Goal: Task Accomplishment & Management: Use online tool/utility

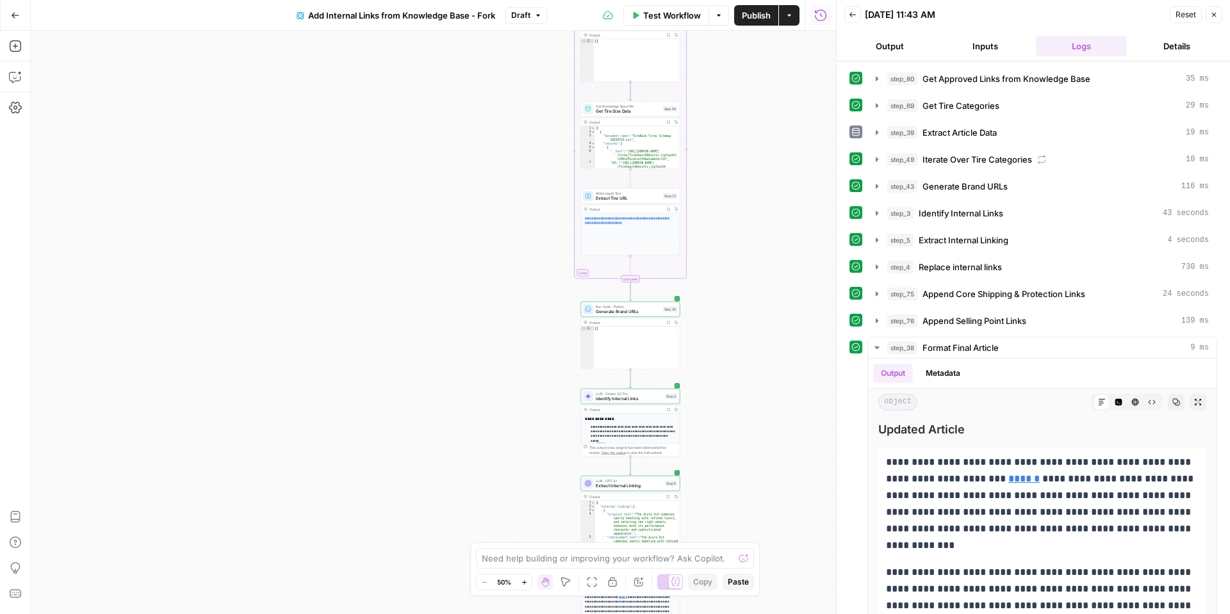
scroll to position [76, 0]
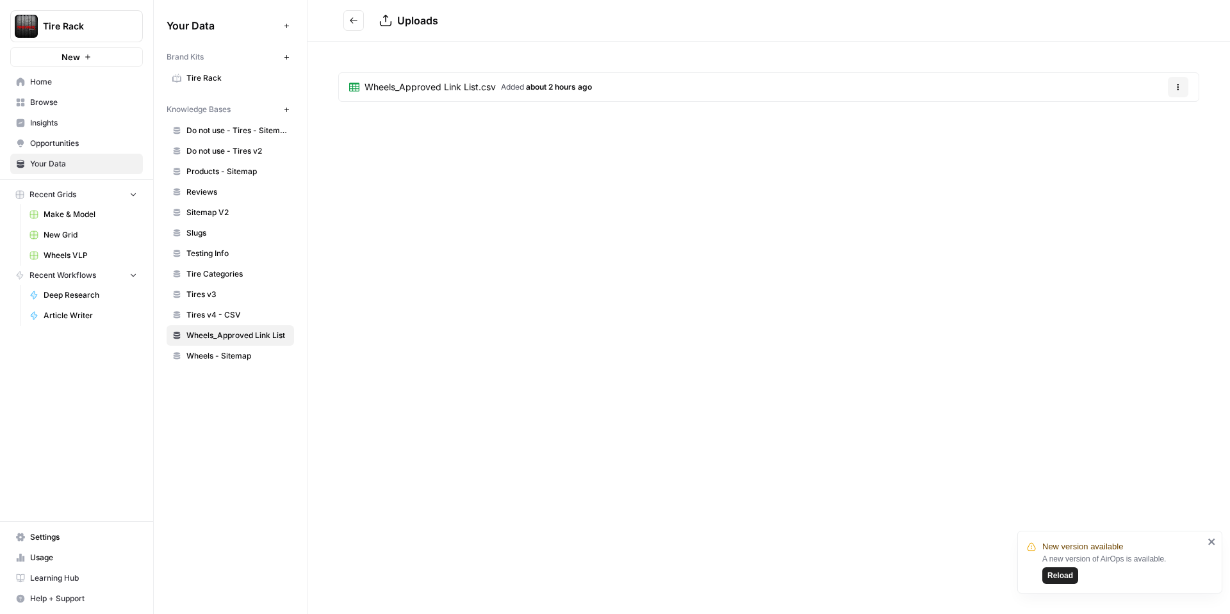
click at [1176, 49] on div "Wheels_Approved Link List.csv Added about 2 hours ago Options" at bounding box center [769, 90] width 923 height 96
click at [335, 21] on header "Uploads" at bounding box center [769, 21] width 923 height 42
click at [349, 21] on icon "Go back" at bounding box center [353, 20] width 9 height 9
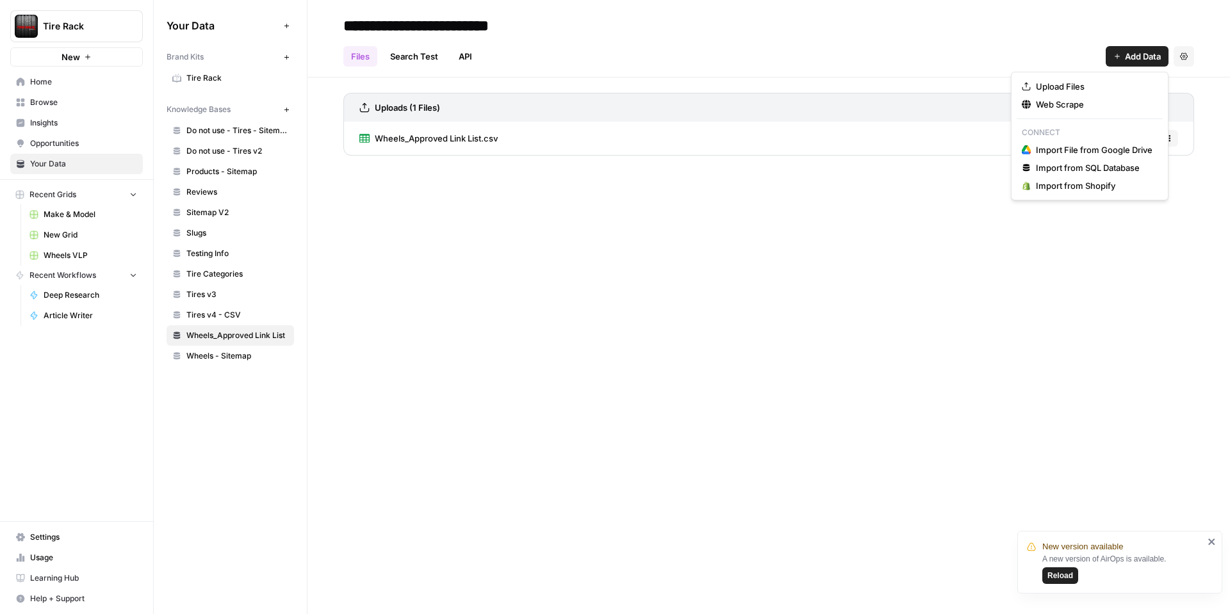
click at [1140, 56] on span "Add Data" at bounding box center [1143, 56] width 36 height 13
click at [1068, 82] on span "Upload Files" at bounding box center [1094, 86] width 117 height 13
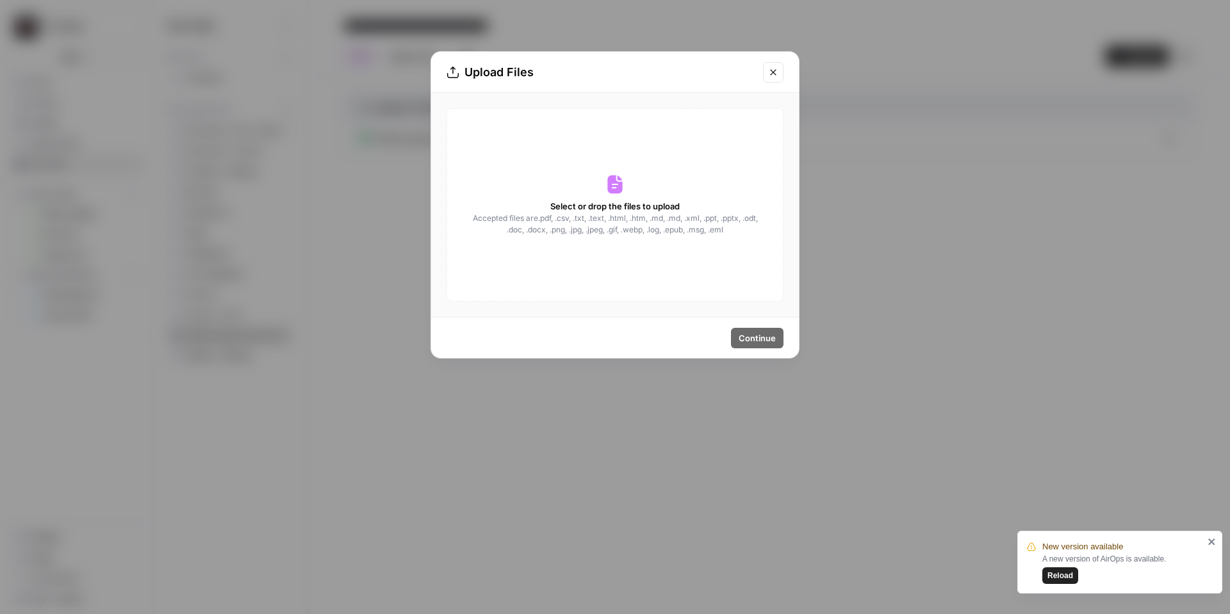
click at [618, 189] on icon at bounding box center [614, 185] width 15 height 19
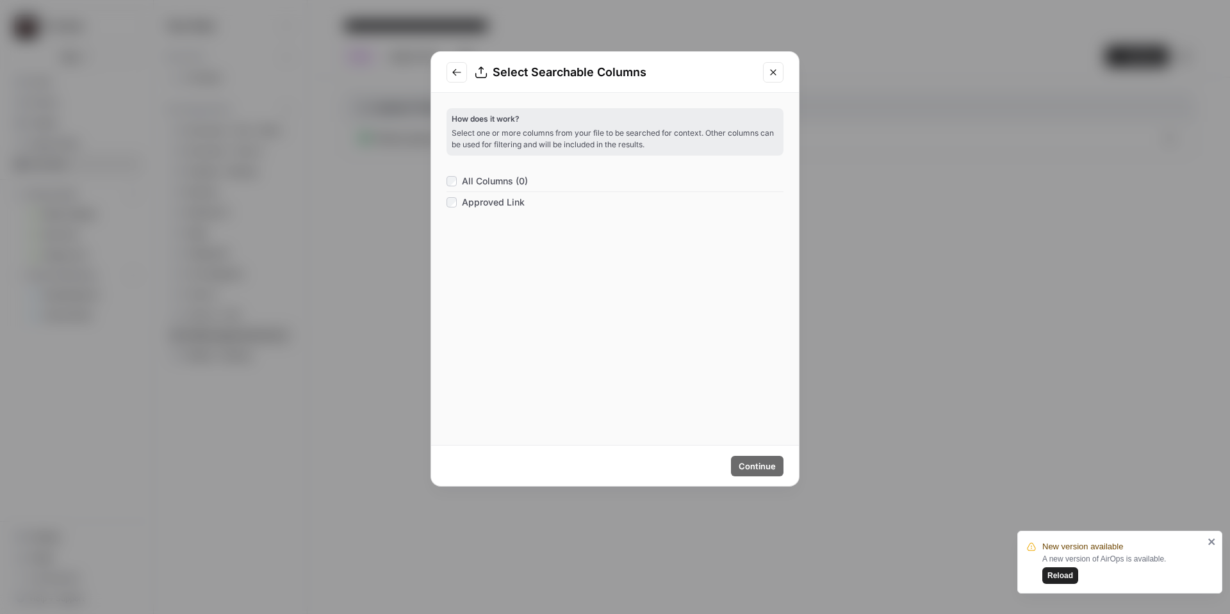
click at [514, 186] on span "All Columns (0)" at bounding box center [495, 181] width 66 height 13
click at [752, 461] on span "Continue" at bounding box center [757, 466] width 37 height 13
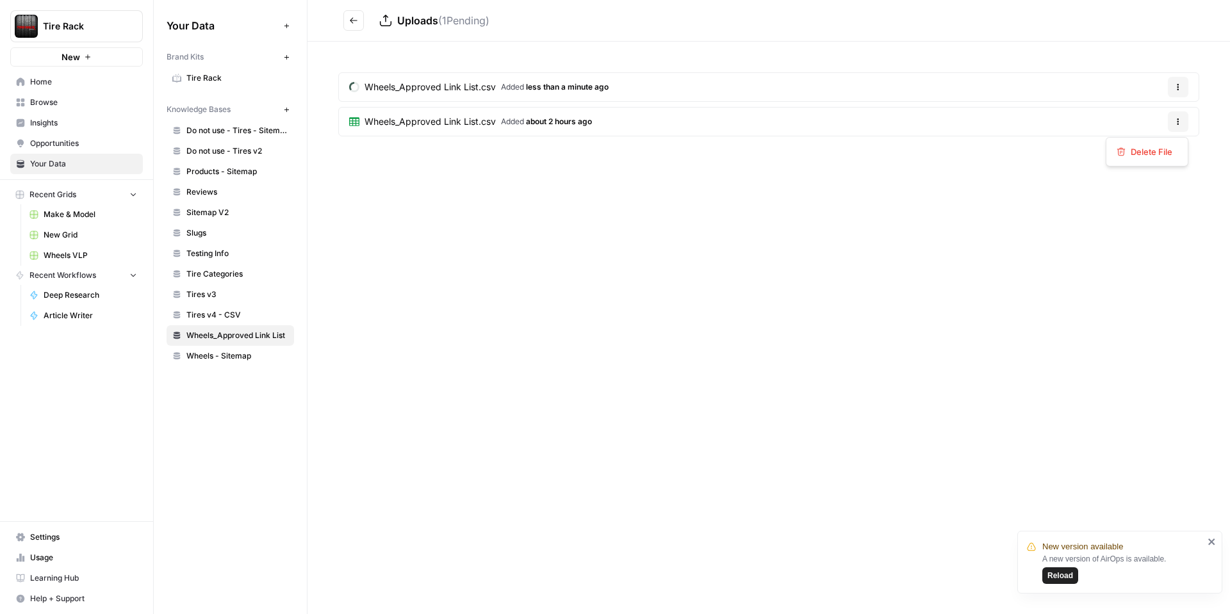
click at [1184, 121] on button "Options" at bounding box center [1178, 121] width 21 height 21
click at [1160, 161] on div "Delete File" at bounding box center [1147, 151] width 83 height 29
click at [1160, 155] on span "Delete File" at bounding box center [1152, 151] width 42 height 13
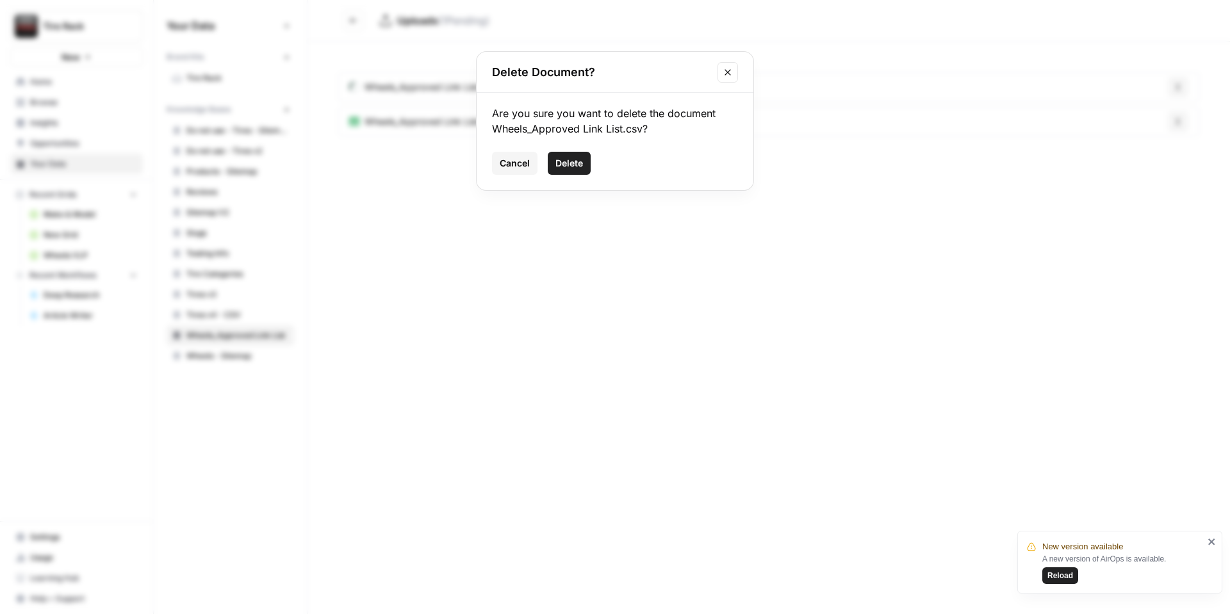
click at [552, 163] on button "Delete" at bounding box center [569, 163] width 43 height 23
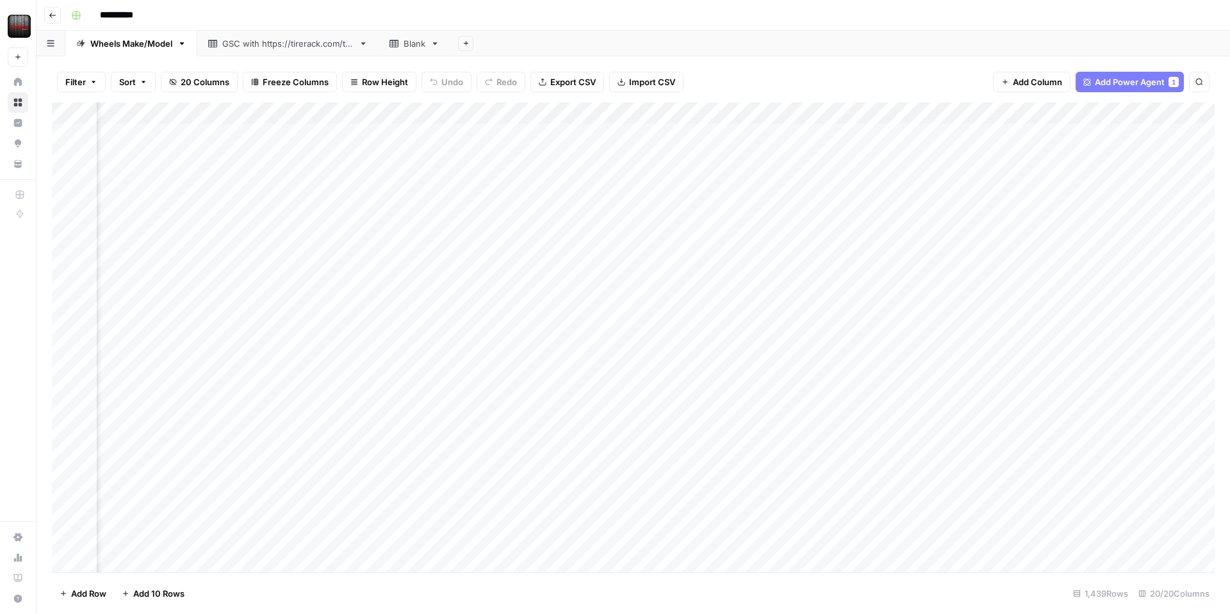
scroll to position [0, 1244]
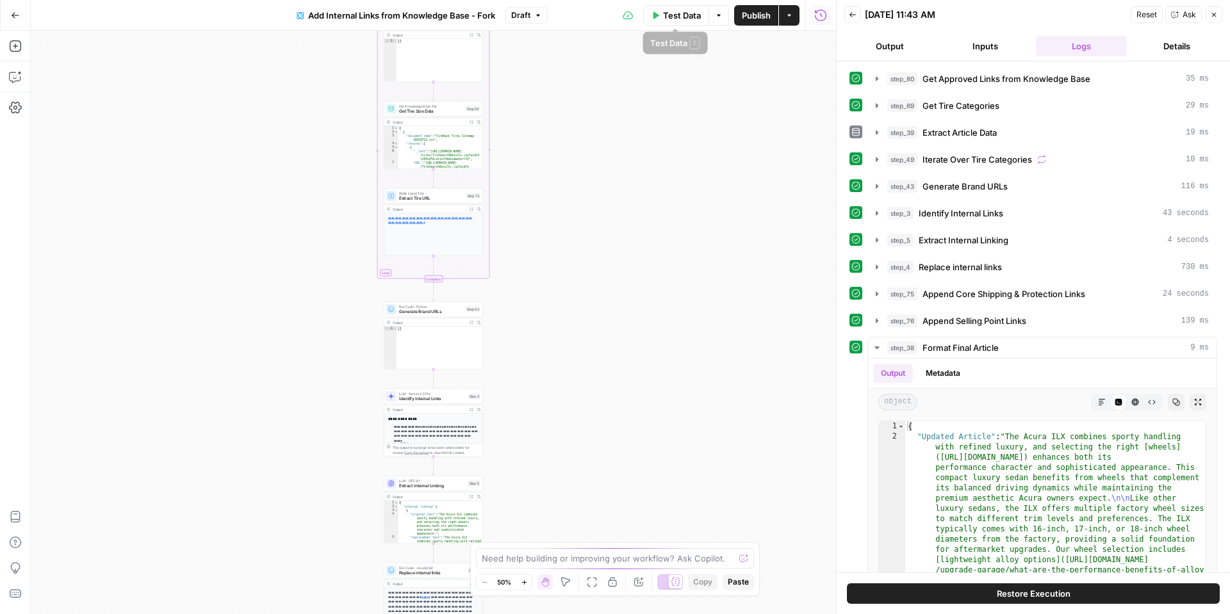
click at [668, 22] on button "Test Data" at bounding box center [676, 15] width 66 height 21
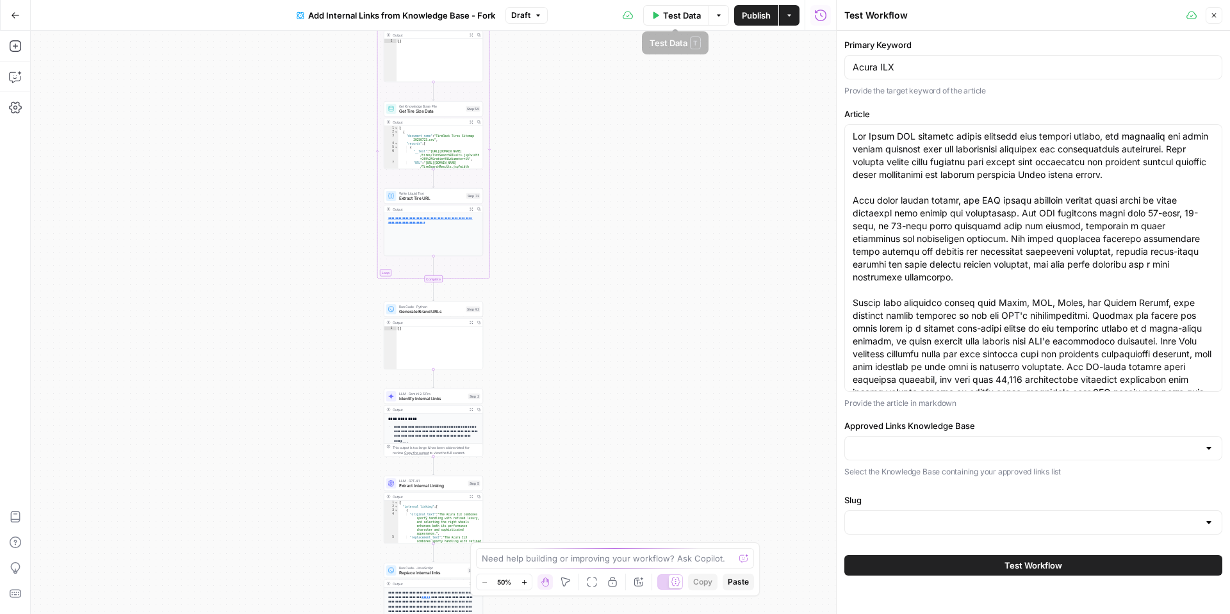
type input "Wheels_Approved Link List"
type input "Slugs"
click at [919, 568] on button "Test Workflow" at bounding box center [1033, 566] width 378 height 21
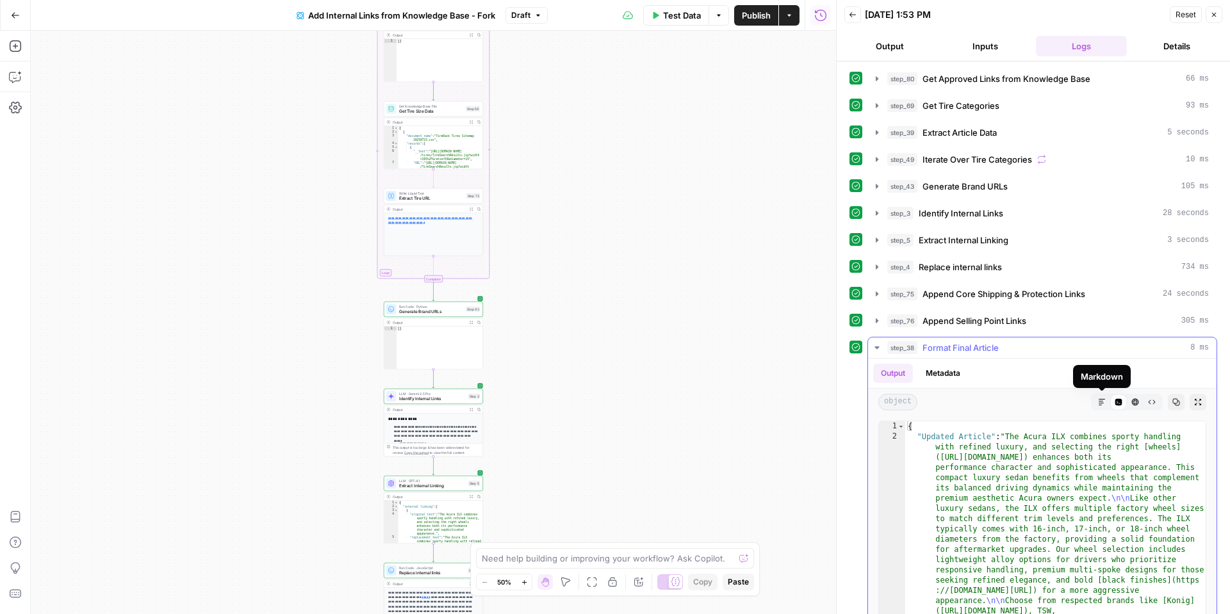
click at [1101, 406] on icon "button" at bounding box center [1102, 403] width 8 height 8
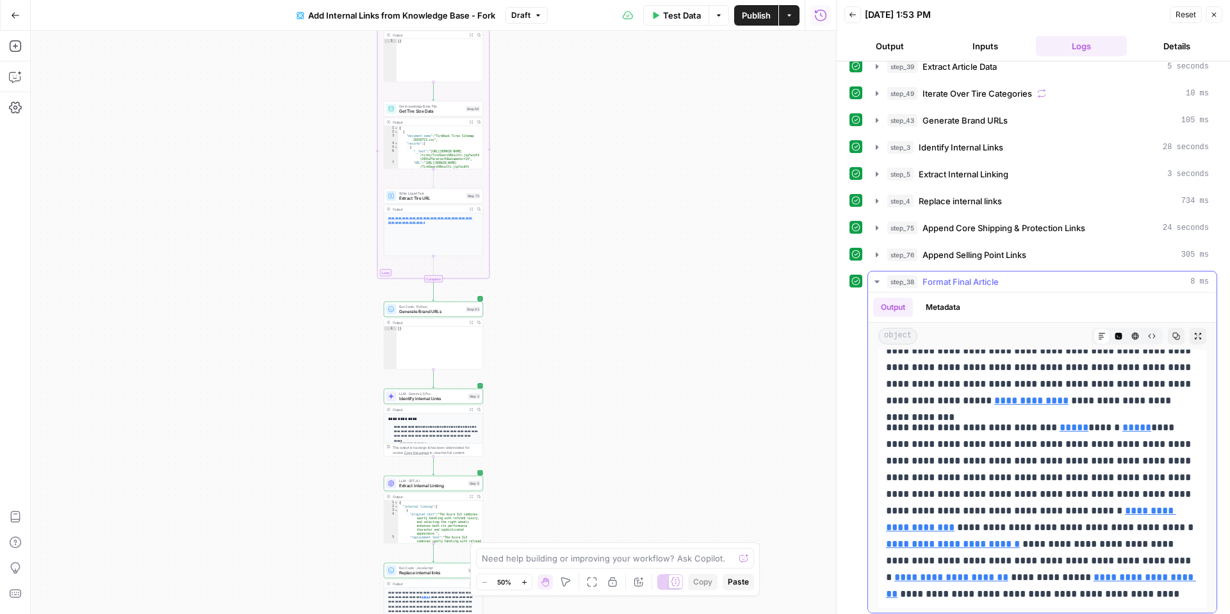
scroll to position [72, 0]
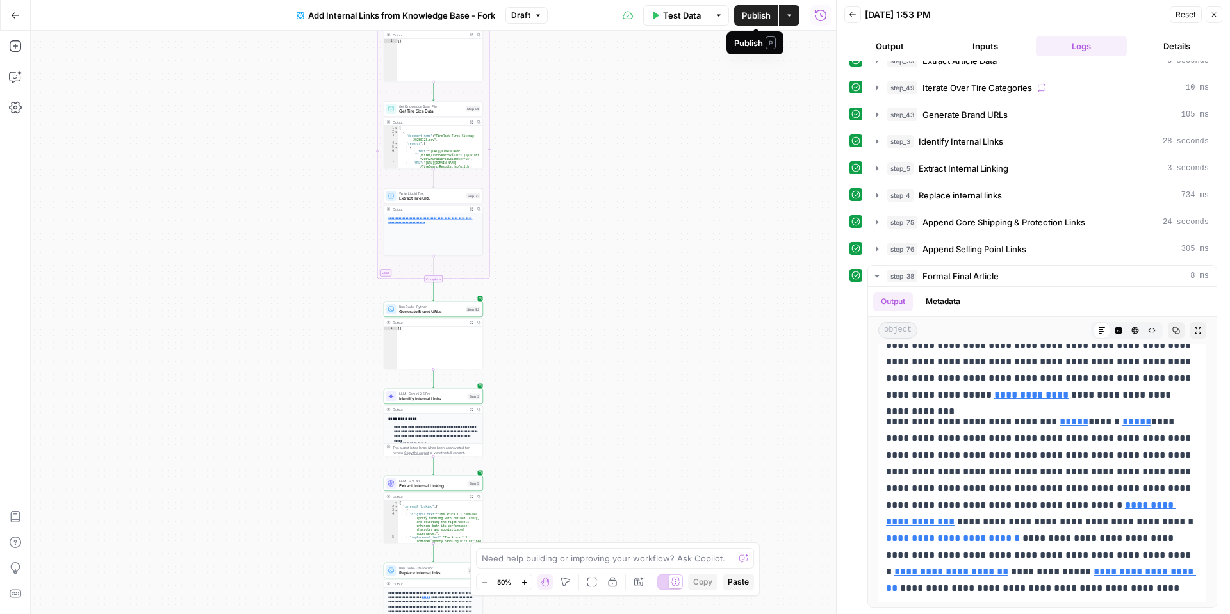
click at [749, 13] on span "Publish" at bounding box center [756, 15] width 29 height 13
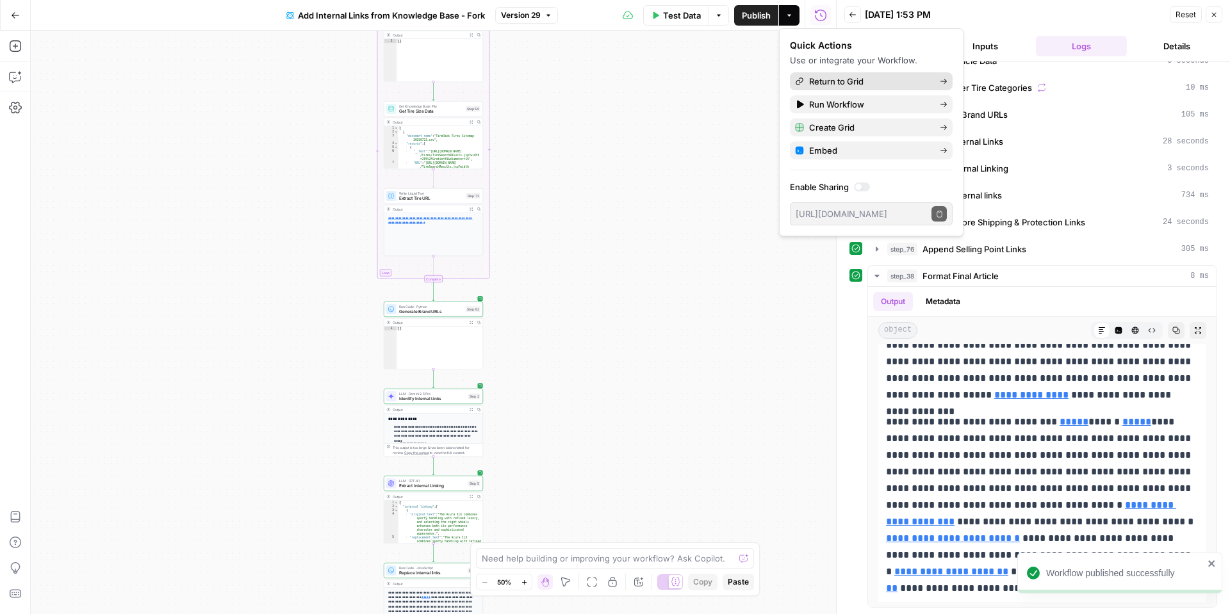
click at [847, 85] on span "Return to Grid" at bounding box center [869, 81] width 120 height 13
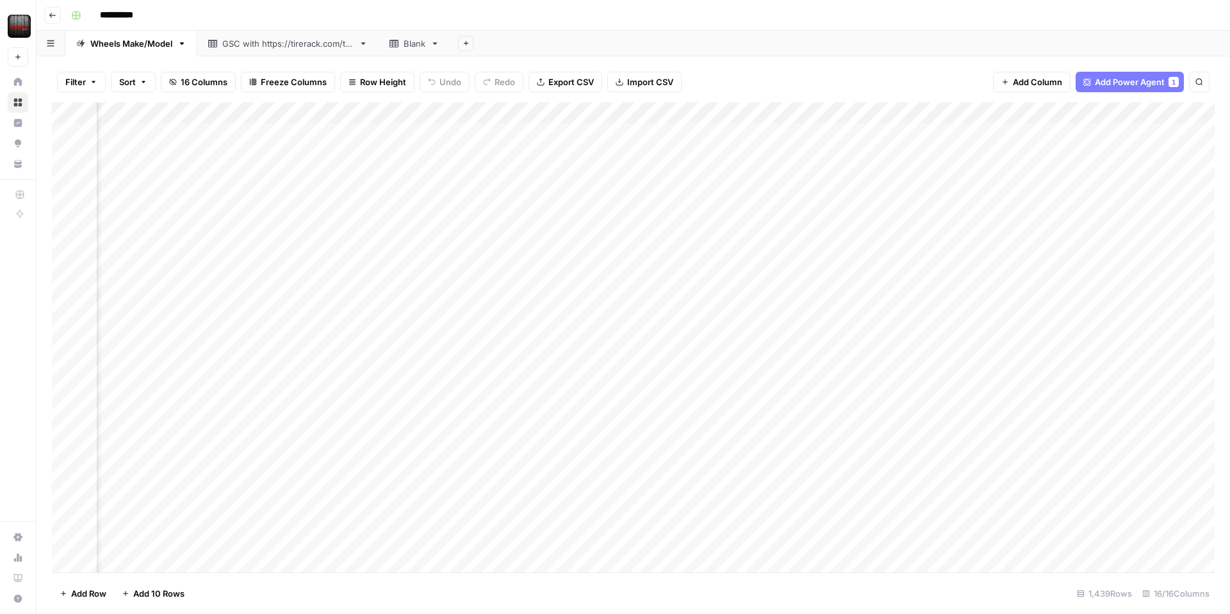
scroll to position [0, 1117]
click at [543, 115] on div "Add Column" at bounding box center [633, 338] width 1163 height 470
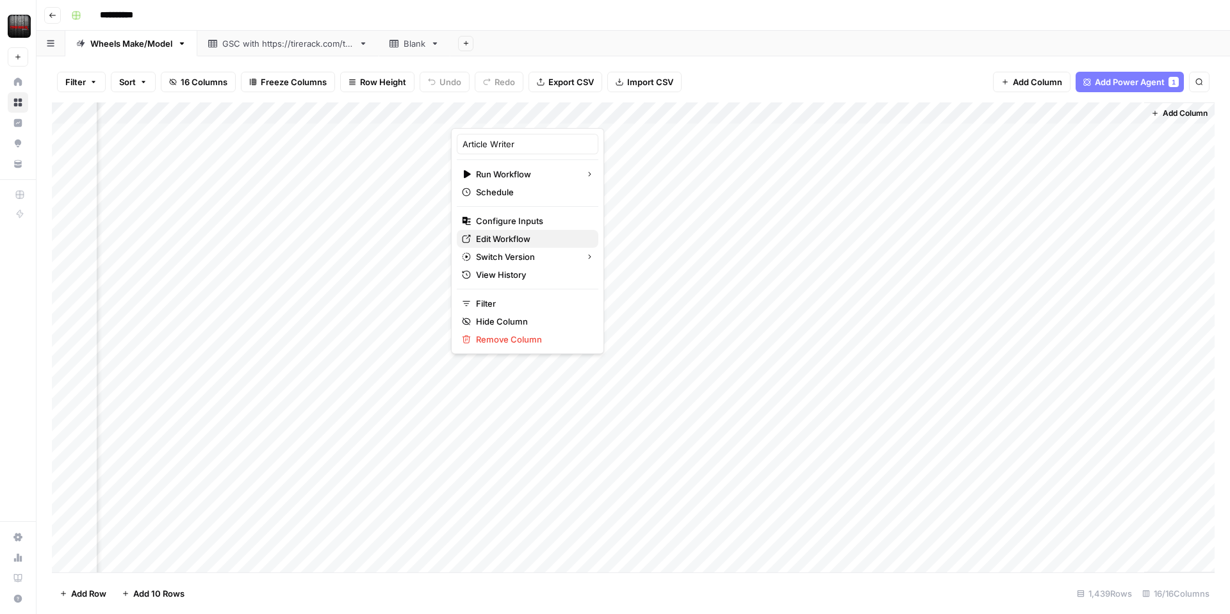
click at [515, 238] on span "Edit Workflow" at bounding box center [532, 239] width 112 height 13
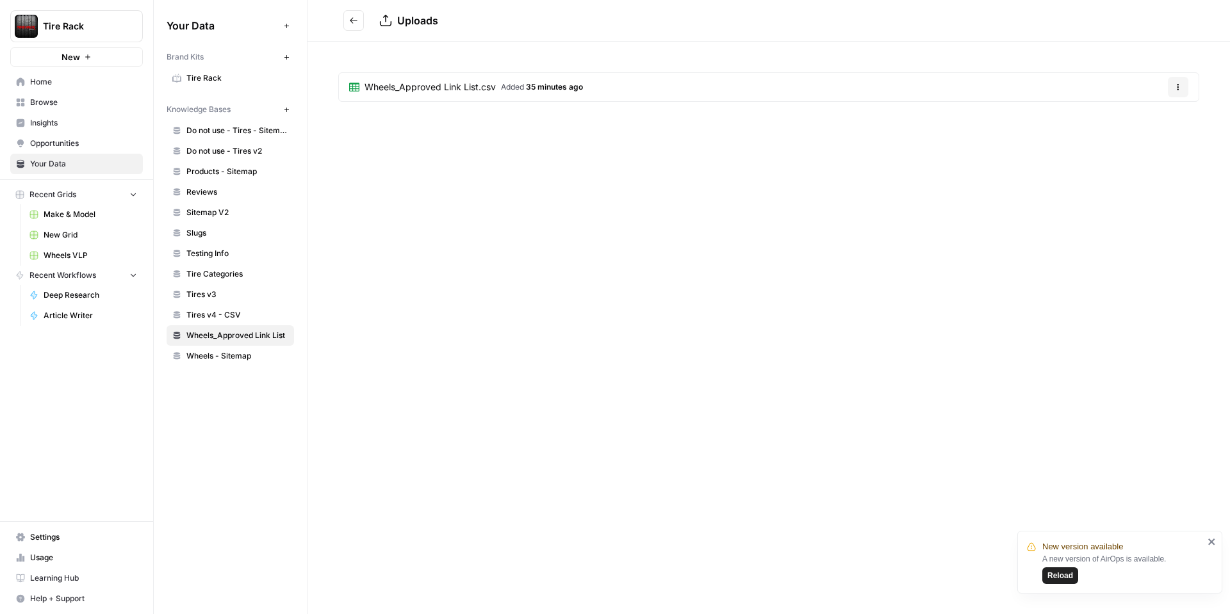
click at [544, 85] on span "35 minutes ago" at bounding box center [554, 87] width 57 height 10
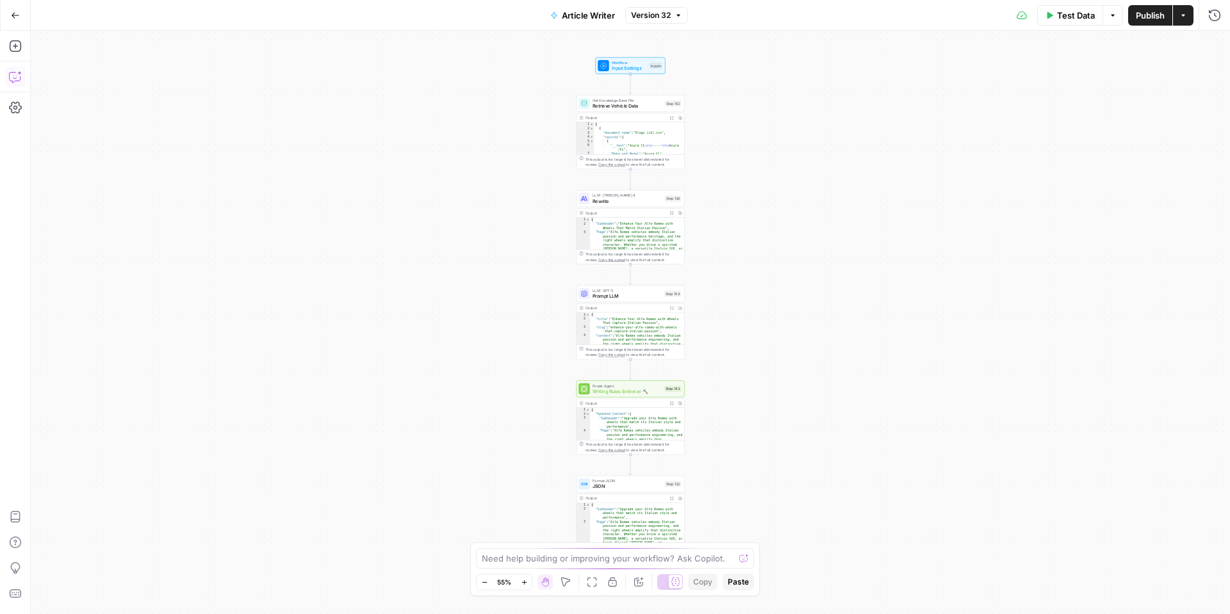
click at [20, 83] on button "Copilot" at bounding box center [15, 77] width 21 height 21
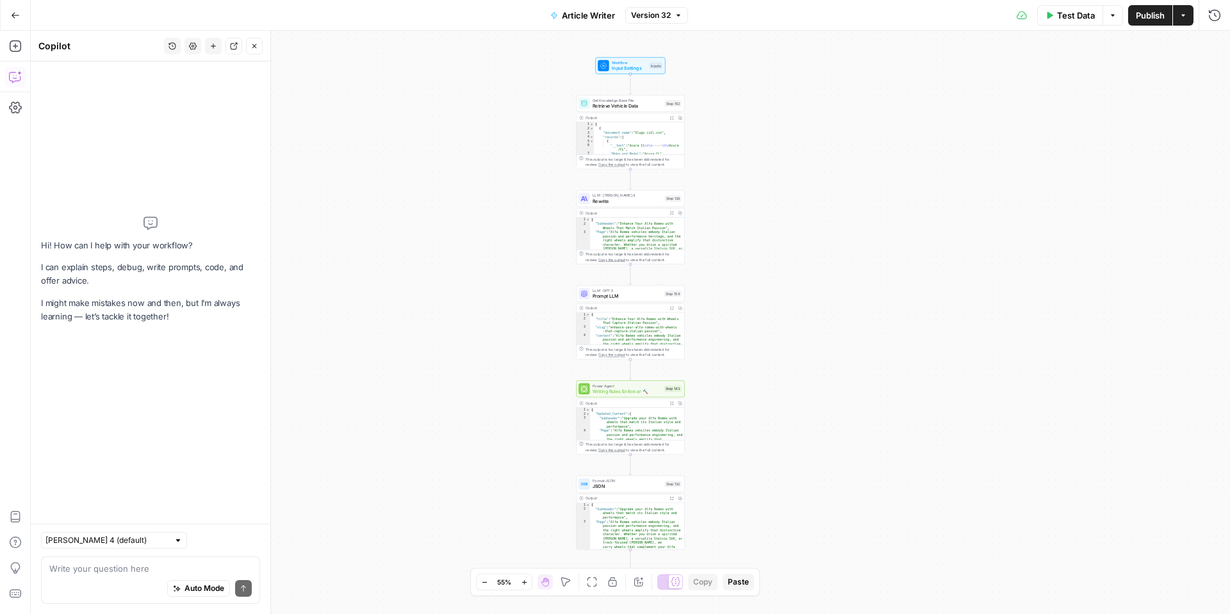
click at [153, 574] on textarea at bounding box center [150, 569] width 202 height 13
type textarea "z"
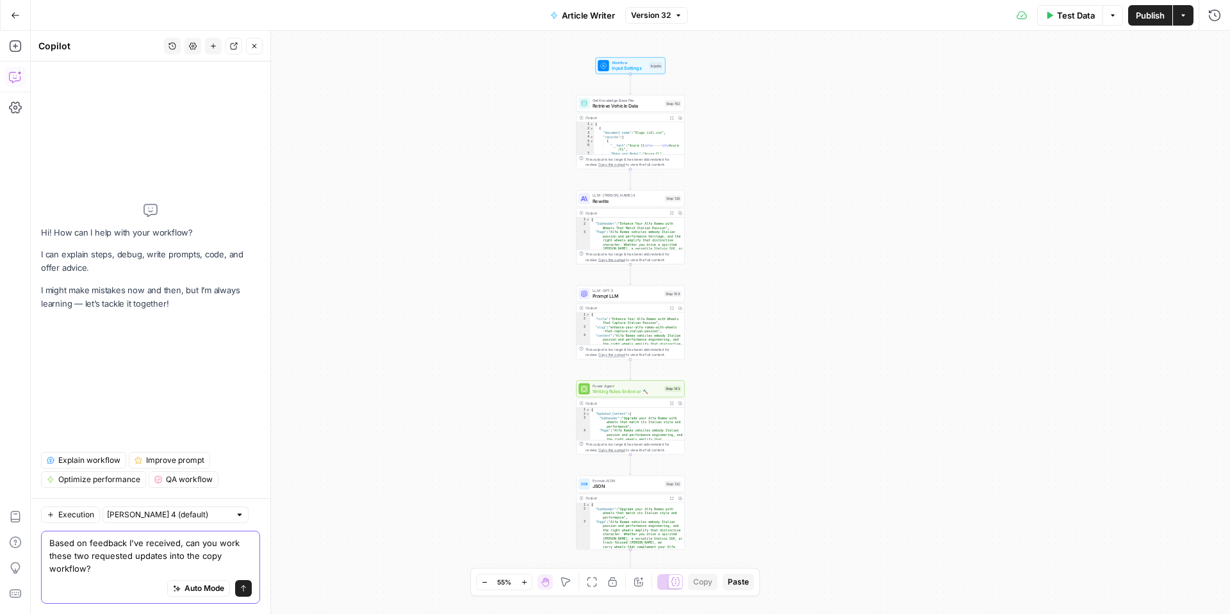
paste textarea "https://www.tirerack.com/wheels/trailer"
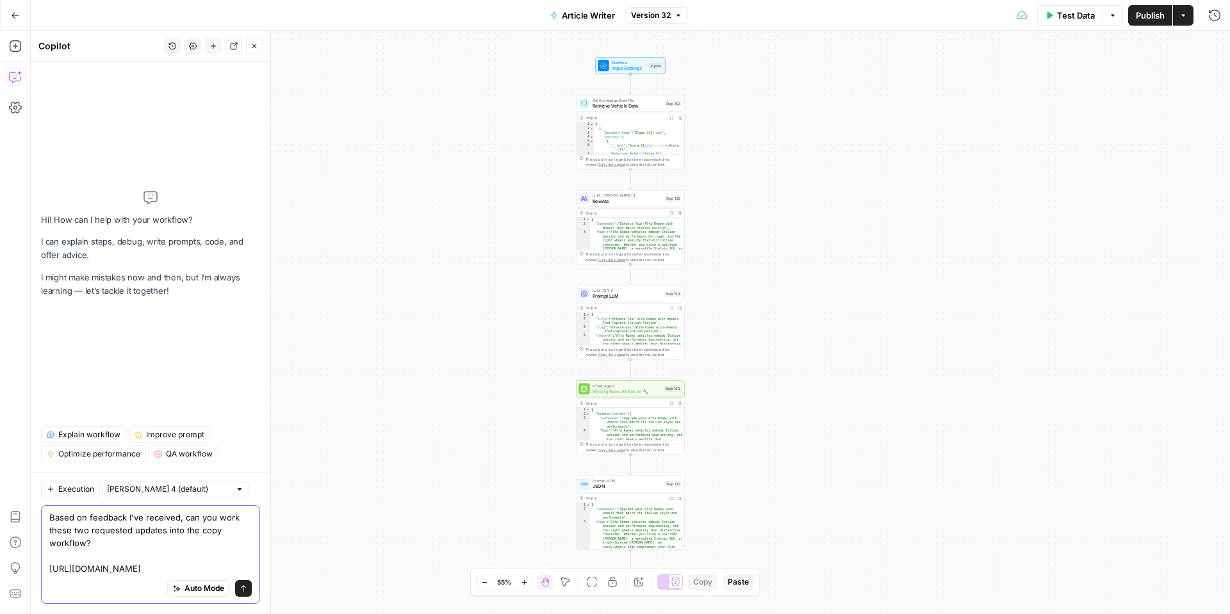
click at [220, 568] on textarea "Based on feedback I've received, can you work these two requested updates into …" at bounding box center [150, 543] width 202 height 64
drag, startPoint x: 222, startPoint y: 570, endPoint x: 48, endPoint y: 568, distance: 174.3
click at [48, 567] on div "Based on feedback I've received, can you work these two requested updates into …" at bounding box center [150, 555] width 219 height 99
paste textarea "[preferred installer] should be [over 10,000 recommended installer wheel & tire…"
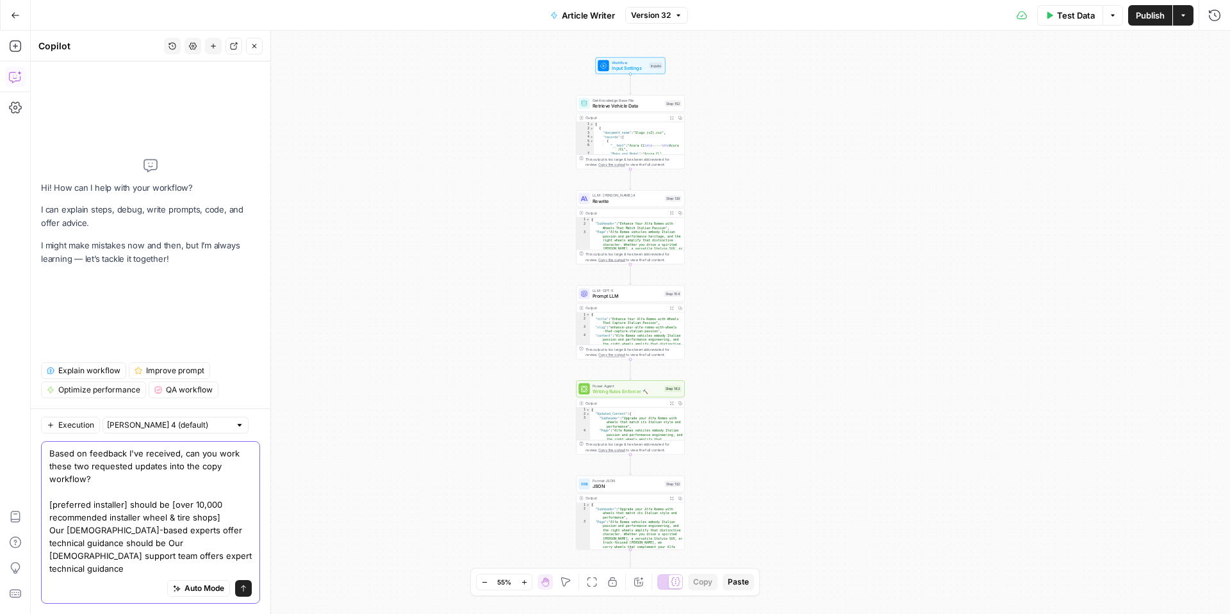
click at [85, 487] on textarea "Based on feedback I've received, can you work these two requested updates into …" at bounding box center [150, 511] width 202 height 128
click at [49, 545] on textarea "Based on feedback I've received, can you work these two requested updates into …" at bounding box center [150, 511] width 202 height 128
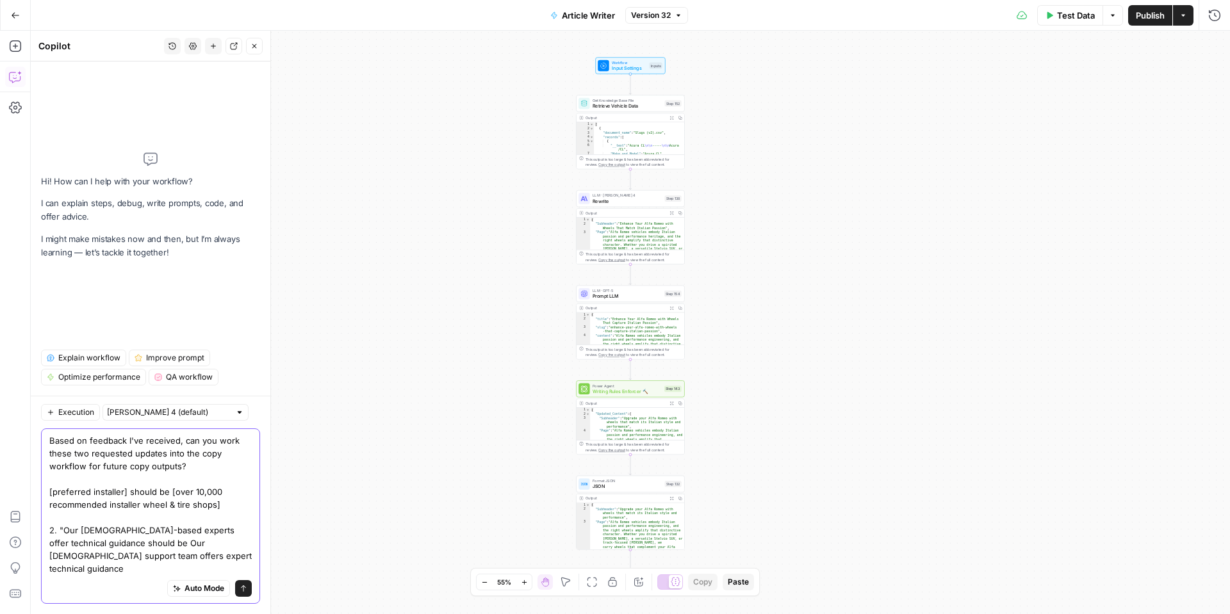
click at [249, 543] on textarea "Based on feedback I've received, can you work these two requested updates into …" at bounding box center [150, 504] width 202 height 141
click at [135, 556] on textarea "Based on feedback I've received, can you work these two requested updates into …" at bounding box center [150, 504] width 202 height 141
click at [181, 571] on textarea "Based on feedback I've received, can you work these two requested updates into …" at bounding box center [150, 504] width 202 height 141
click at [45, 503] on div "Based on feedback I've received, can you work these two requested updates into …" at bounding box center [150, 517] width 219 height 176
click at [47, 503] on div "Based on feedback I've received, can you work these two requested updates into …" at bounding box center [150, 517] width 219 height 176
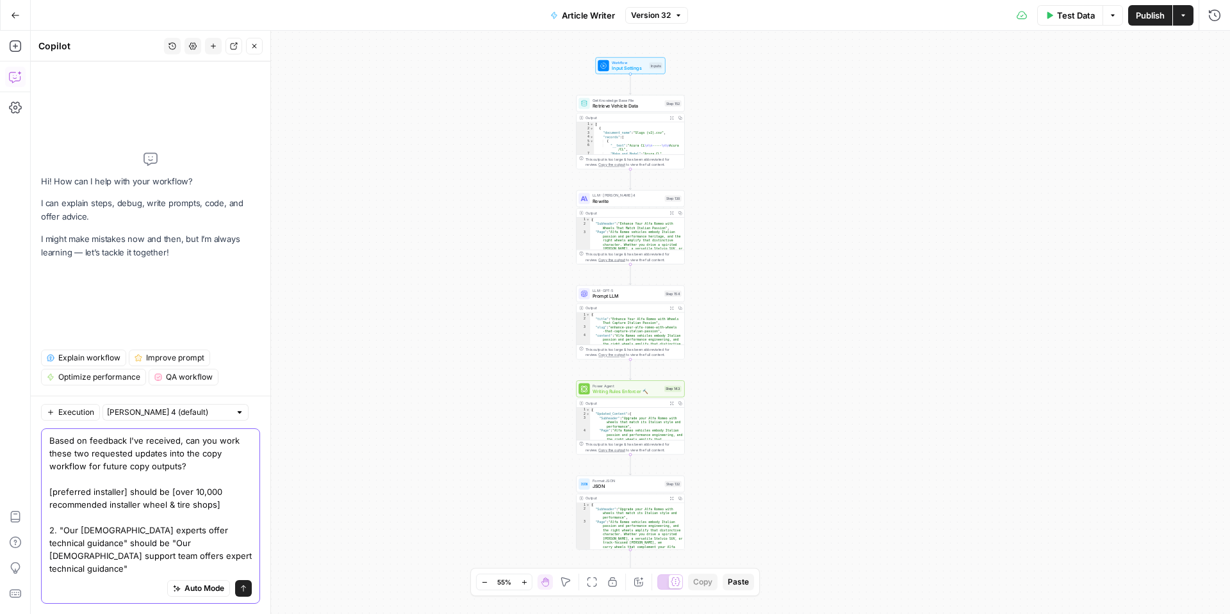
click at [51, 504] on textarea "Based on feedback I've received, can you work these two requested updates into …" at bounding box center [150, 504] width 202 height 141
click at [135, 506] on textarea "Based on feedback I've received, can you work these two requested updates into …" at bounding box center [150, 504] width 202 height 141
click at [174, 507] on textarea "Based on feedback I've received, can you work these two requested updates into …" at bounding box center [150, 504] width 202 height 141
click at [248, 516] on textarea "Based on feedback I've received, can you work these two requested updates into …" at bounding box center [150, 504] width 202 height 141
click at [130, 557] on textarea "Based on feedback I've received, can you work these two requested updates into …" at bounding box center [150, 504] width 202 height 141
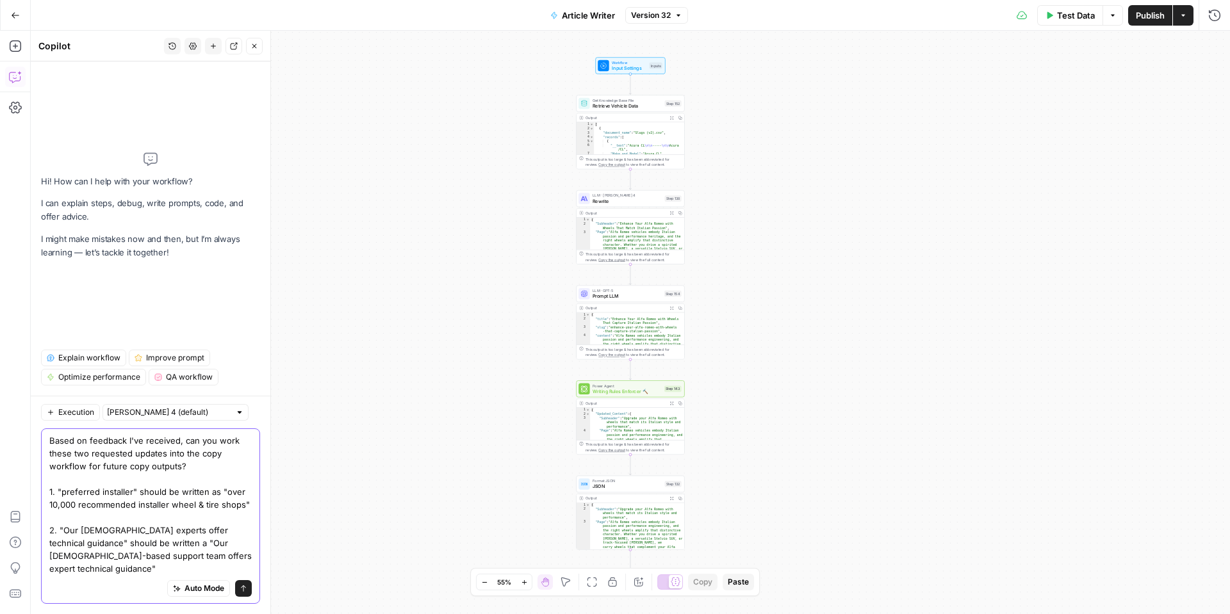
type textarea "Based on feedback I've received, can you work these two requested updates into …"
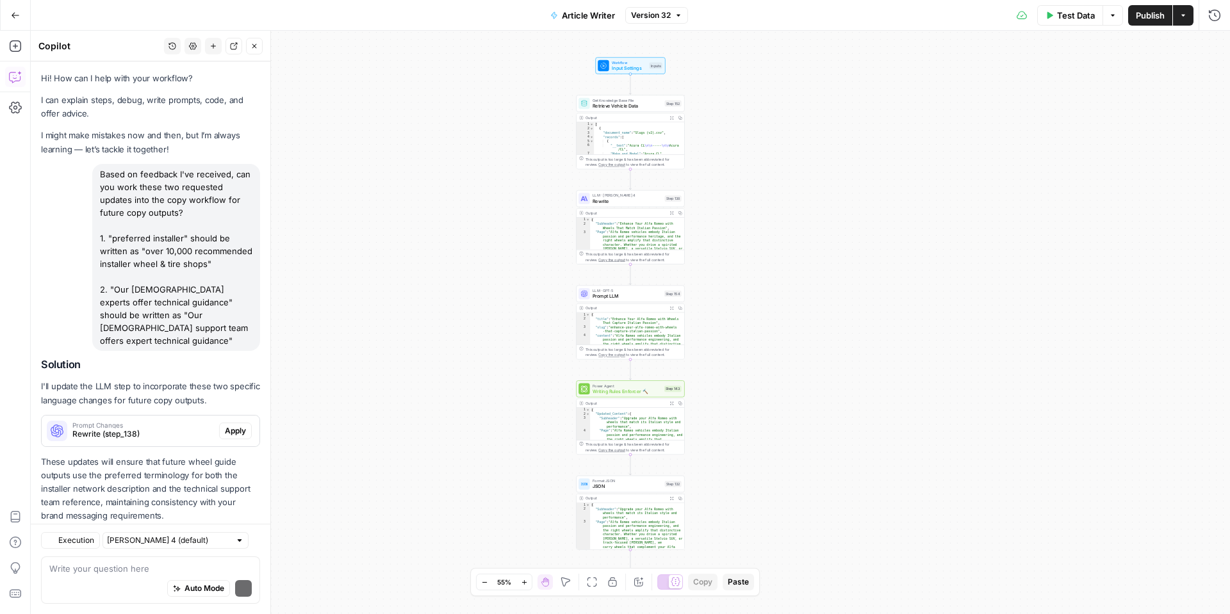
scroll to position [17, 0]
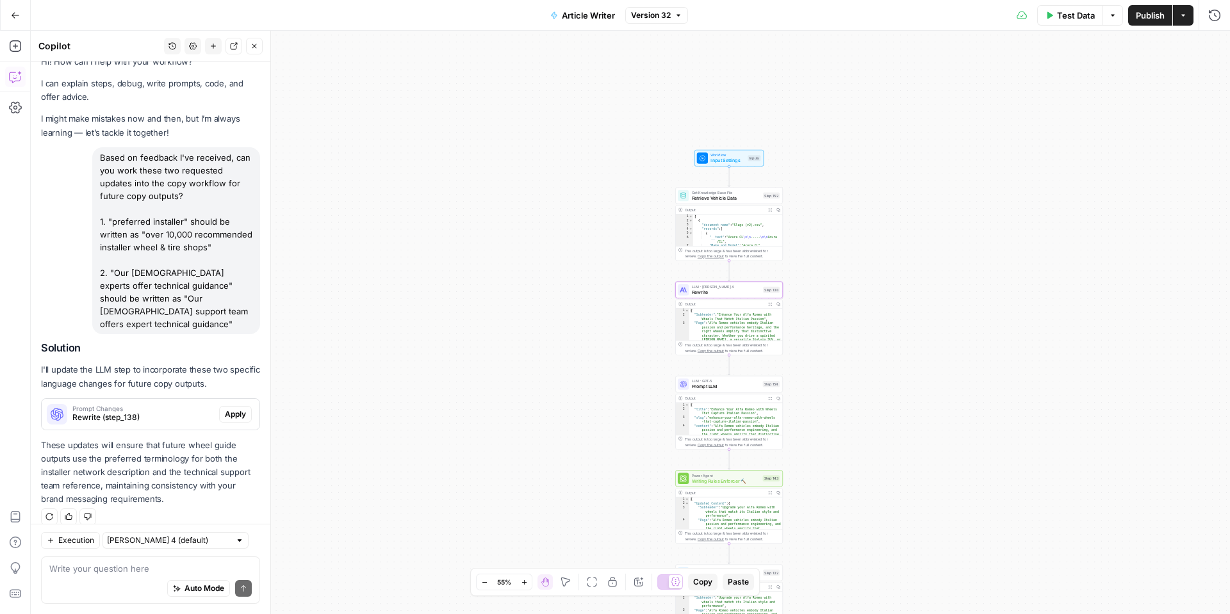
click at [232, 409] on span "Apply" at bounding box center [235, 415] width 21 height 12
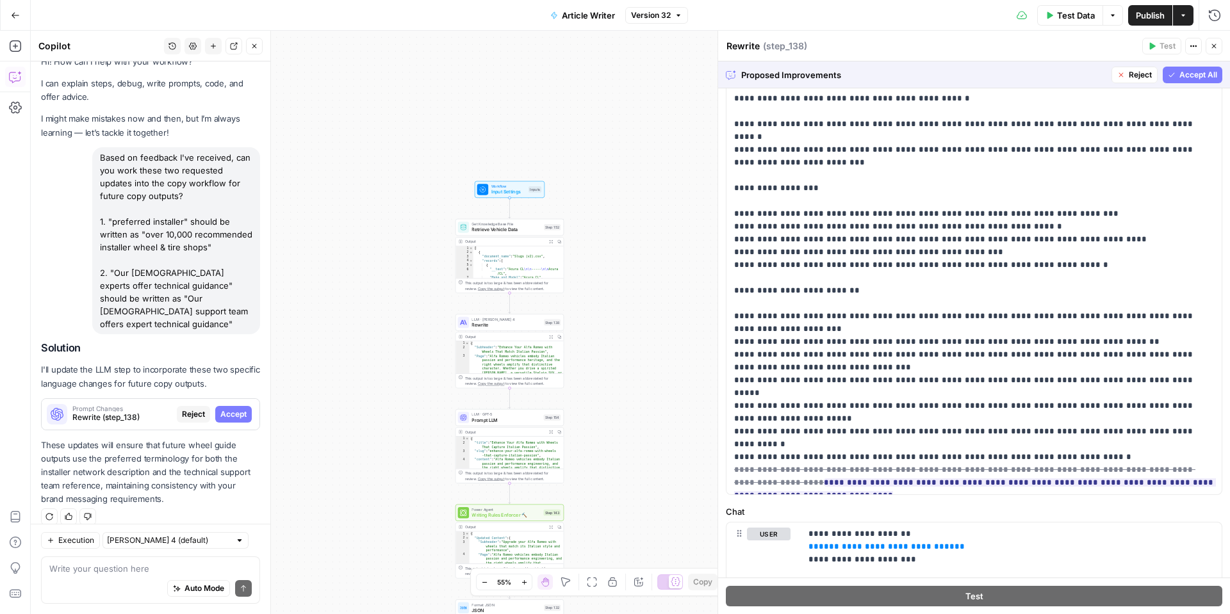
scroll to position [195, 0]
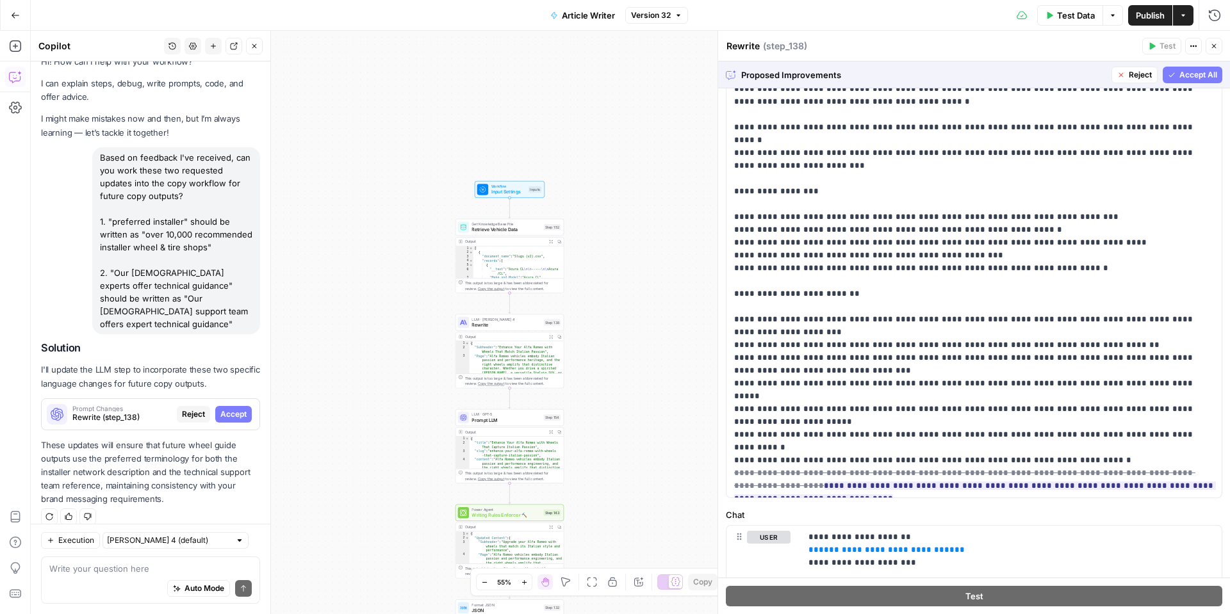
click at [1196, 80] on span "Accept All" at bounding box center [1199, 75] width 38 height 12
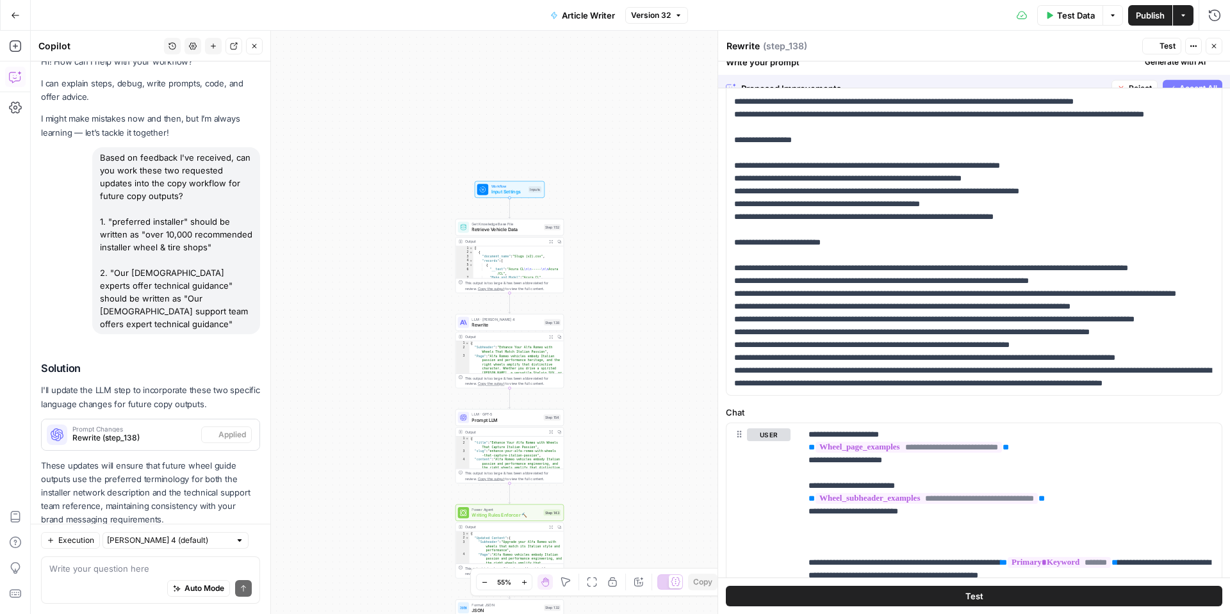
scroll to position [0, 0]
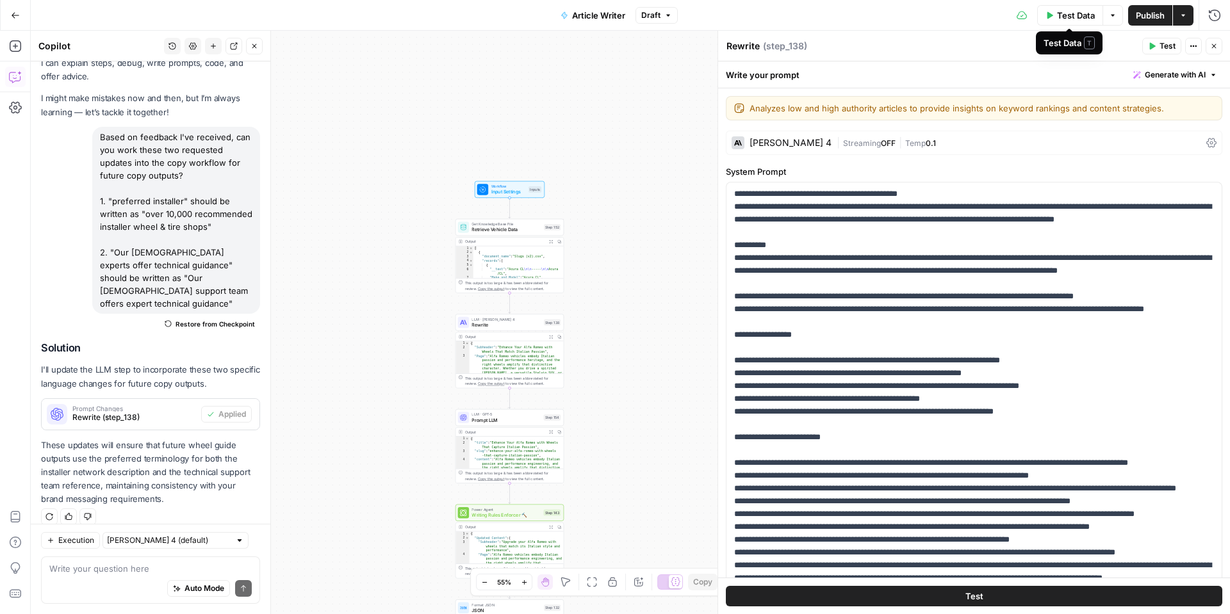
click at [1219, 50] on button "Close" at bounding box center [1214, 46] width 17 height 17
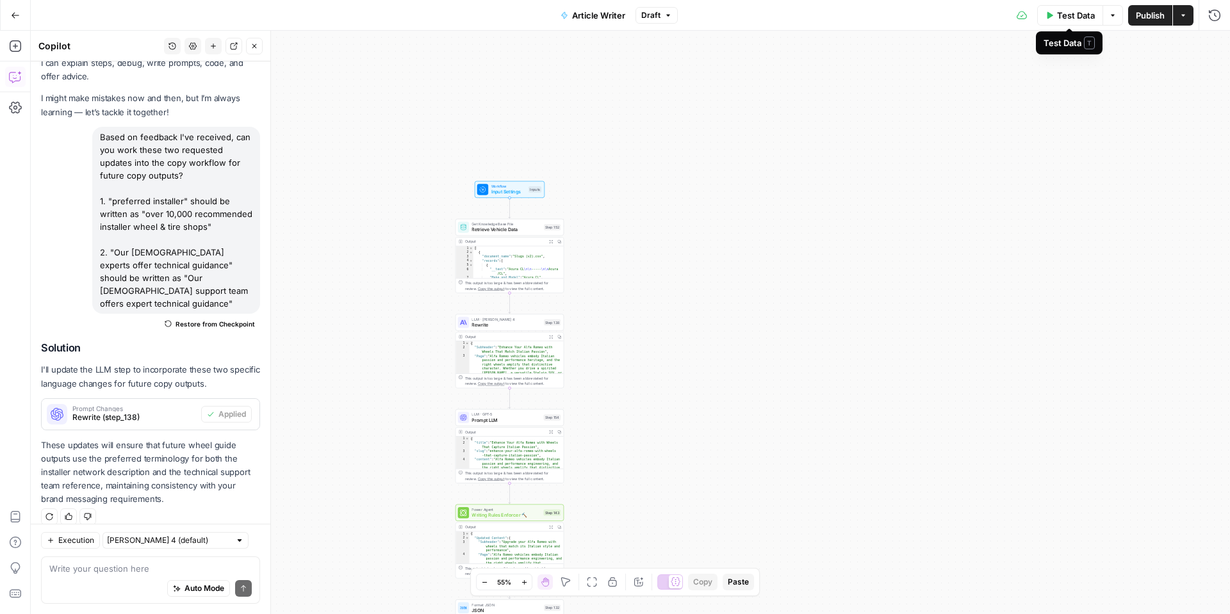
click at [1083, 20] on span "Test Data" at bounding box center [1076, 15] width 38 height 13
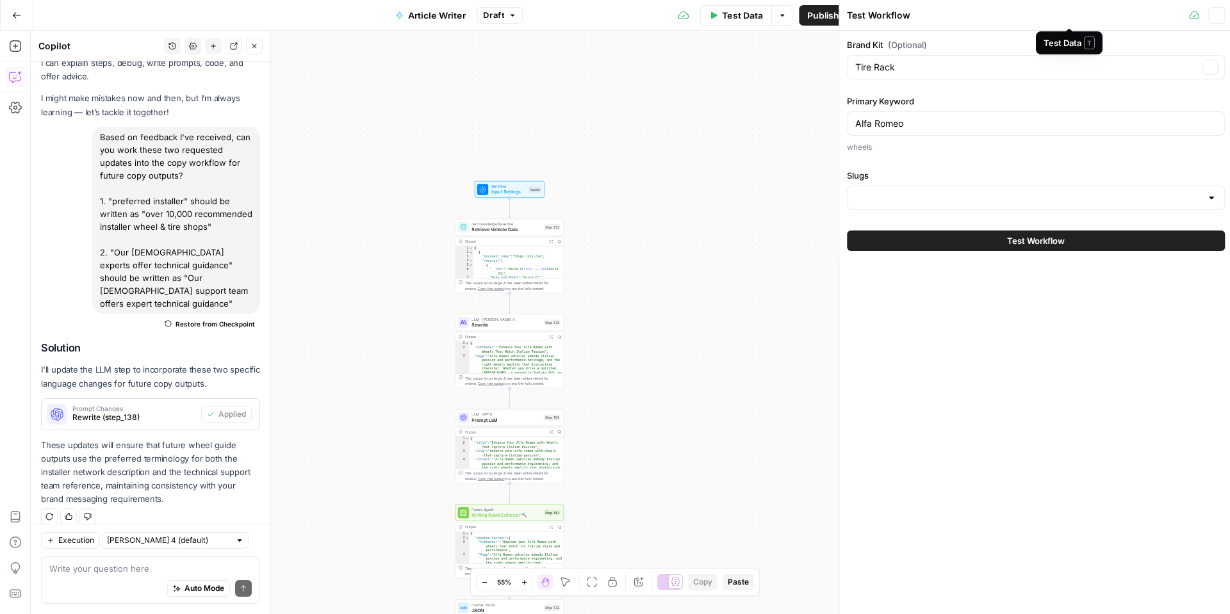
type input "Slugs"
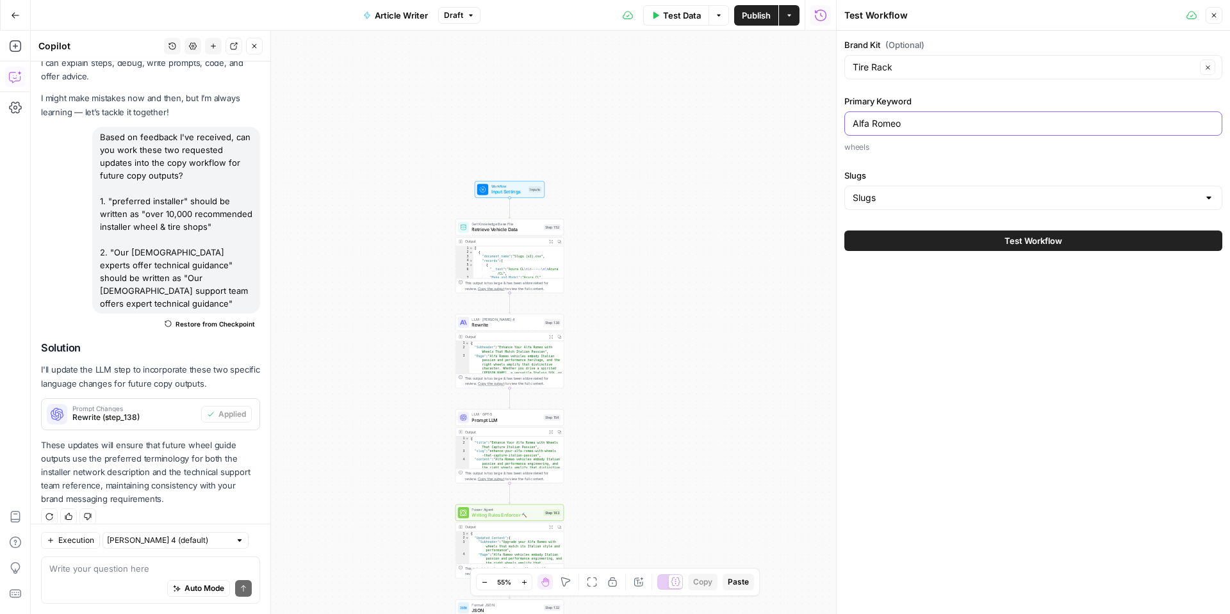
click at [972, 127] on input "Alfa Romeo" at bounding box center [1033, 123] width 361 height 13
click at [972, 126] on input "Alfa Romeo" at bounding box center [1033, 123] width 361 height 13
click at [936, 232] on button "Test Workflow" at bounding box center [1033, 241] width 378 height 21
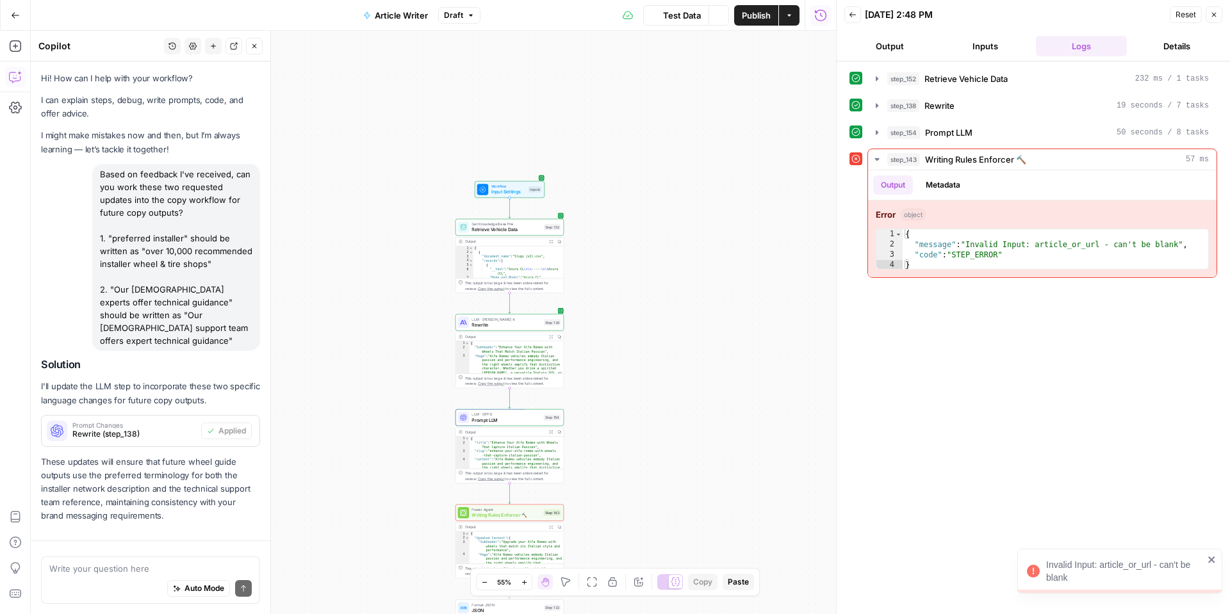
scroll to position [37, 0]
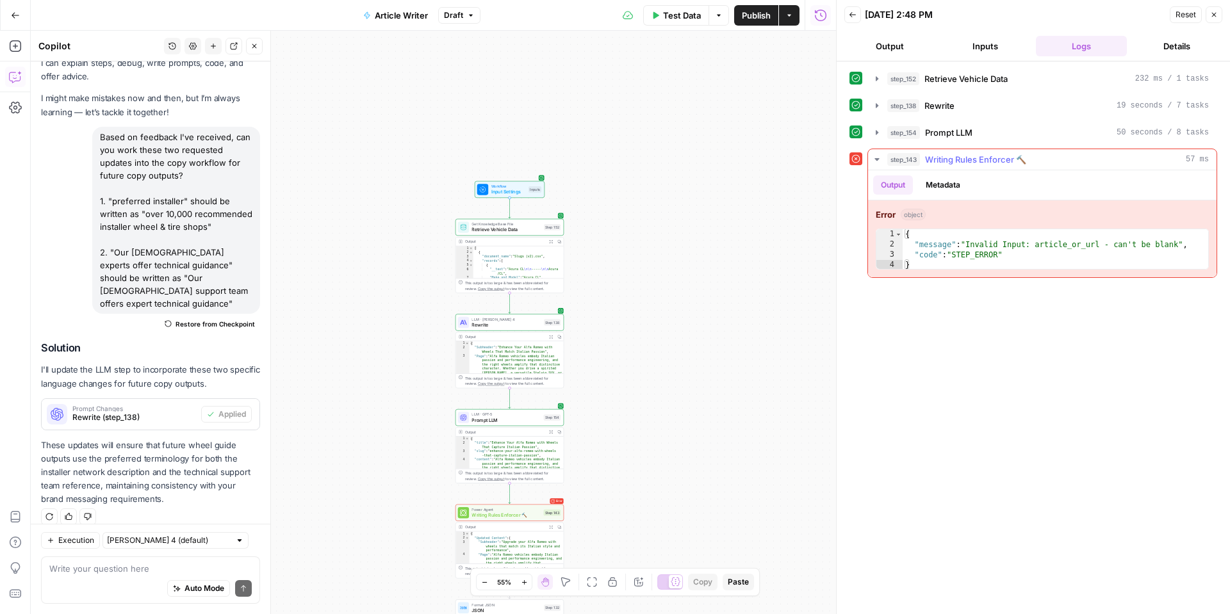
click at [1147, 195] on div "Output Metadata" at bounding box center [1042, 184] width 349 height 29
click at [1114, 167] on button "step_143 Writing Rules Enforcer 🔨 57 ms" at bounding box center [1042, 159] width 349 height 21
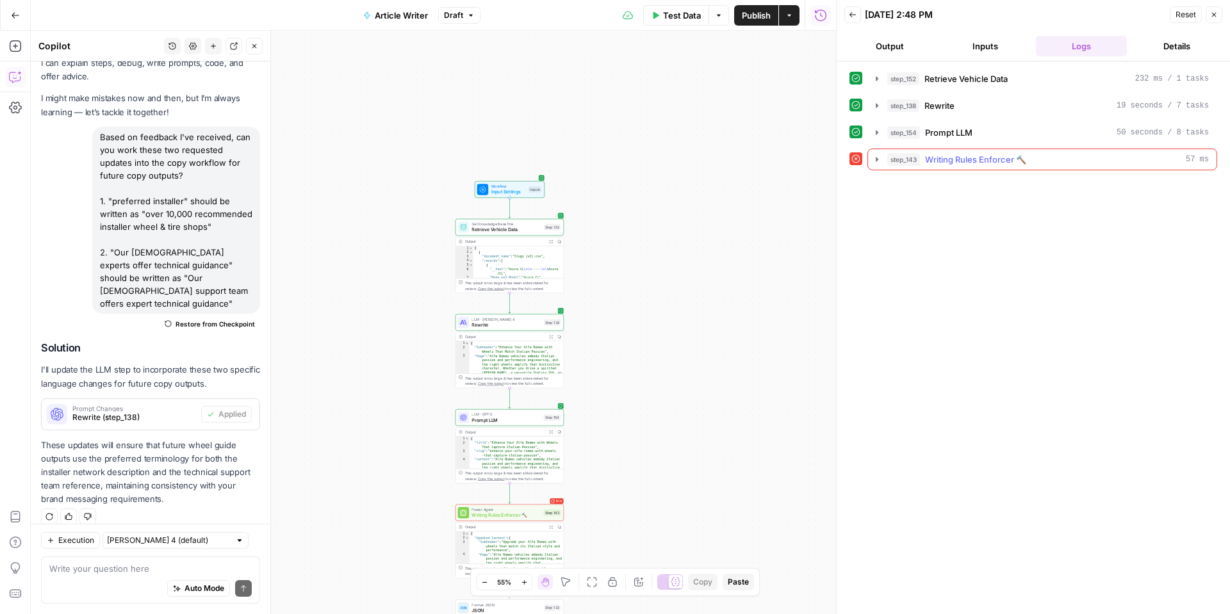
click at [1066, 166] on button "step_143 Writing Rules Enforcer 🔨 57 ms" at bounding box center [1042, 159] width 349 height 21
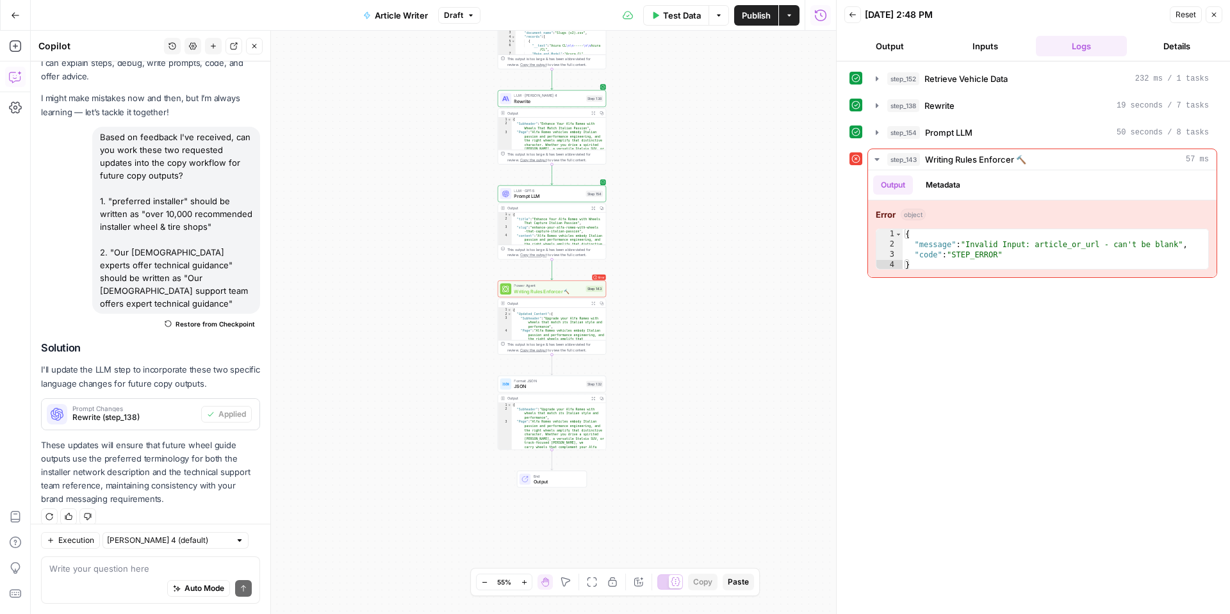
click at [186, 561] on div "Write your question here Auto Mode Send" at bounding box center [150, 580] width 219 height 47
type textarea "Fix the error in step_143"
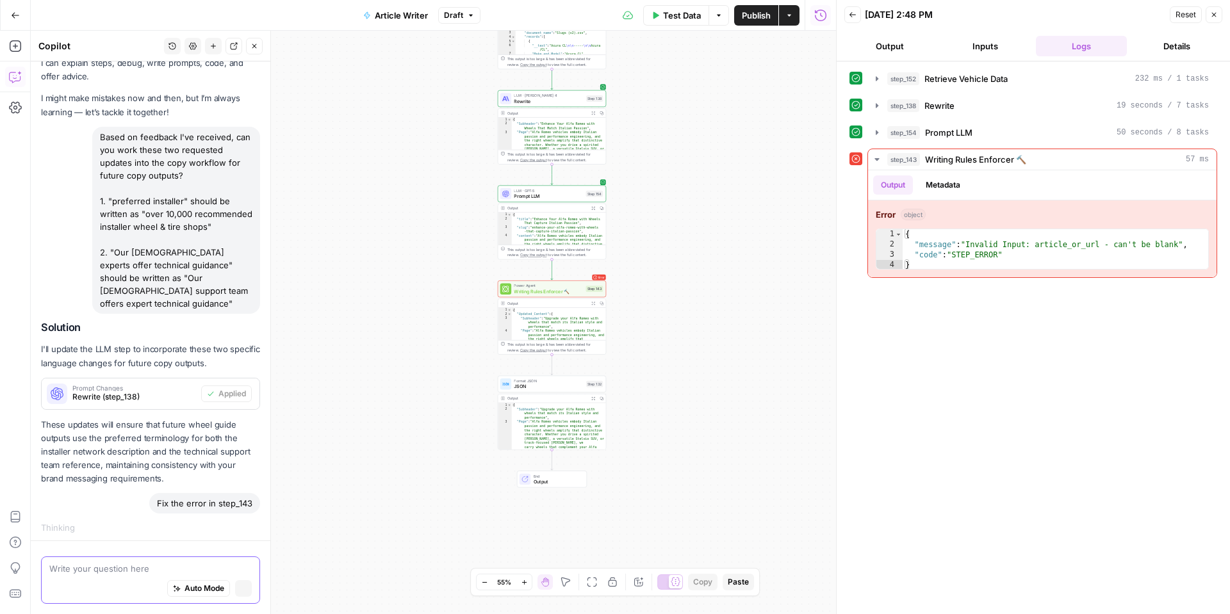
scroll to position [28, 0]
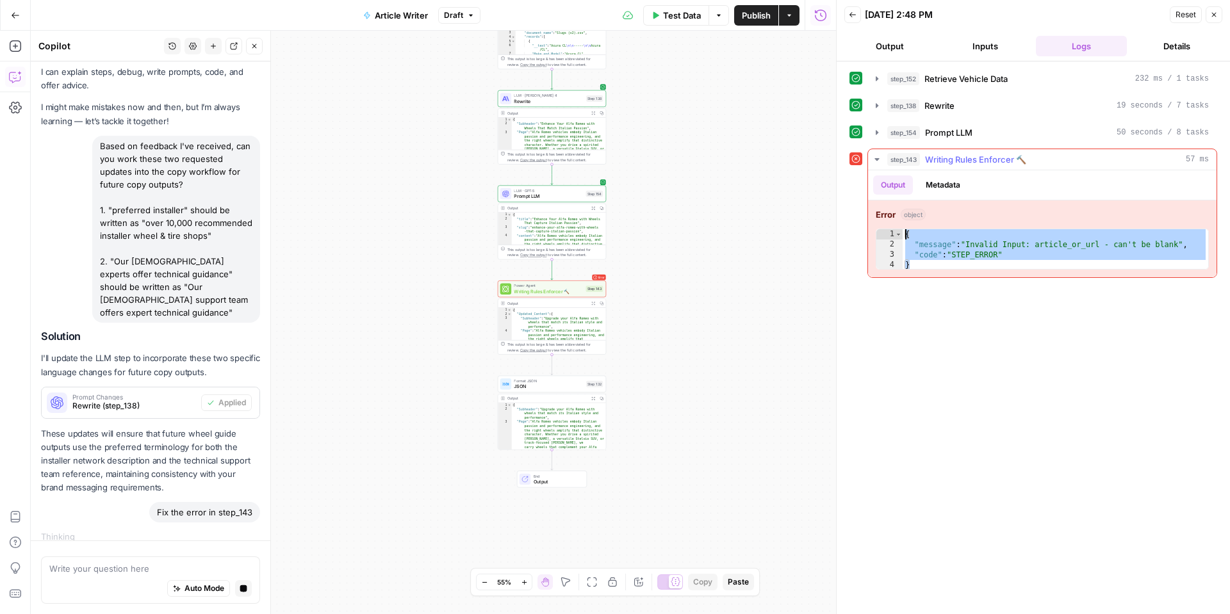
drag, startPoint x: 915, startPoint y: 268, endPoint x: 907, endPoint y: 232, distance: 36.8
click at [907, 231] on div "{ "message" : "Invalid Input: article_or_url - can't be blank" , "code" : "STEP…" at bounding box center [1056, 260] width 306 height 62
type textarea "**********"
click at [164, 569] on textarea at bounding box center [150, 569] width 202 height 13
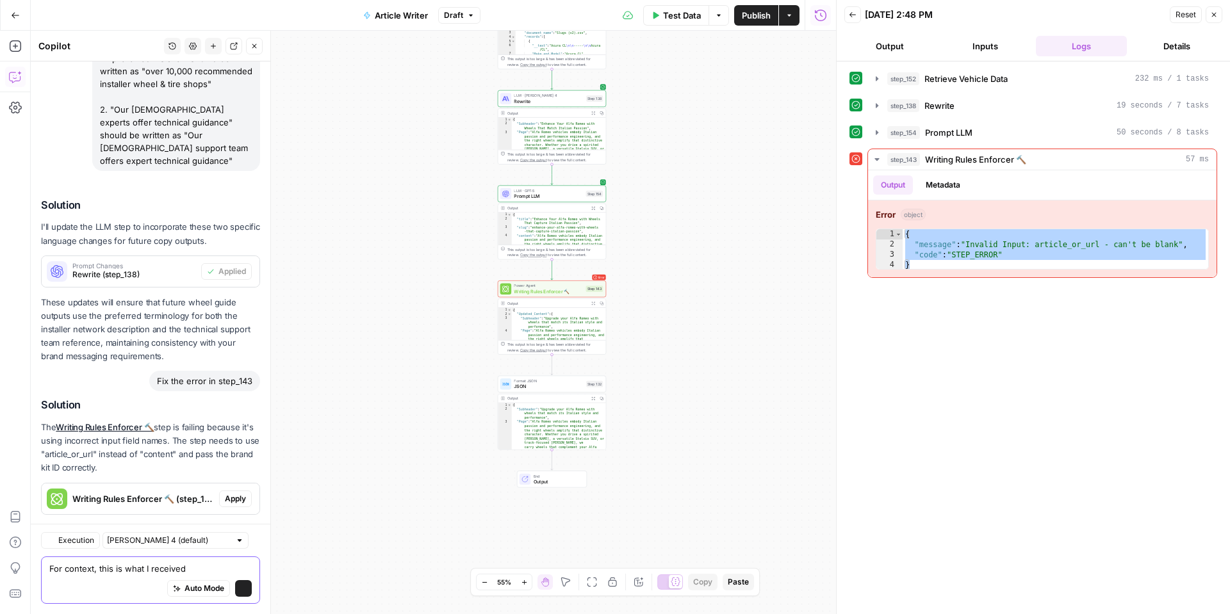
scroll to position [238, 0]
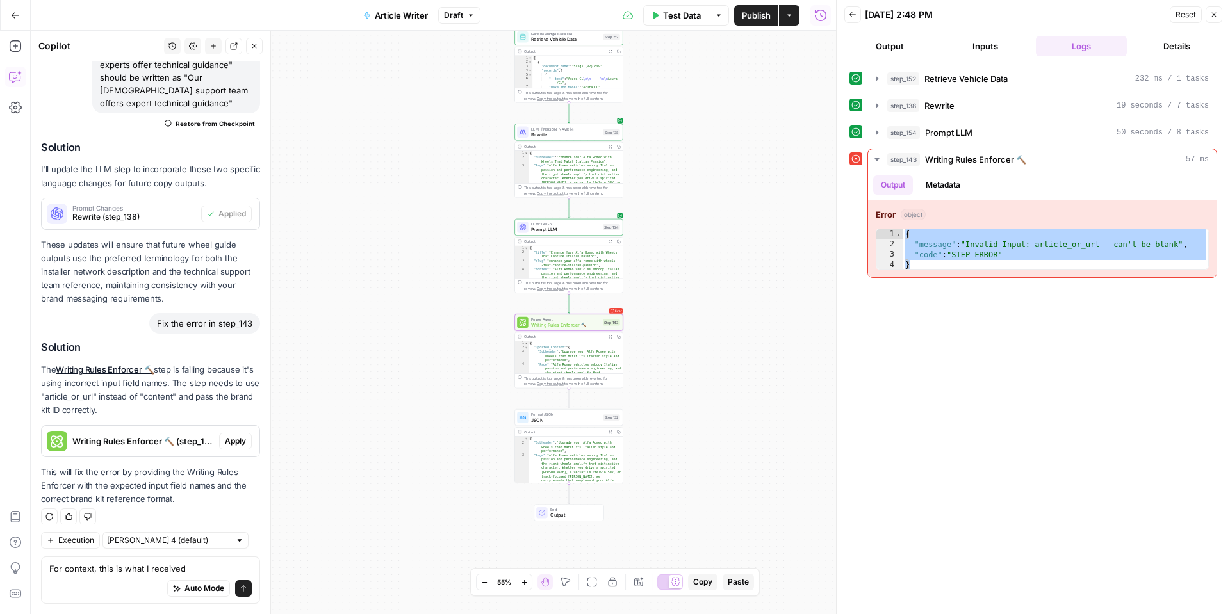
click at [231, 436] on span "Apply" at bounding box center [235, 442] width 21 height 12
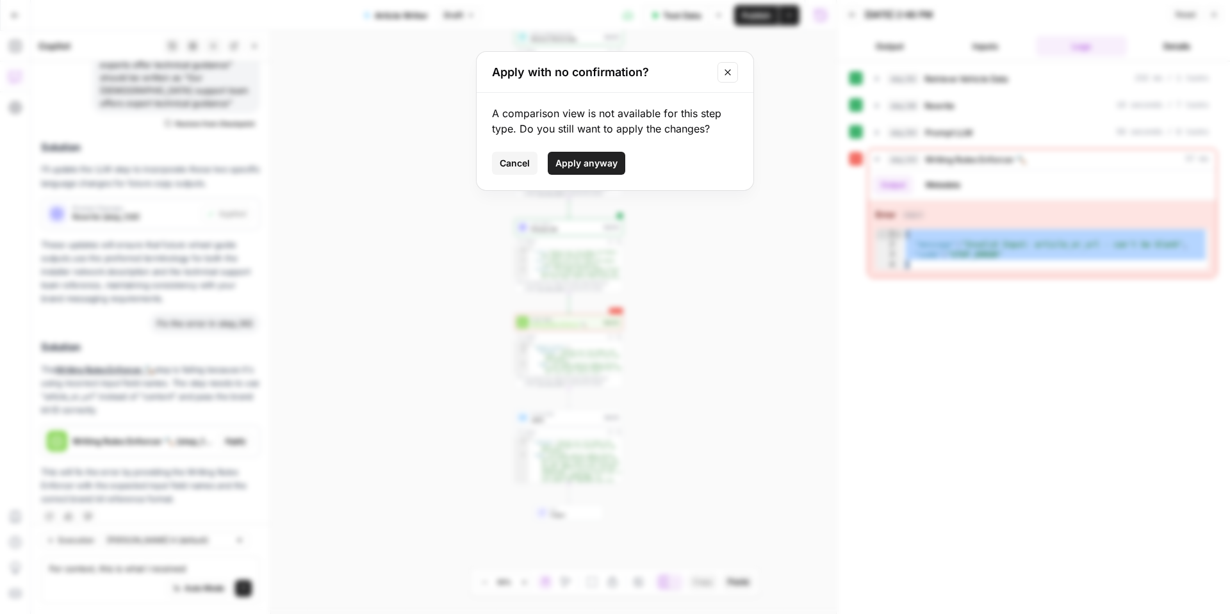
click at [723, 81] on button "Close modal" at bounding box center [728, 72] width 21 height 21
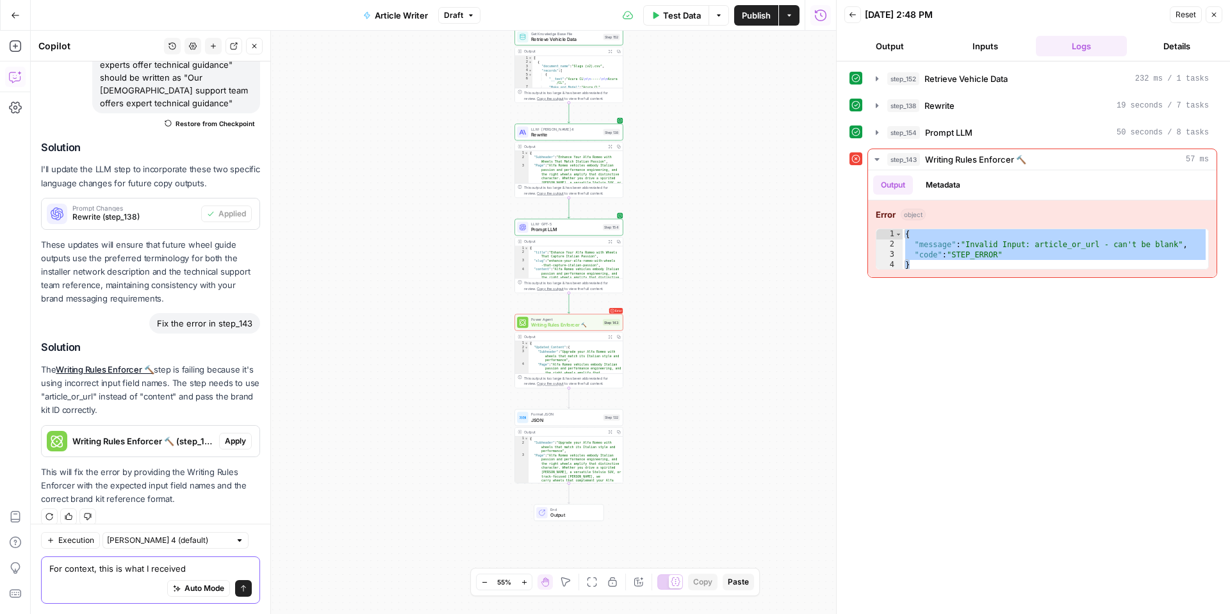
click at [235, 570] on textarea "For context, this is what I received" at bounding box center [150, 569] width 202 height 13
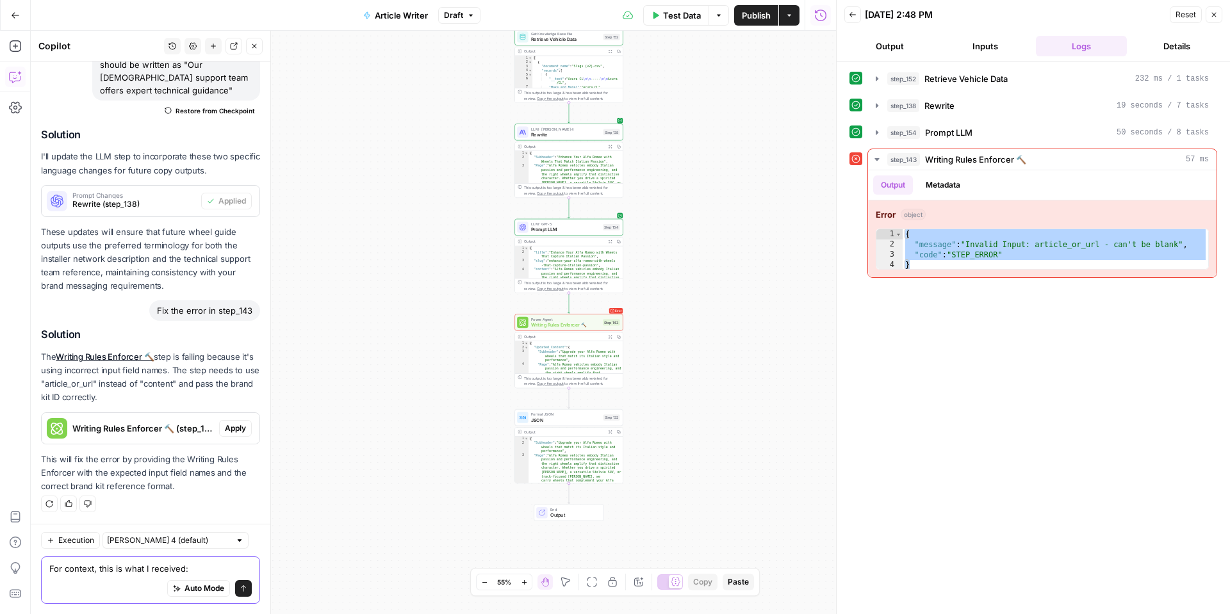
paste textarea "{ "message": "Invalid Input: article_or_url - can't be blank", "code": "STEP_ER…"
type textarea "For context, this is what I received: { "message": "Invalid Input: article_or_u…"
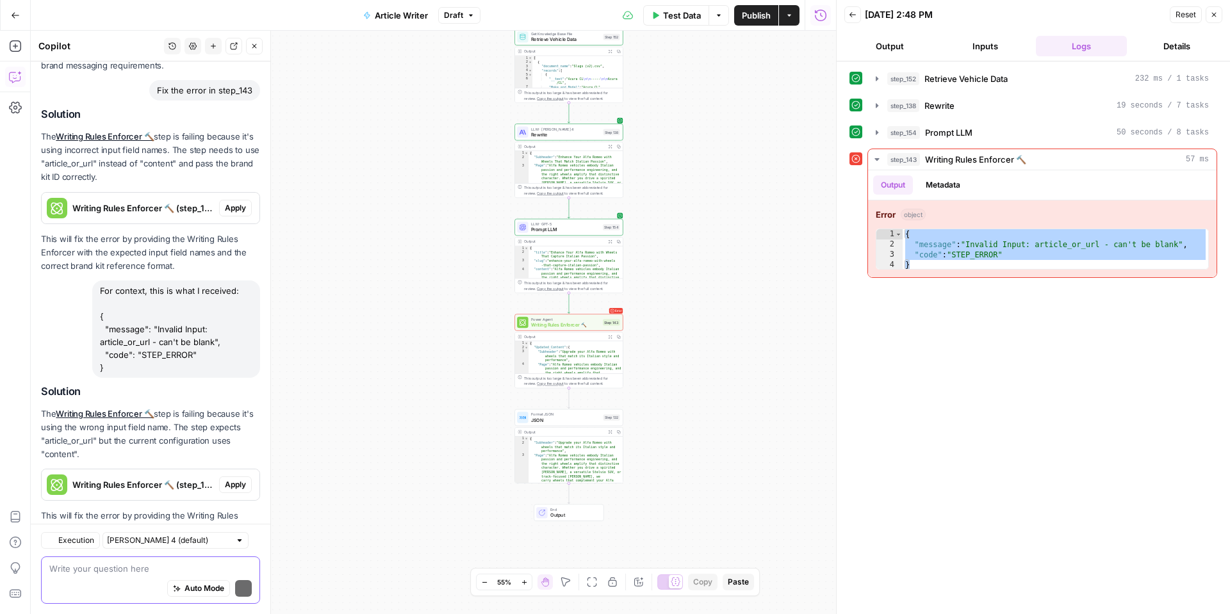
scroll to position [529, 0]
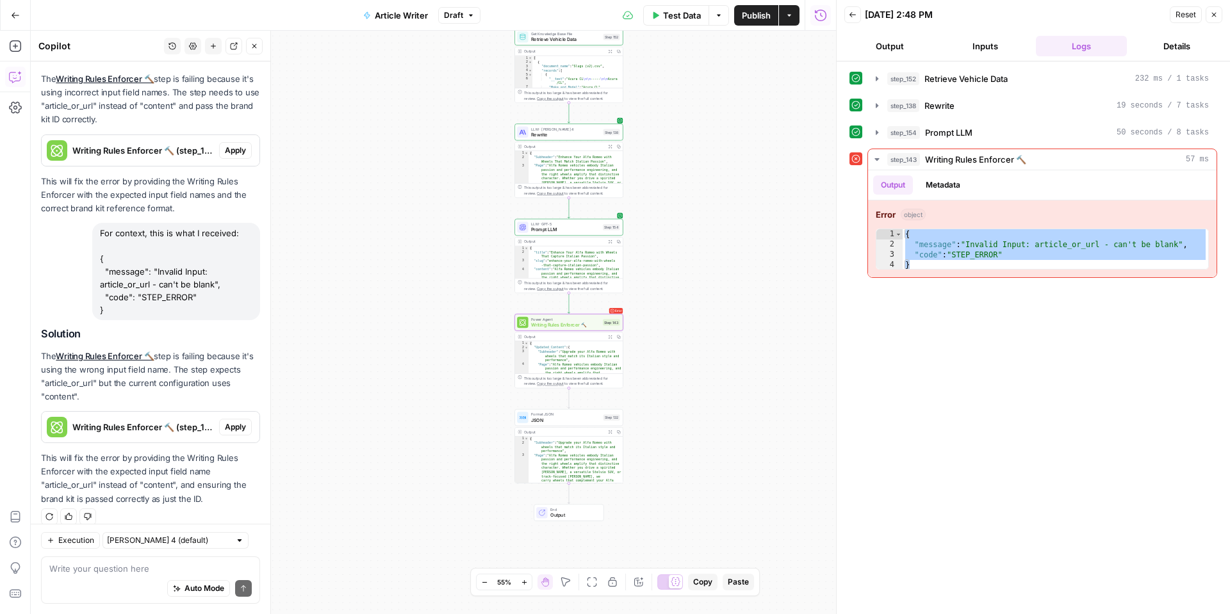
click at [249, 419] on button "Apply" at bounding box center [235, 427] width 33 height 17
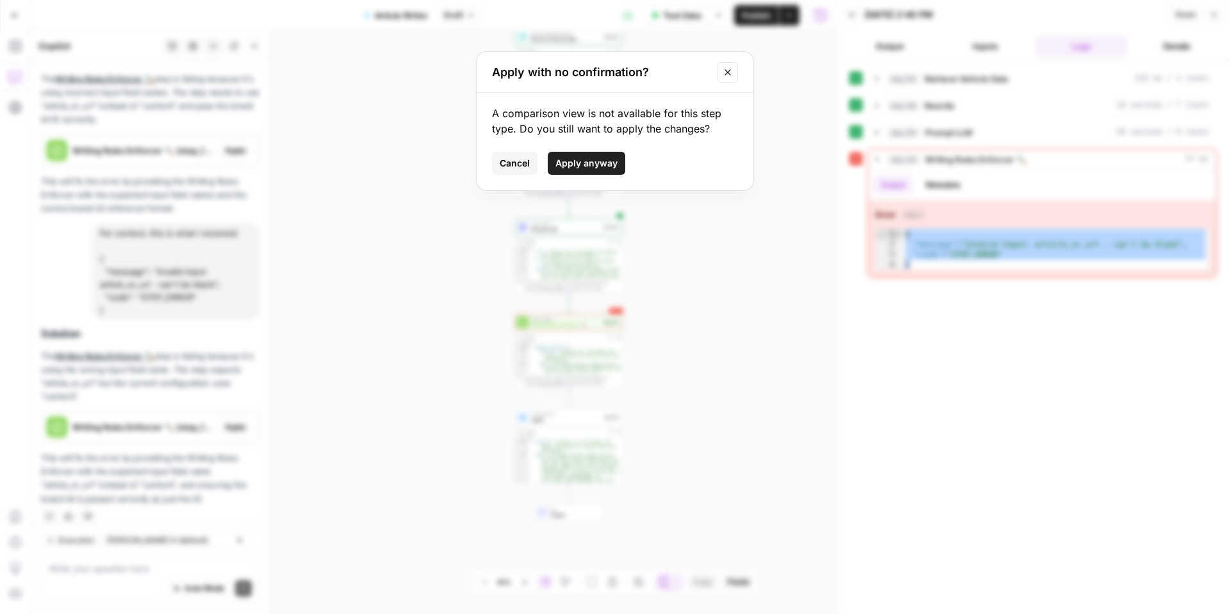
click at [575, 158] on span "Apply anyway" at bounding box center [587, 163] width 62 height 13
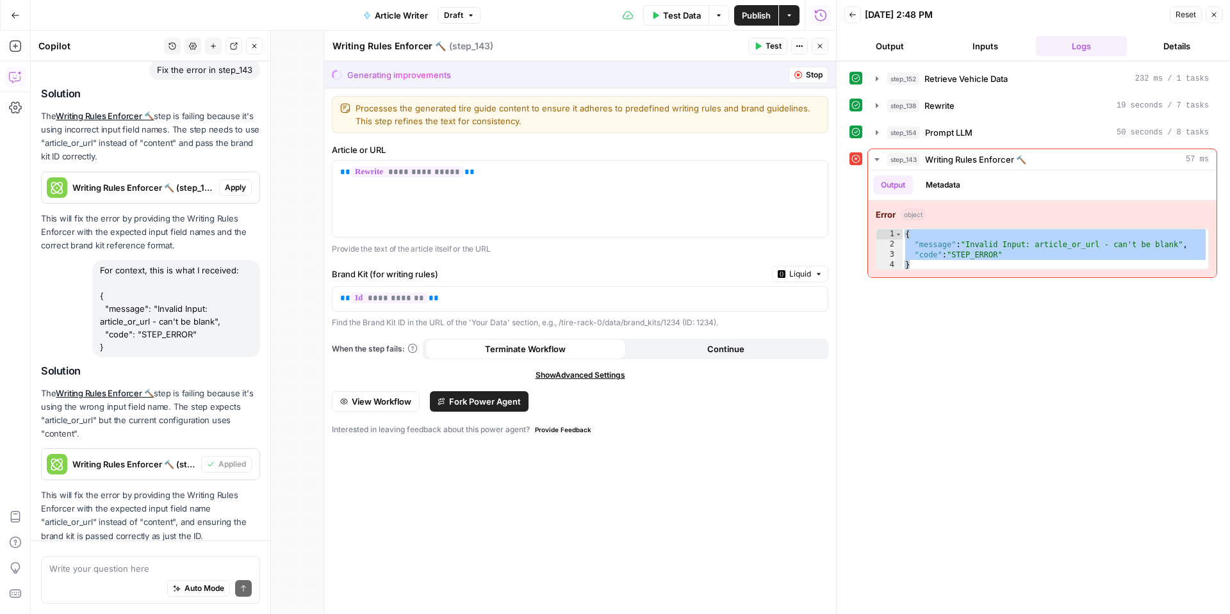
scroll to position [570, 0]
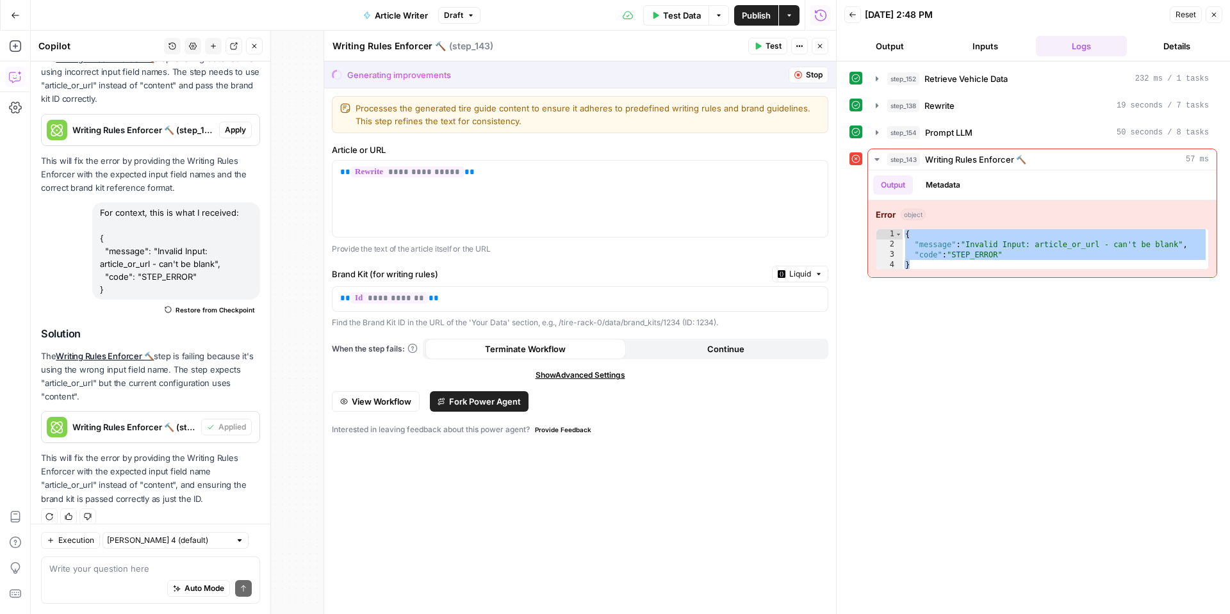
click at [759, 41] on button "Test" at bounding box center [767, 46] width 39 height 17
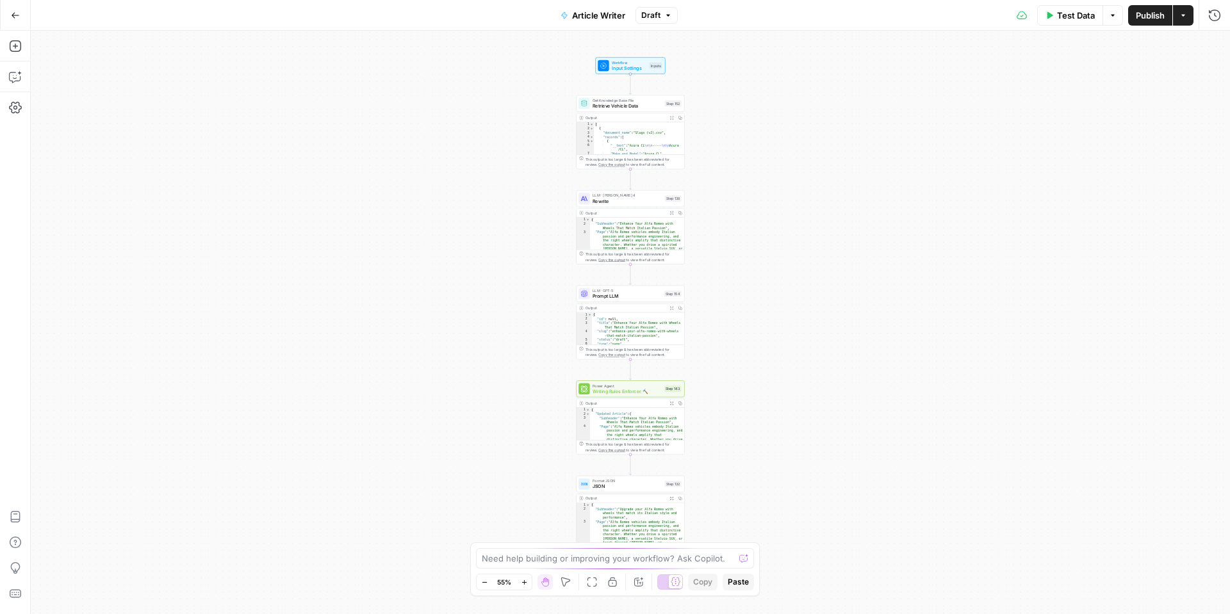
click at [1061, 22] on button "Test Data" at bounding box center [1070, 15] width 66 height 21
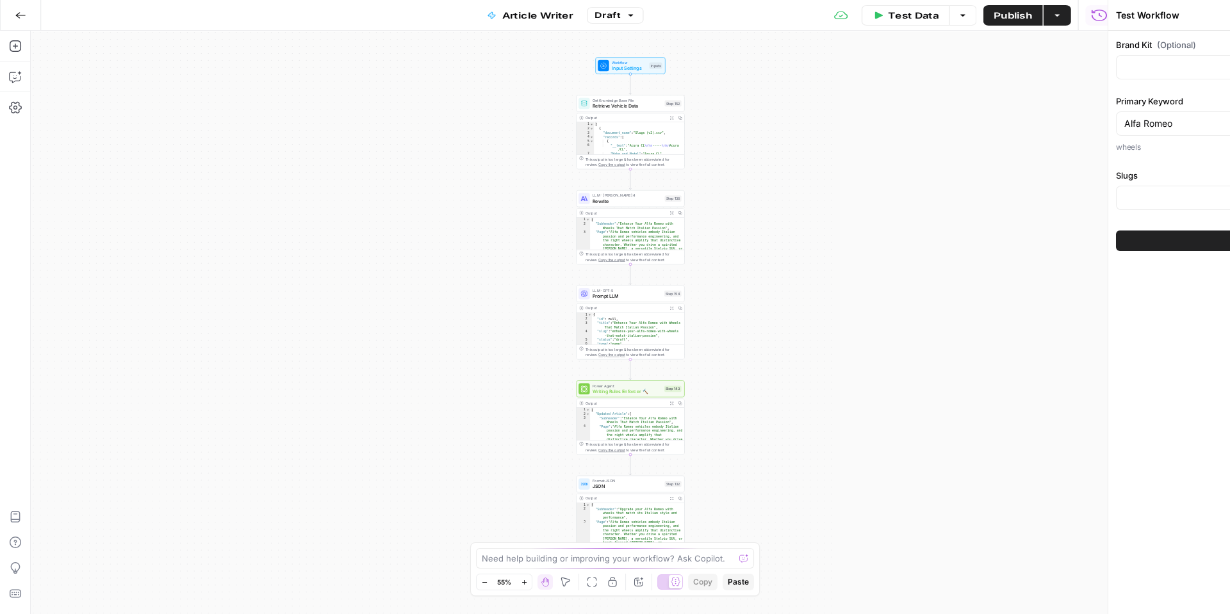
type input "Tire Rack"
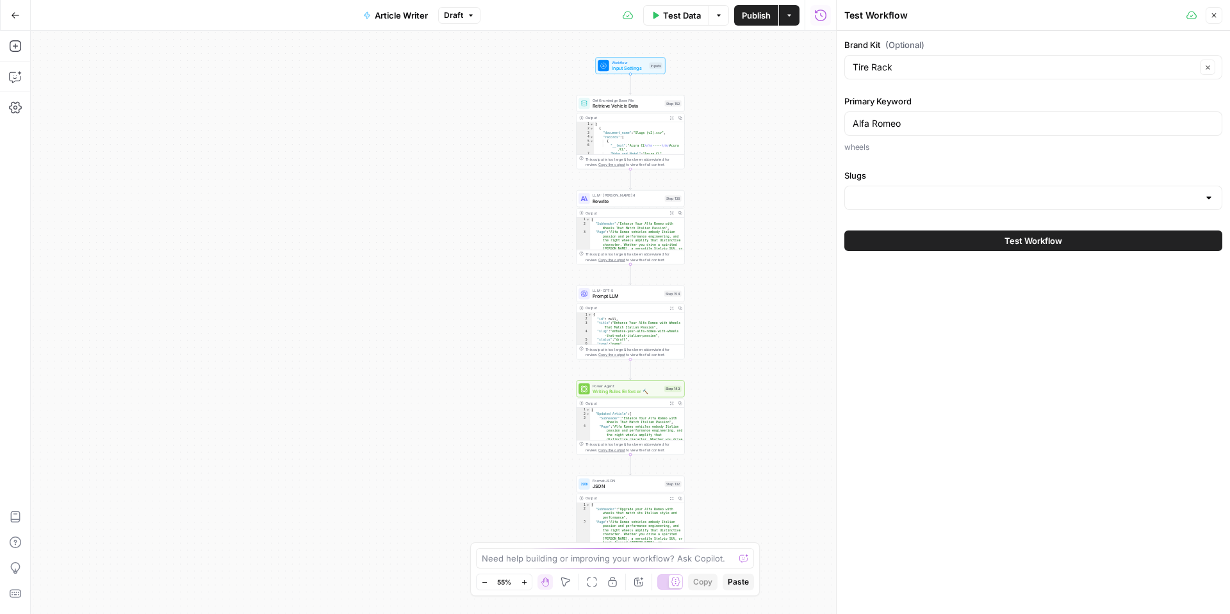
type input "Slugs"
click at [673, 19] on span "Test Data" at bounding box center [682, 15] width 38 height 13
click at [906, 247] on button "Test Workflow" at bounding box center [1033, 241] width 378 height 21
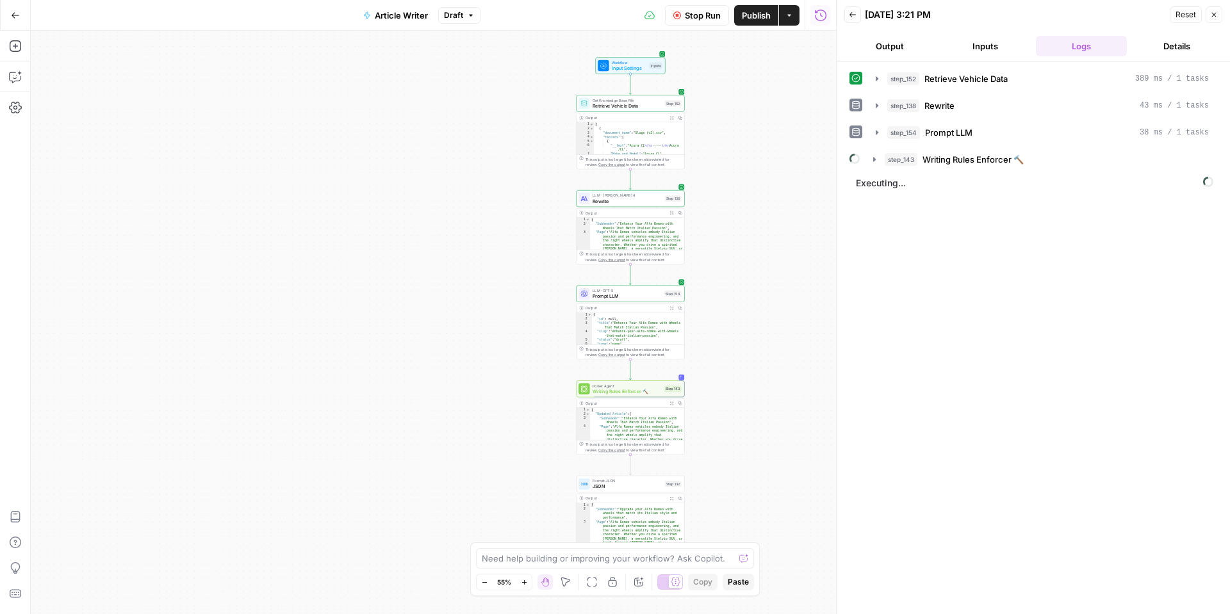
click at [673, 405] on button "Expand Output" at bounding box center [672, 403] width 8 height 8
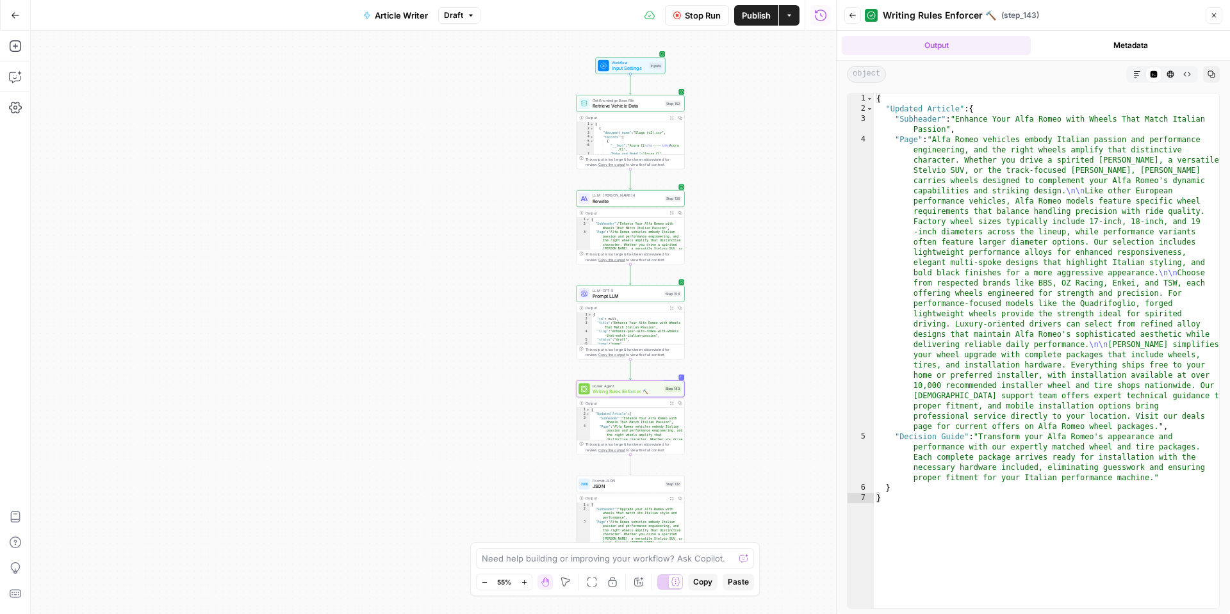
click at [1212, 19] on button "Close" at bounding box center [1214, 15] width 17 height 17
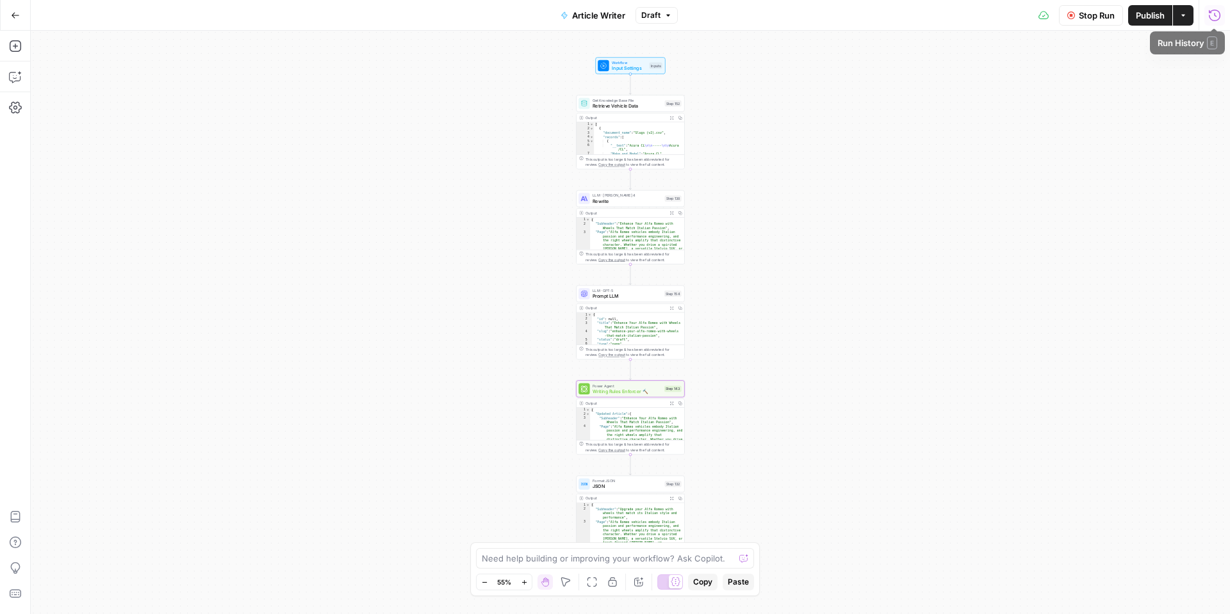
click at [1216, 17] on icon "button" at bounding box center [1214, 15] width 13 height 13
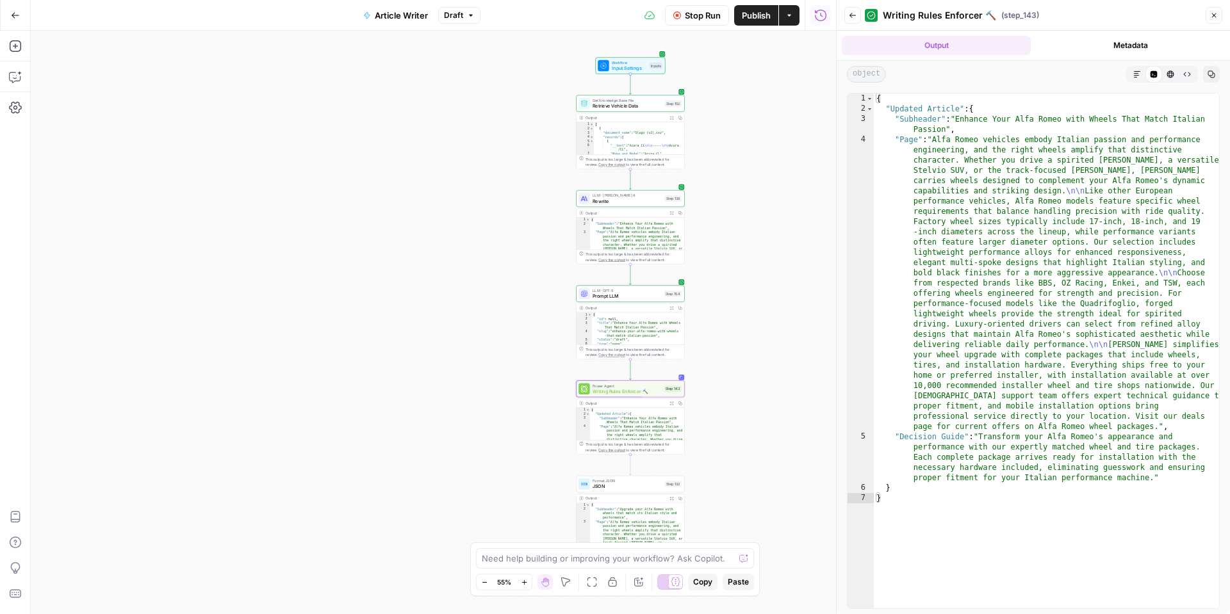
click at [1073, 43] on button "Metadata" at bounding box center [1130, 45] width 189 height 19
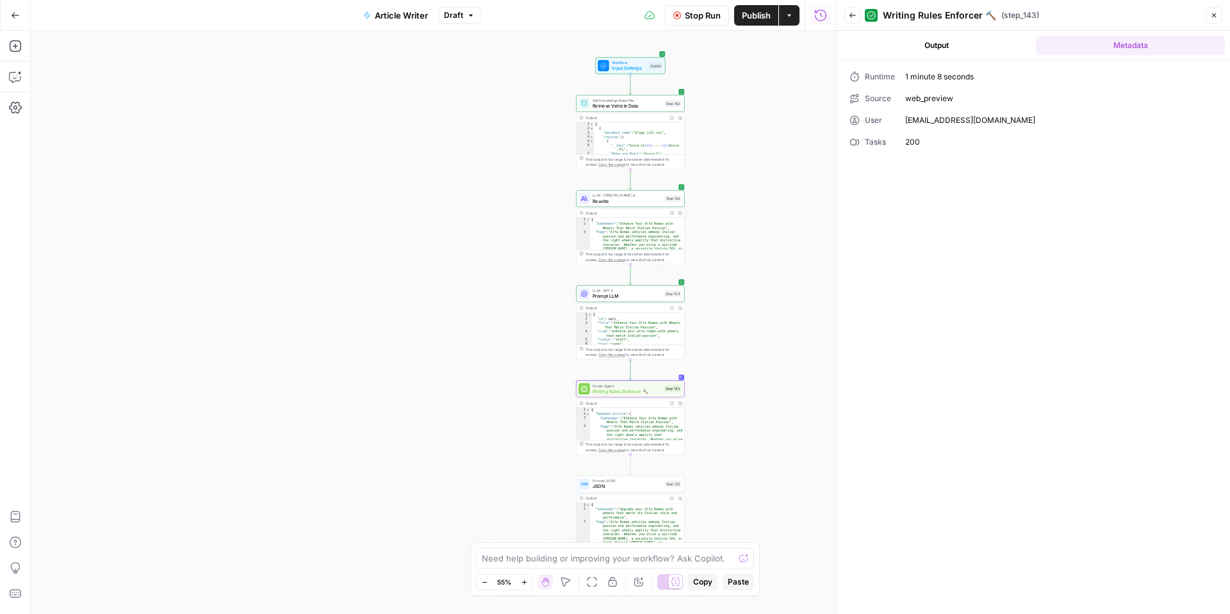
click at [961, 46] on button "Output" at bounding box center [936, 45] width 189 height 19
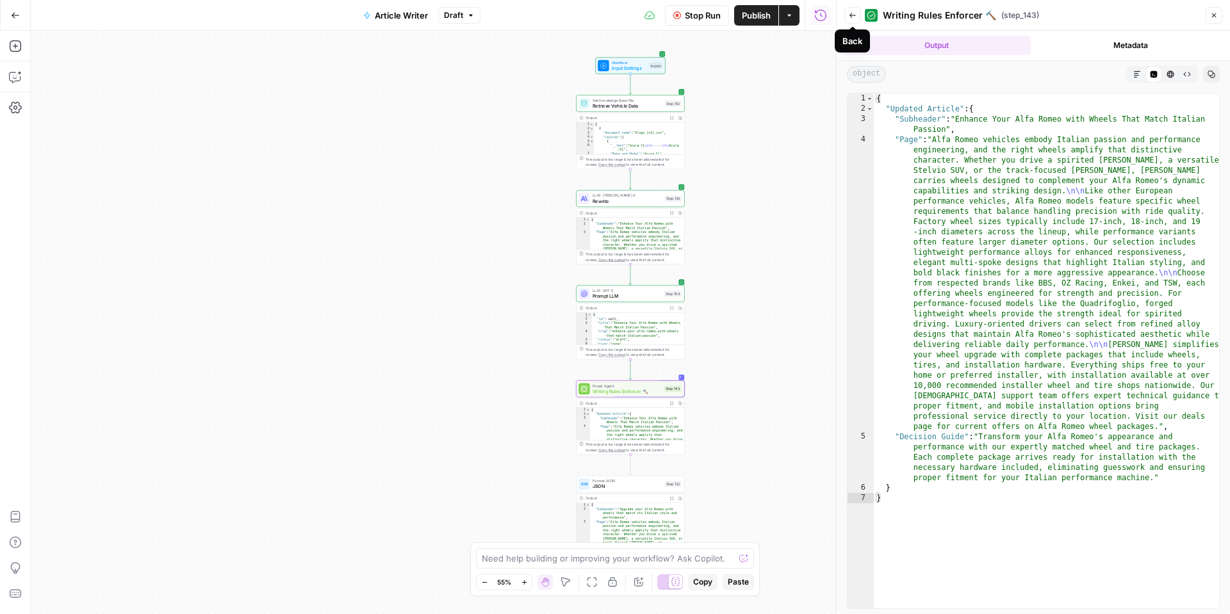
click at [850, 15] on icon "button" at bounding box center [853, 15] width 6 height 5
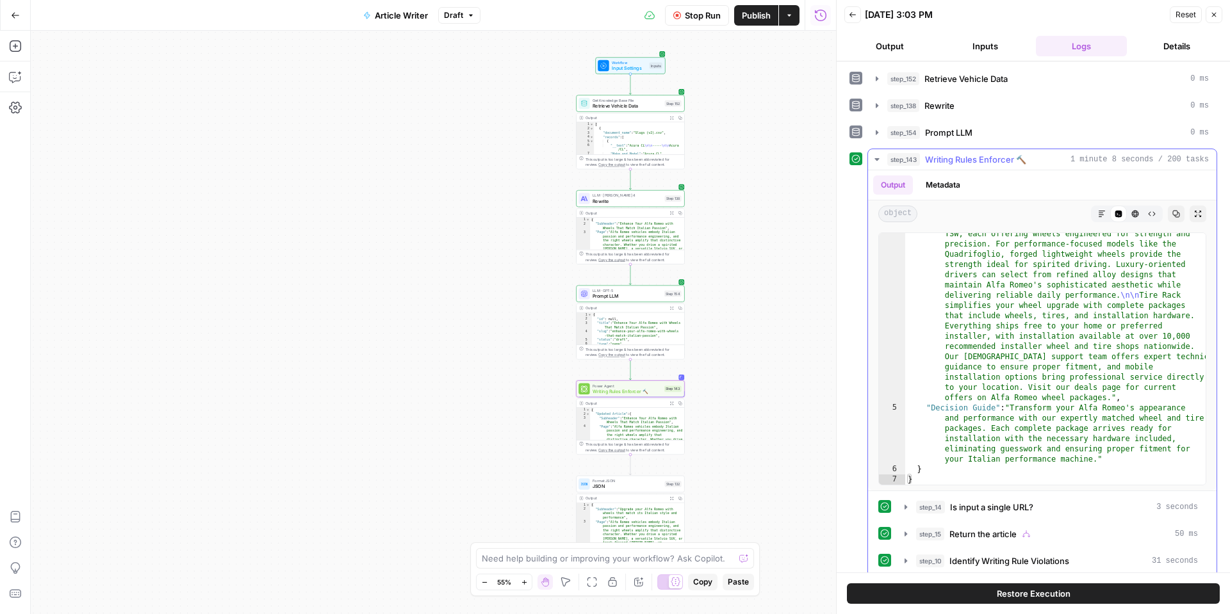
scroll to position [65, 0]
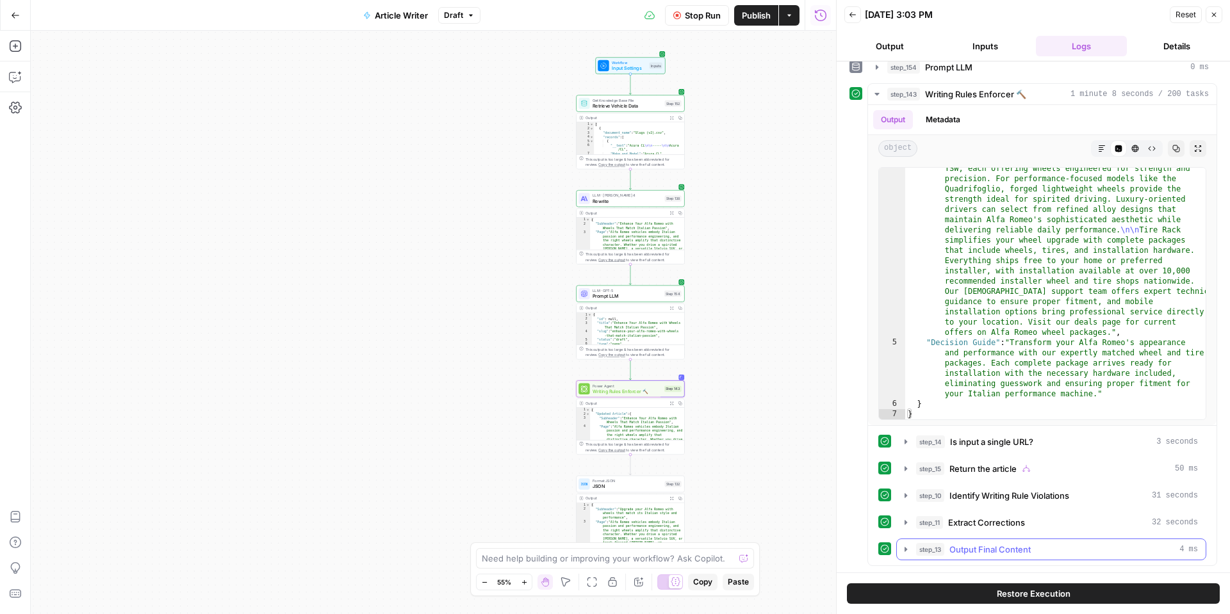
click at [902, 550] on icon "button" at bounding box center [906, 550] width 10 height 10
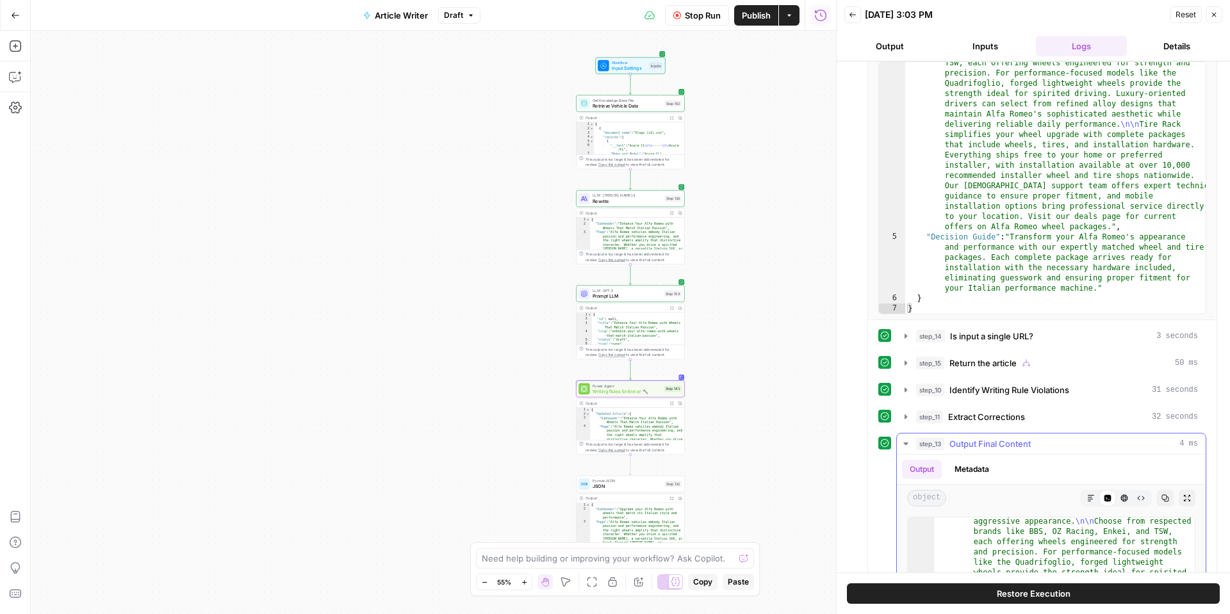
scroll to position [268, 0]
click at [1091, 500] on icon "button" at bounding box center [1091, 499] width 8 height 8
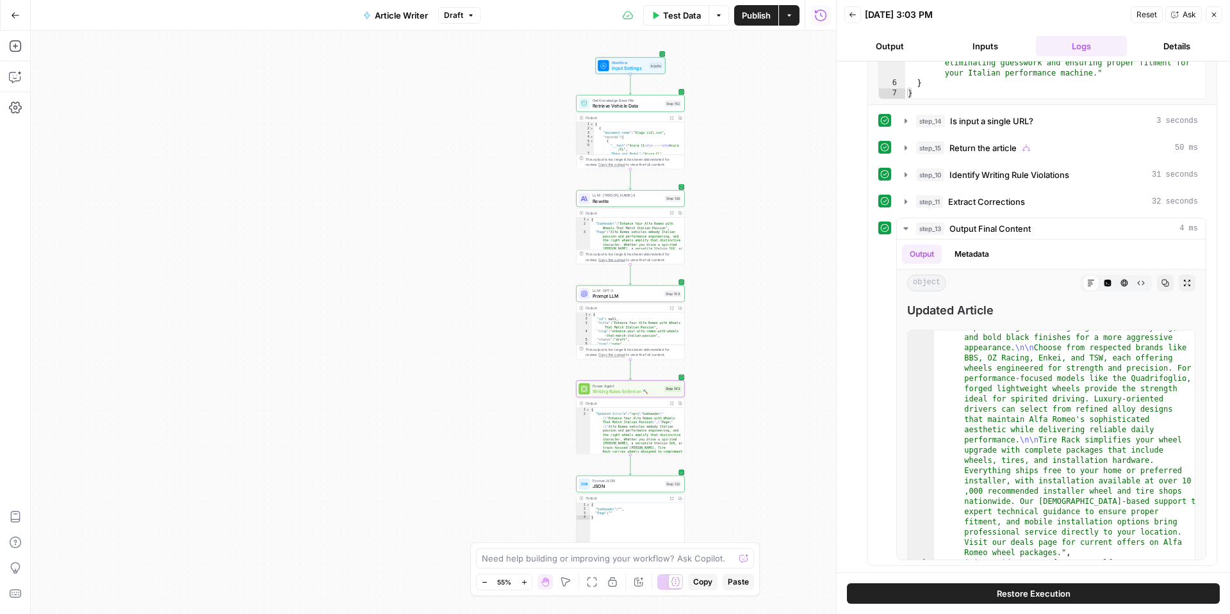
scroll to position [203, 0]
click at [1216, 16] on icon "button" at bounding box center [1214, 15] width 8 height 8
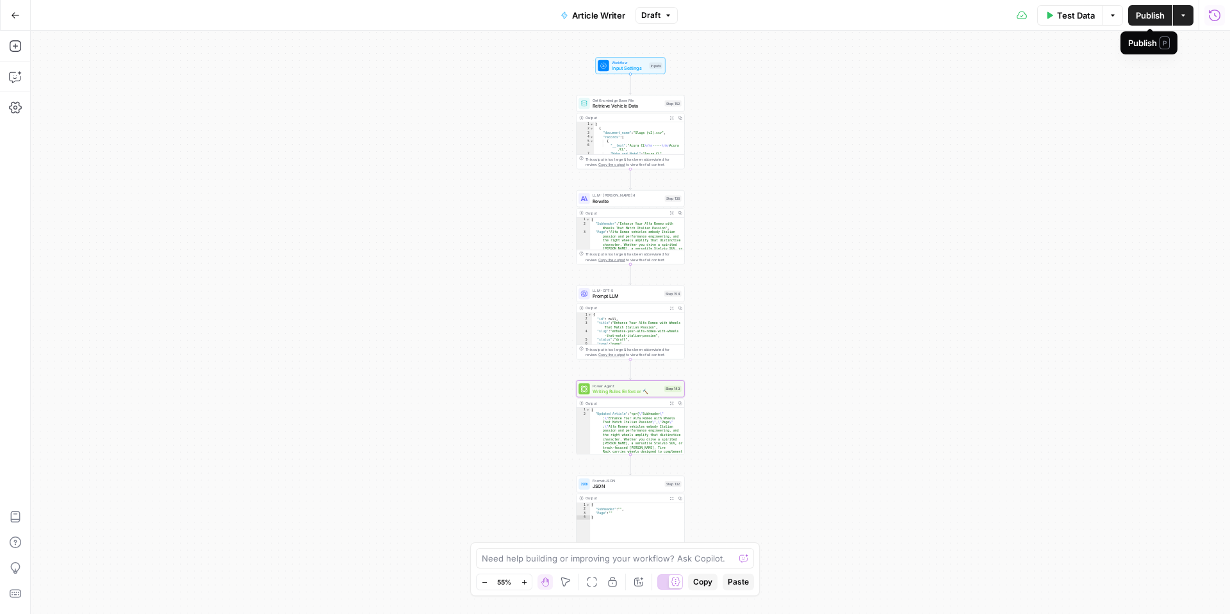
click at [1146, 13] on span "Publish" at bounding box center [1150, 15] width 29 height 13
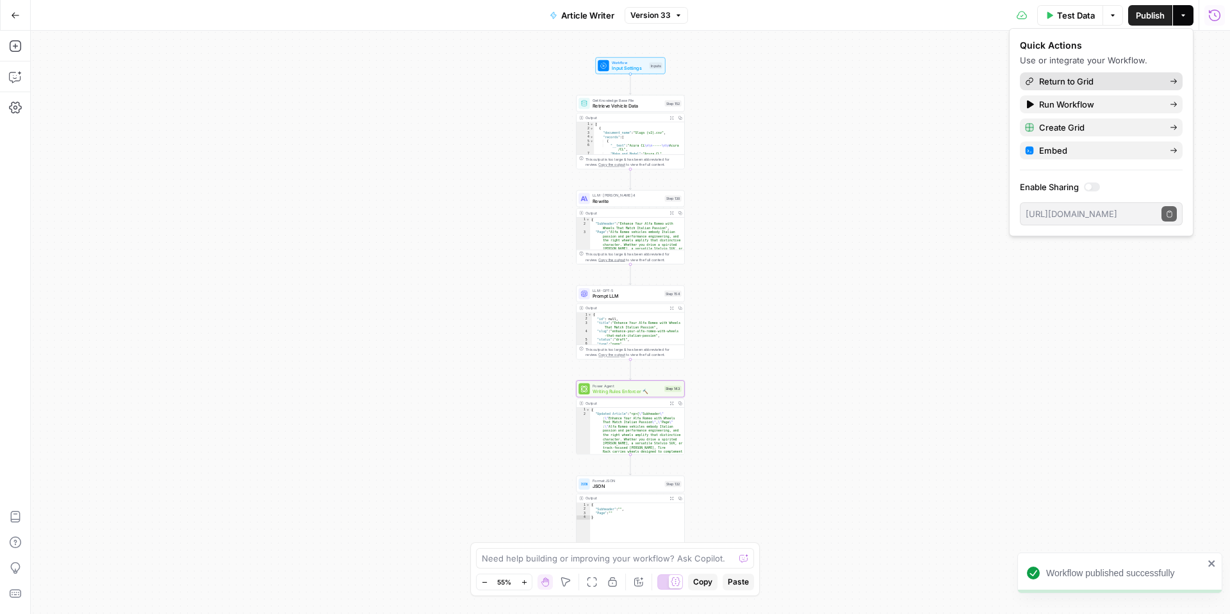
click at [1060, 80] on span "Return to Grid" at bounding box center [1099, 81] width 120 height 13
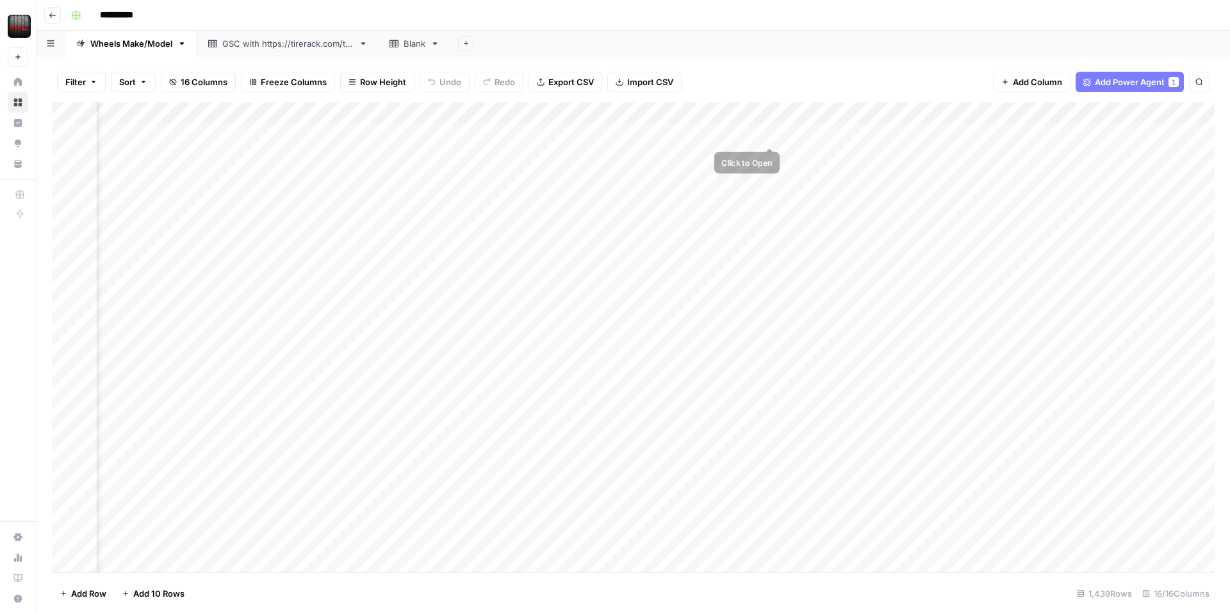
scroll to position [0, 924]
click at [732, 134] on div "Add Column" at bounding box center [633, 338] width 1163 height 470
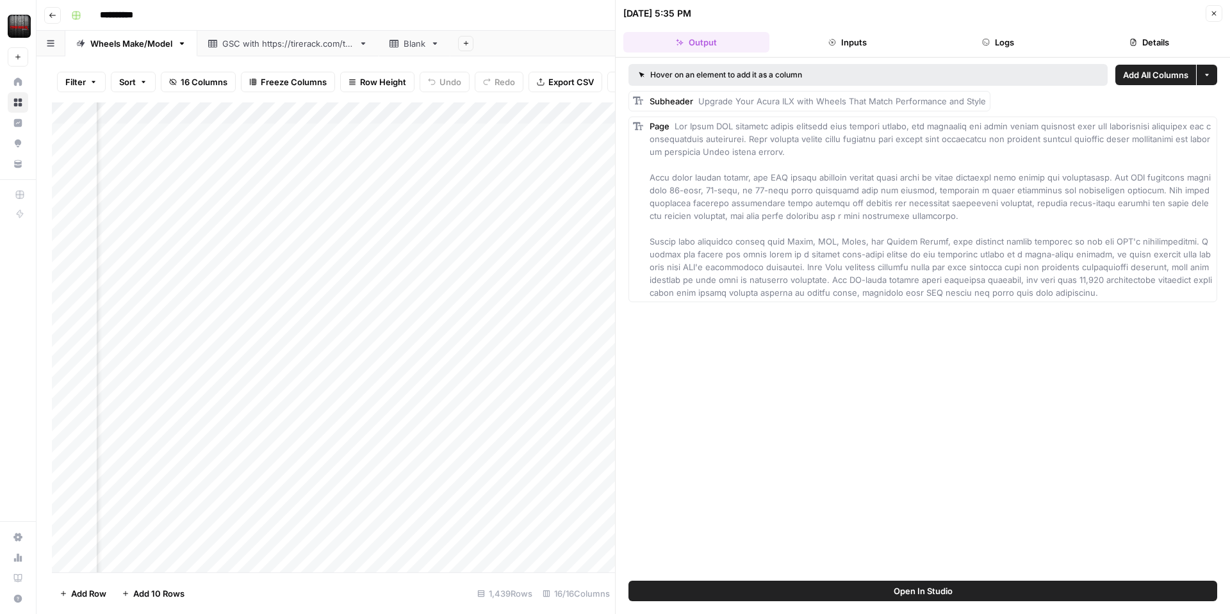
click at [1220, 19] on button "Close" at bounding box center [1214, 13] width 17 height 17
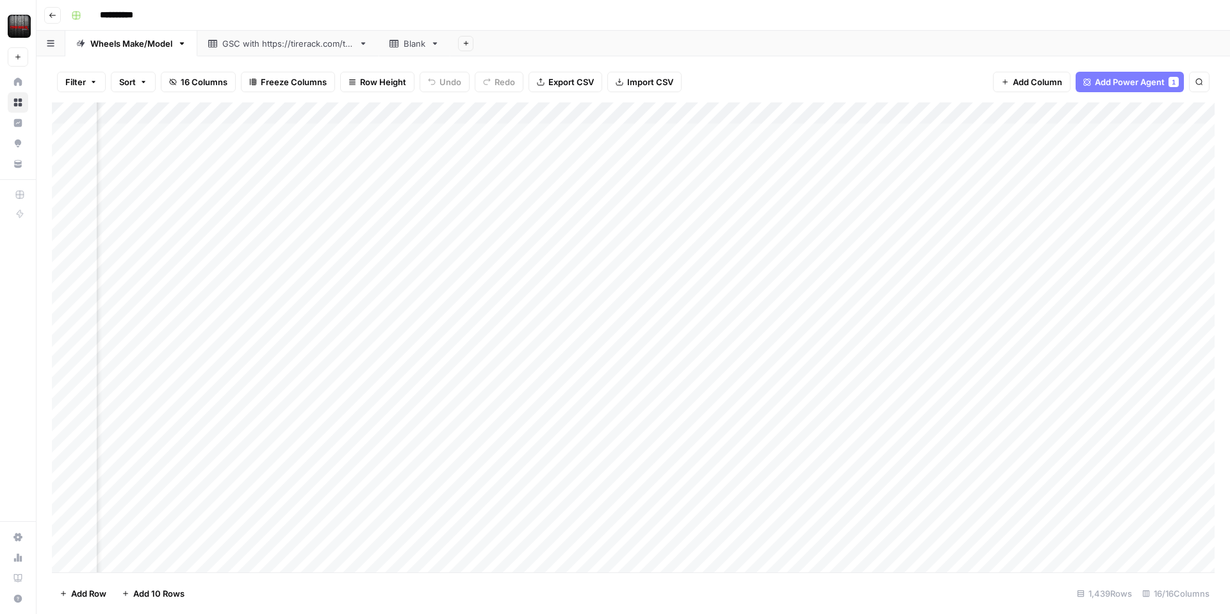
click at [736, 113] on div "Add Column" at bounding box center [633, 338] width 1163 height 470
click at [707, 243] on span "Edit Workflow" at bounding box center [726, 239] width 112 height 13
click at [516, 132] on div "Add Column" at bounding box center [633, 338] width 1163 height 470
click at [863, 112] on div "Add Column" at bounding box center [633, 338] width 1163 height 470
click at [847, 64] on div "Filter Sort 16 Columns Freeze Columns Row Height Undo Redo Export CSV Import CS…" at bounding box center [633, 82] width 1163 height 41
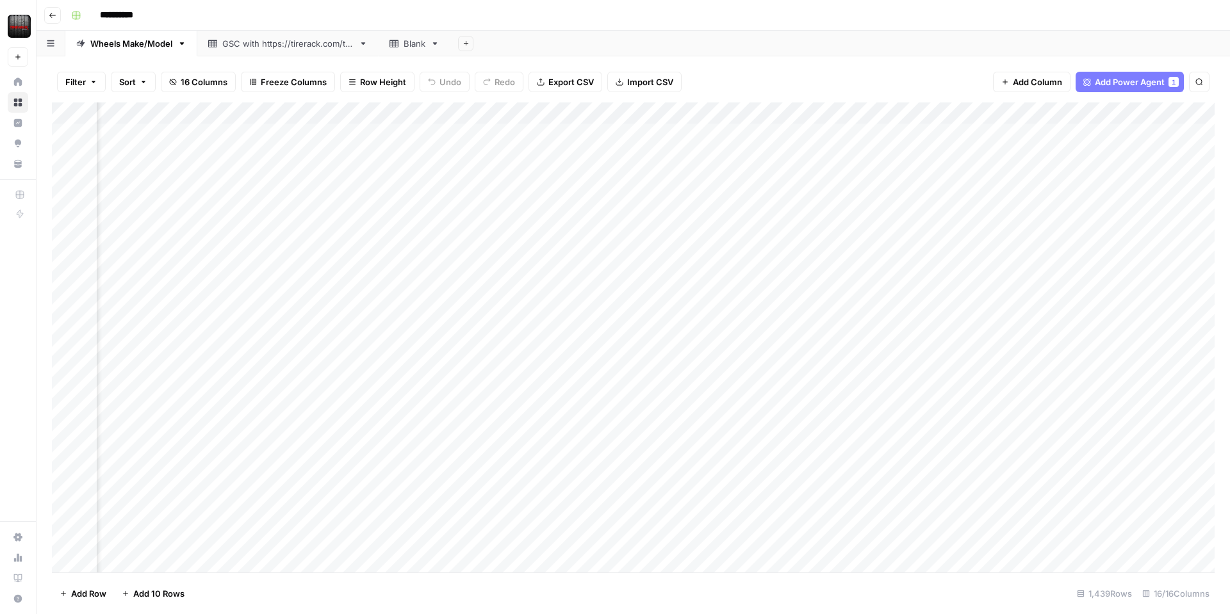
click at [930, 131] on div "Add Column" at bounding box center [633, 338] width 1163 height 470
click at [955, 137] on div "Add Column" at bounding box center [633, 338] width 1163 height 470
click at [853, 135] on div "Add Column" at bounding box center [633, 338] width 1163 height 470
click at [847, 134] on div "Add Column" at bounding box center [633, 338] width 1163 height 470
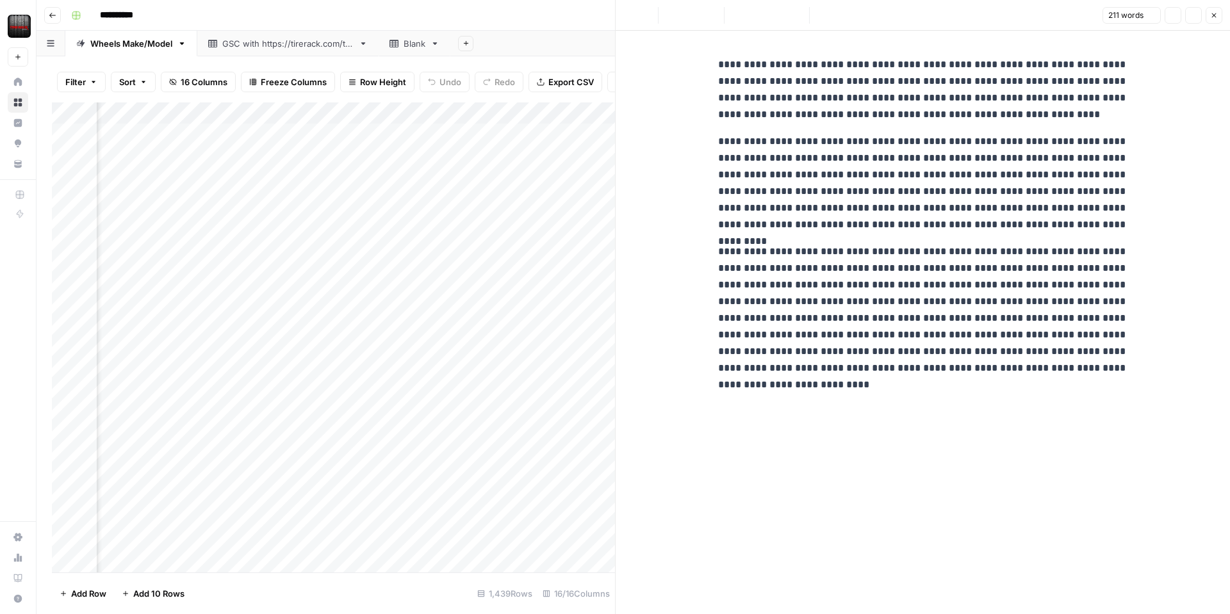
click at [847, 134] on div at bounding box center [817, 134] width 117 height 24
click at [875, 184] on p "**********" at bounding box center [923, 183] width 410 height 100
click at [875, 185] on p "**********" at bounding box center [923, 183] width 410 height 100
click at [1111, 393] on div "**********" at bounding box center [923, 323] width 425 height 584
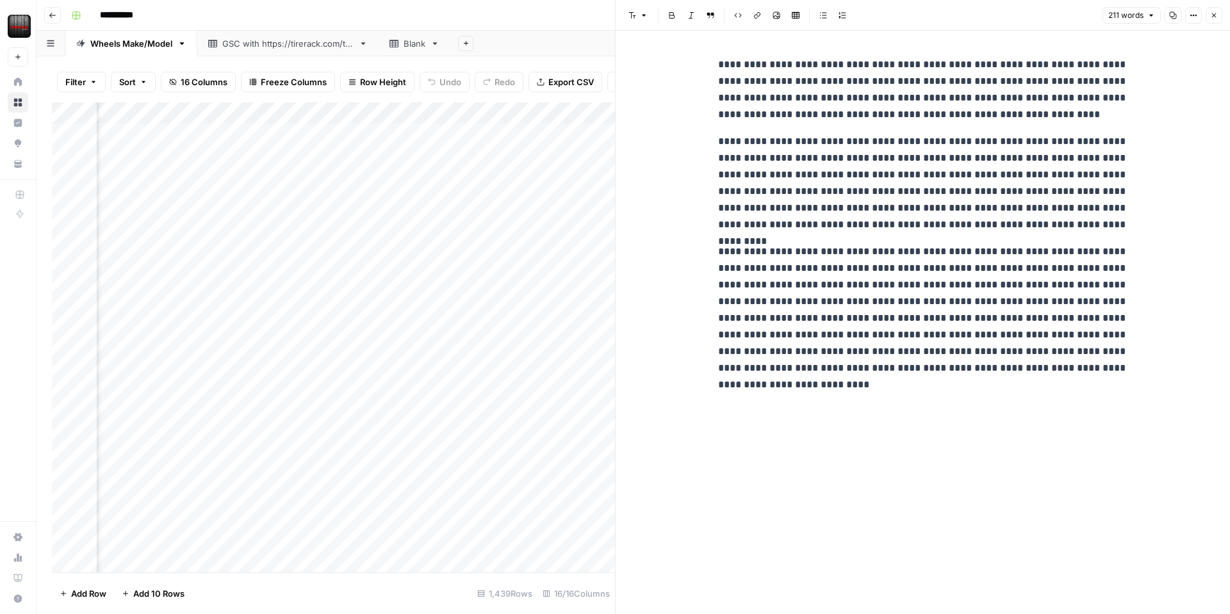
click at [1213, 21] on button "Close" at bounding box center [1214, 15] width 17 height 17
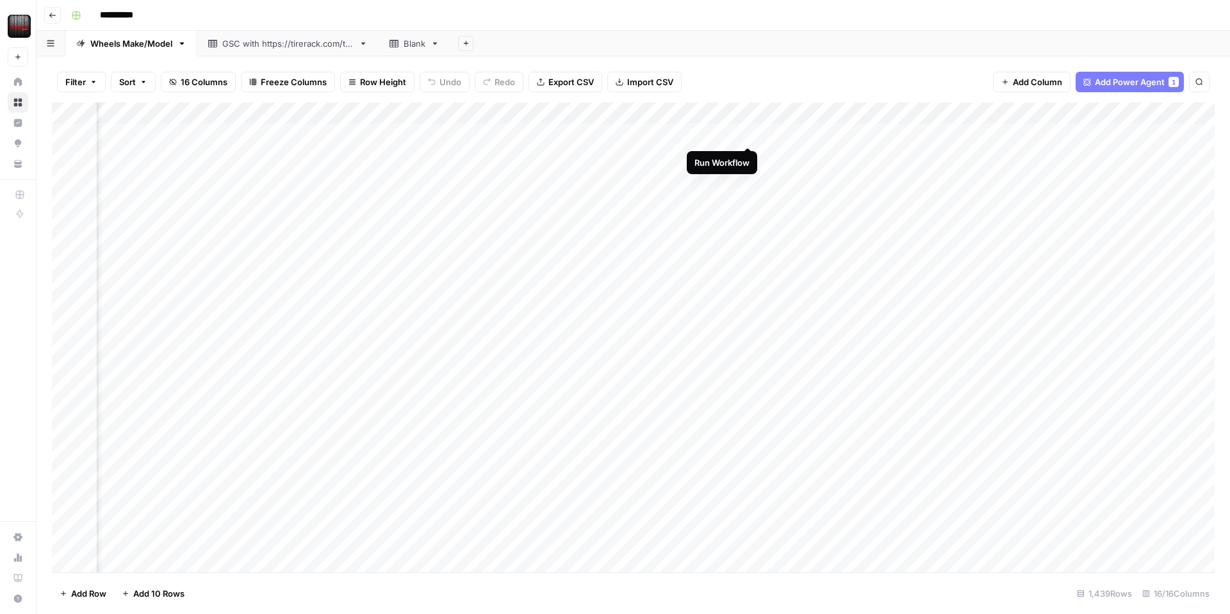
click at [750, 131] on div "Add Column" at bounding box center [633, 338] width 1163 height 470
click at [770, 79] on div "Filter Sort 16 Columns Freeze Columns Row Height Undo Redo Export CSV Import CS…" at bounding box center [633, 82] width 1163 height 41
click at [502, 112] on div "Add Column" at bounding box center [633, 338] width 1163 height 470
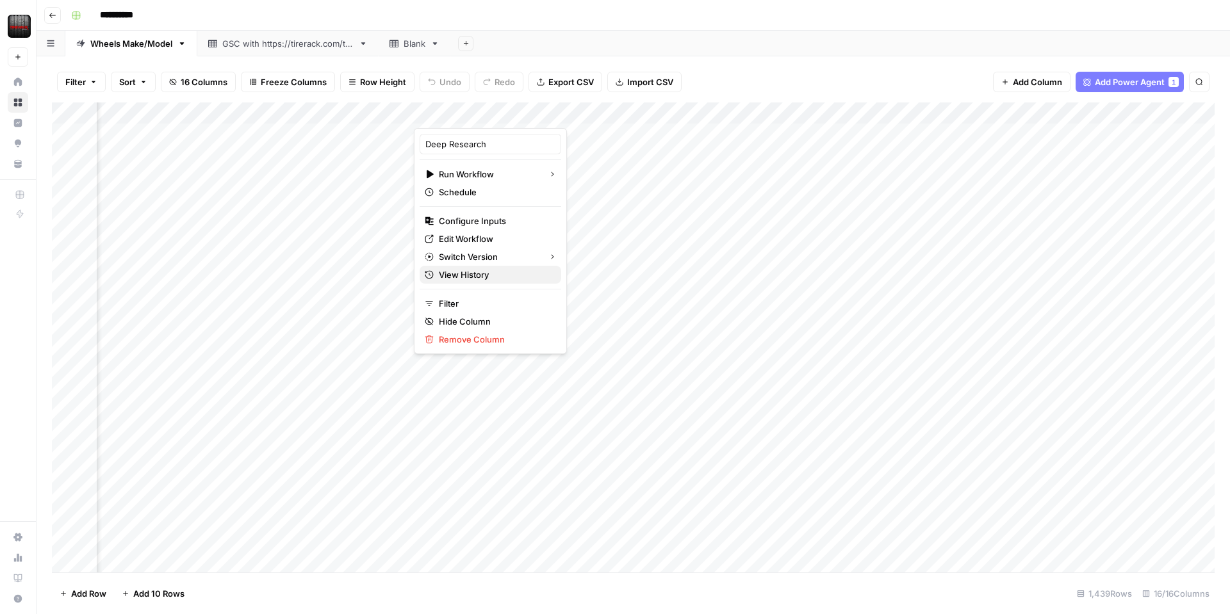
click at [461, 276] on span "View History" at bounding box center [495, 274] width 112 height 13
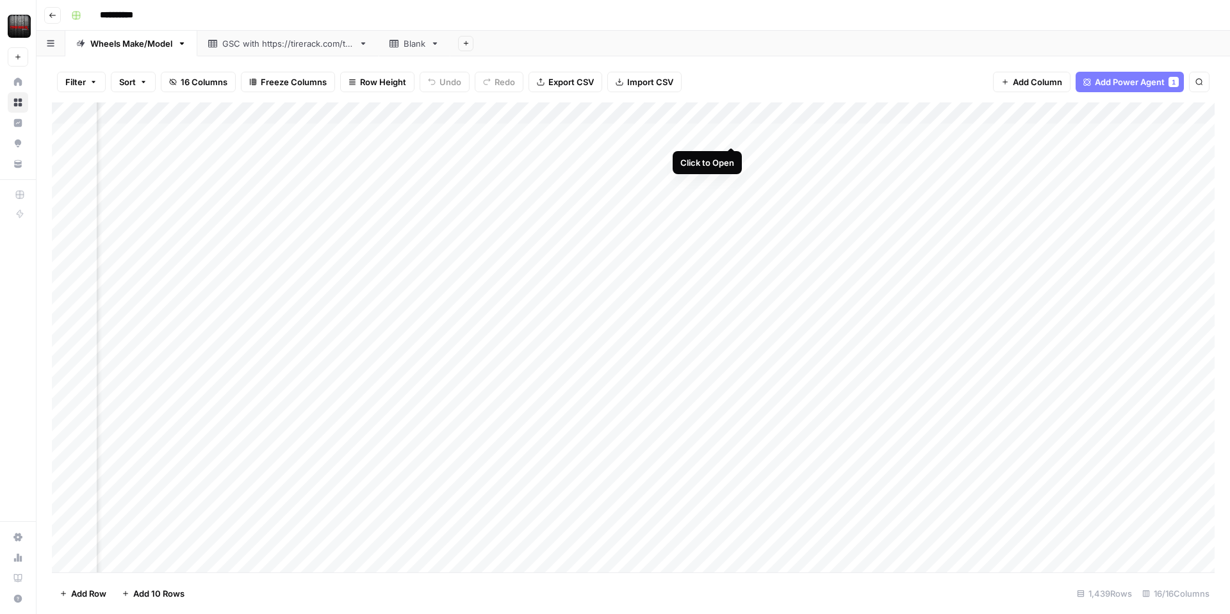
click at [728, 135] on div "Add Column" at bounding box center [633, 338] width 1163 height 470
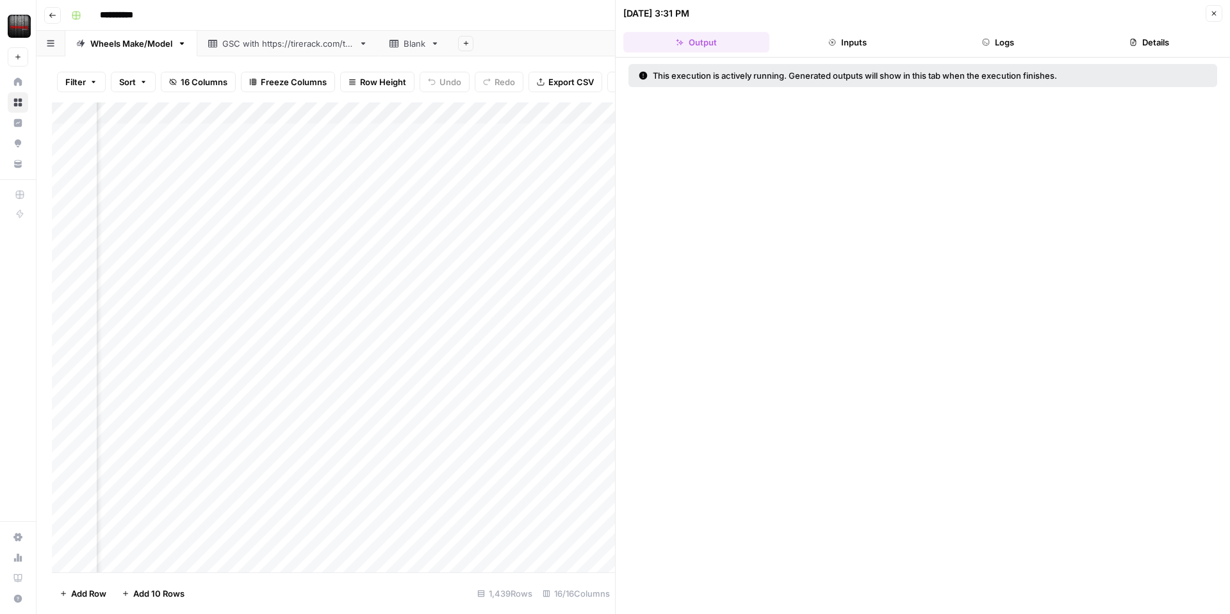
click at [1210, 19] on button "Close" at bounding box center [1214, 13] width 17 height 17
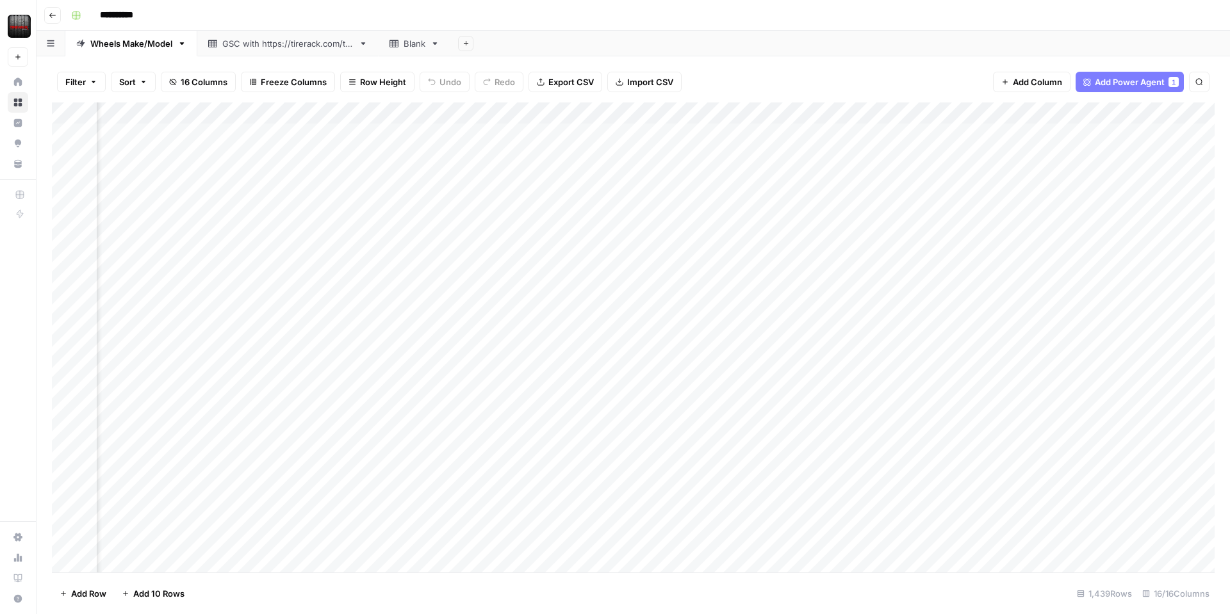
scroll to position [0, 1117]
click at [606, 131] on div "Add Column" at bounding box center [633, 338] width 1163 height 470
click at [668, 132] on div "Add Column" at bounding box center [633, 338] width 1163 height 470
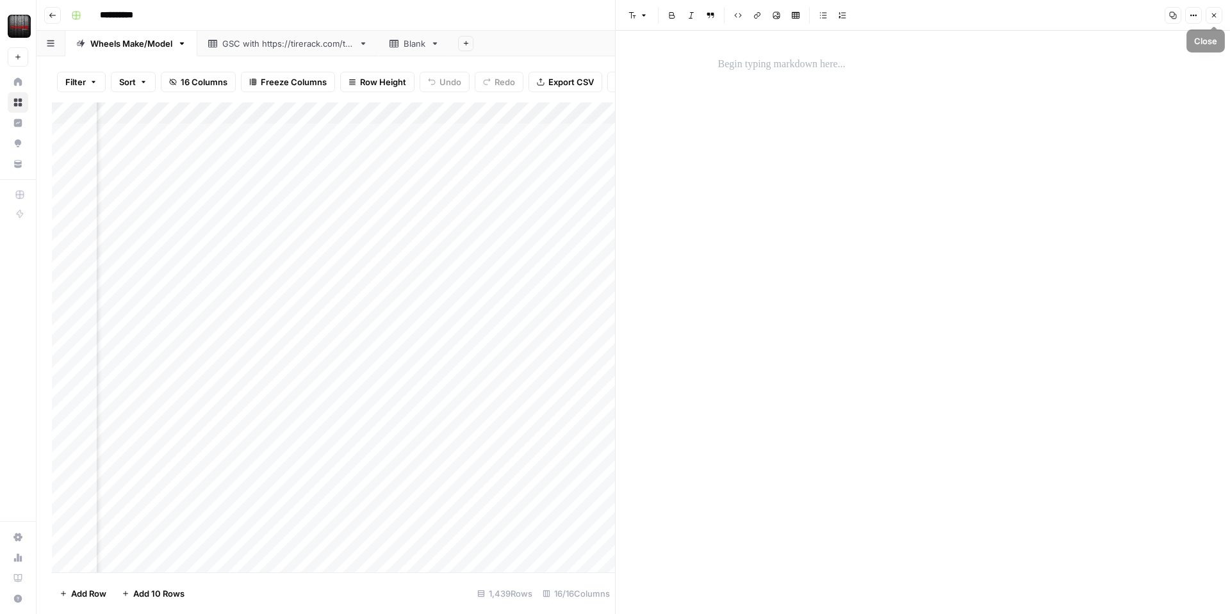
click at [1213, 15] on icon "button" at bounding box center [1214, 16] width 8 height 8
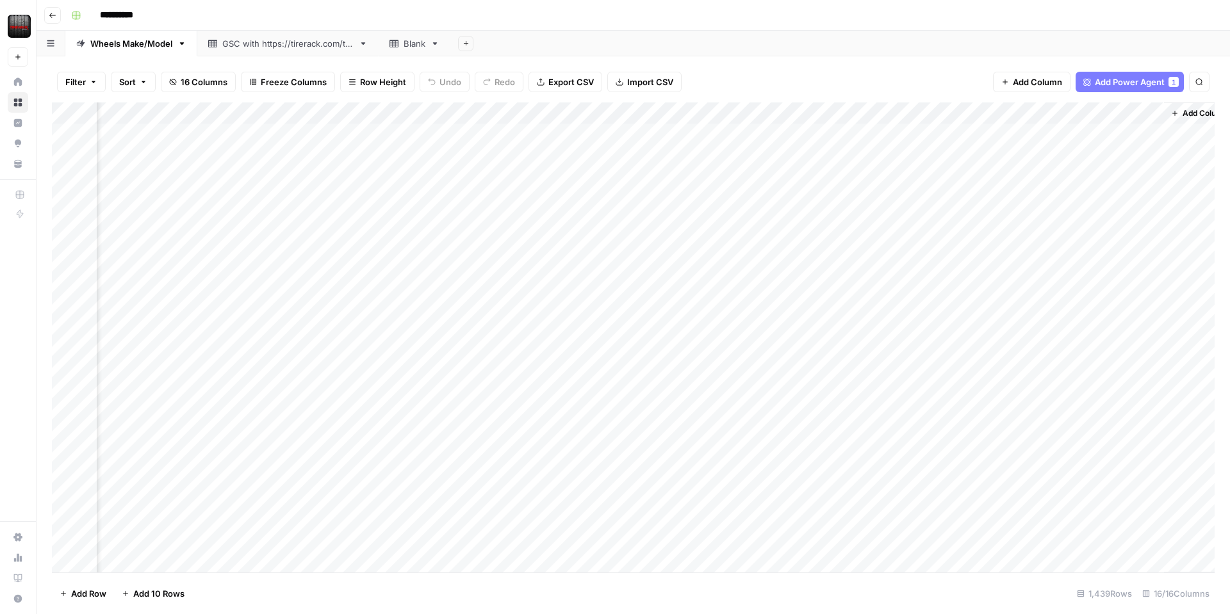
scroll to position [0, 1117]
click at [540, 136] on div "Add Column" at bounding box center [633, 338] width 1163 height 470
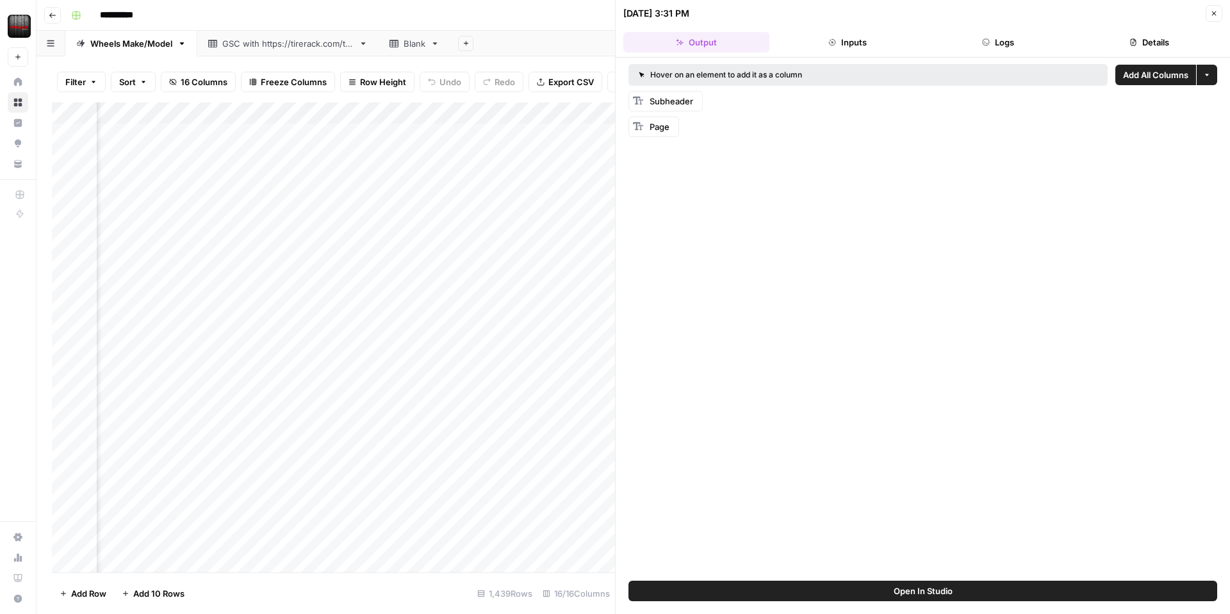
click at [826, 49] on button "Inputs" at bounding box center [848, 42] width 146 height 21
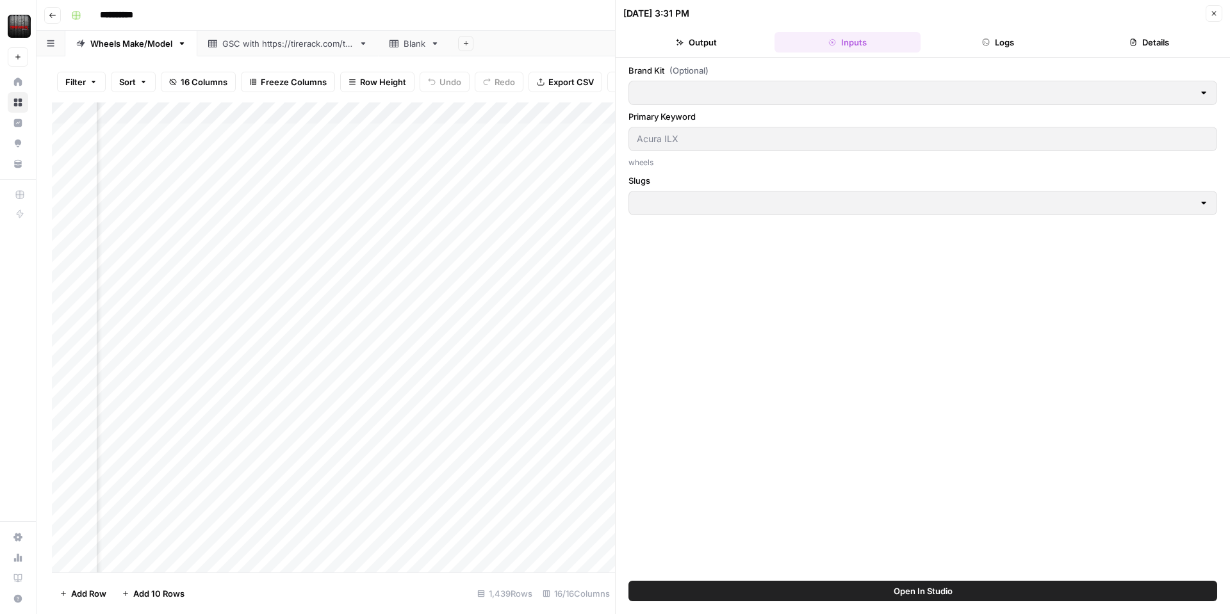
type input "Tire Rack"
type input "Slugs"
click at [989, 50] on button "Logs" at bounding box center [999, 42] width 146 height 21
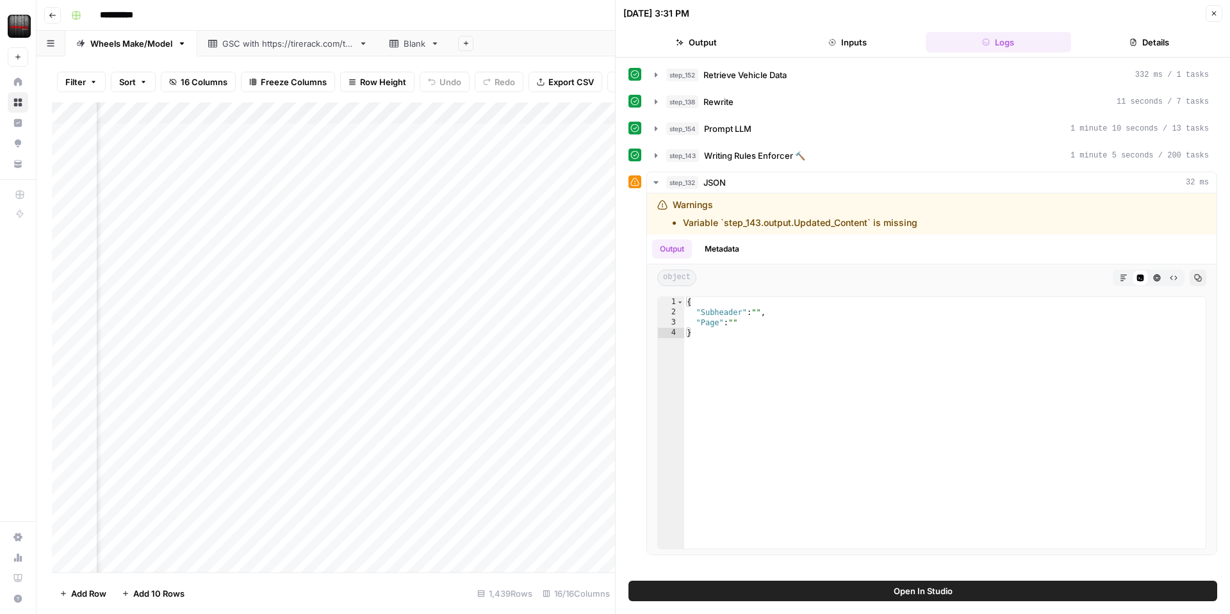
click at [761, 595] on button "Open In Studio" at bounding box center [923, 591] width 589 height 21
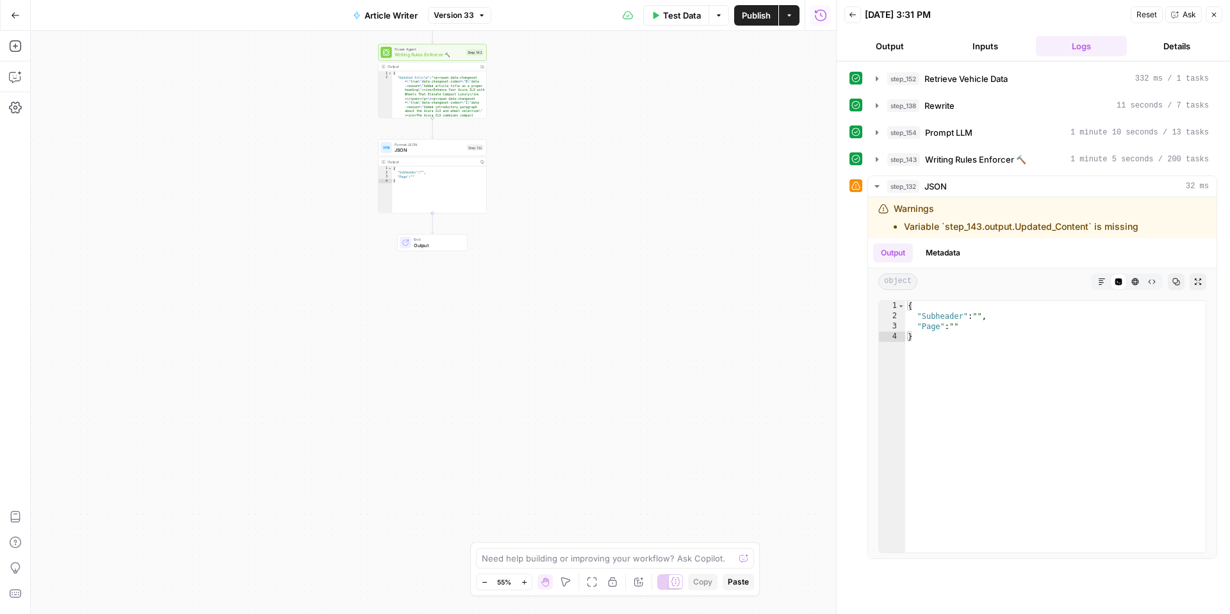
click at [1206, 15] on button "Close" at bounding box center [1214, 14] width 17 height 17
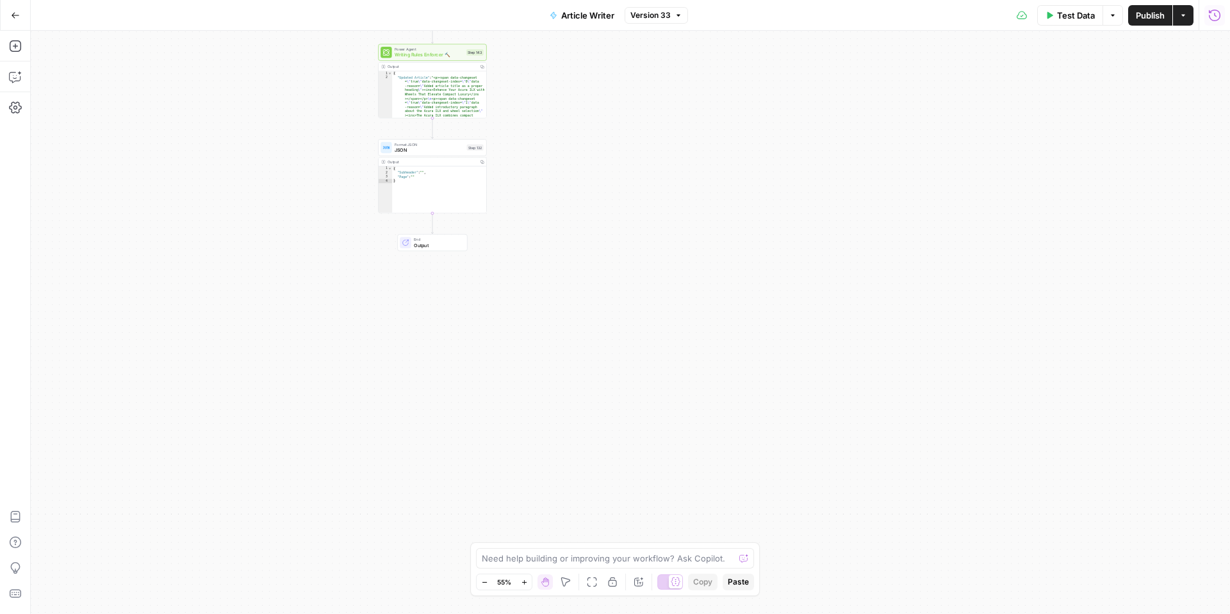
click at [1139, 18] on span "Publish" at bounding box center [1150, 15] width 29 height 13
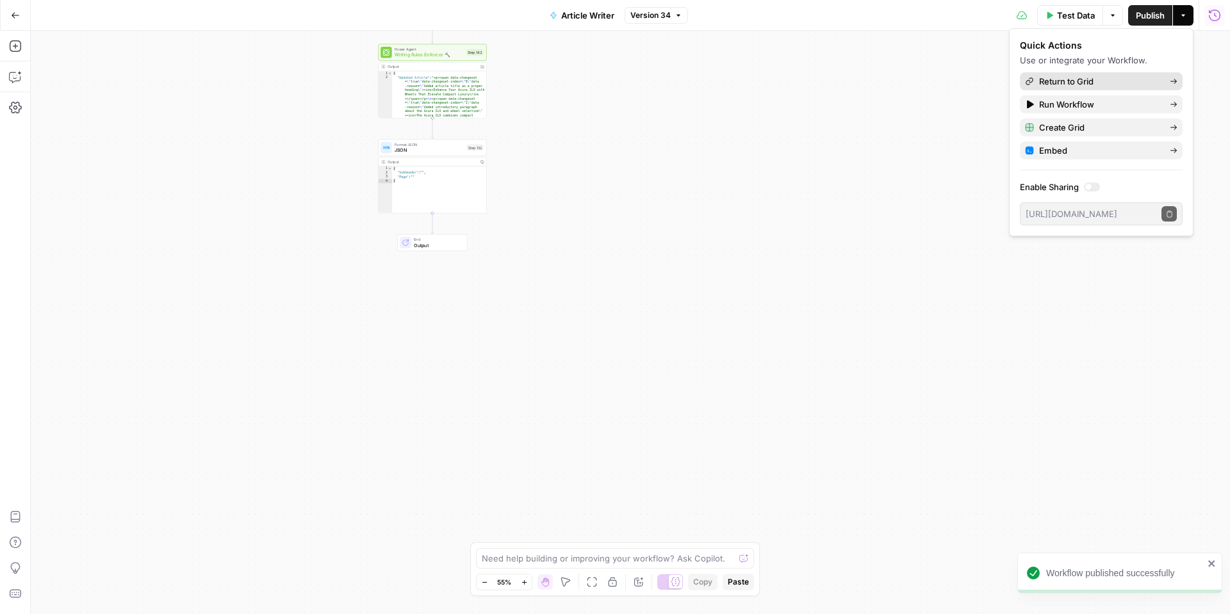
click at [1072, 79] on span "Return to Grid" at bounding box center [1099, 81] width 120 height 13
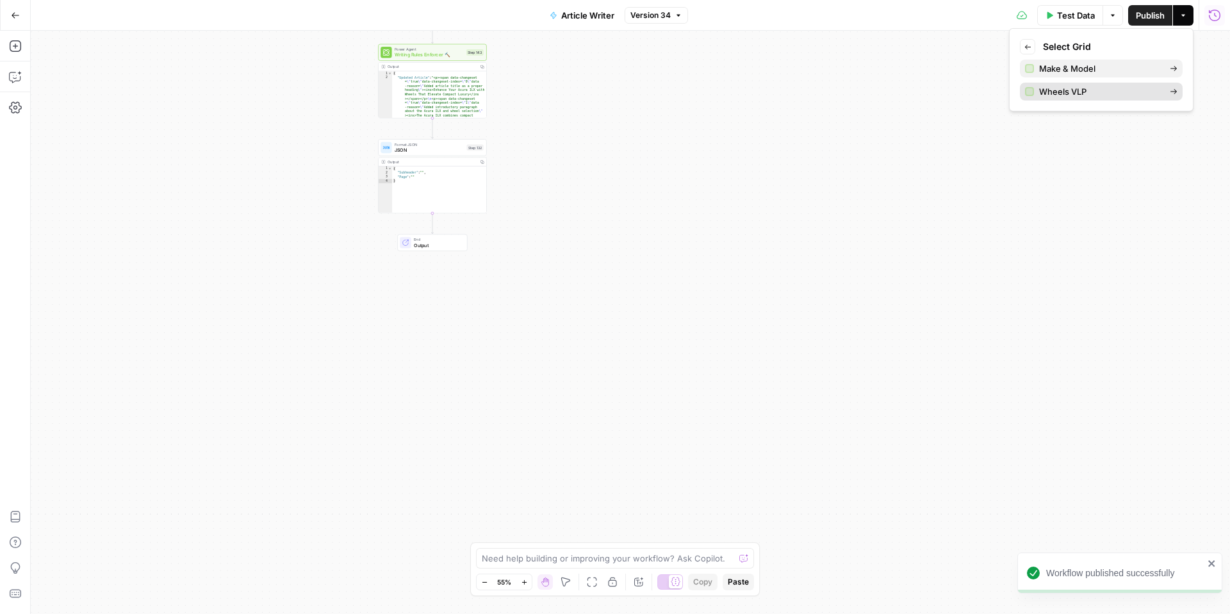
click at [1048, 95] on span "Wheels VLP" at bounding box center [1099, 91] width 120 height 13
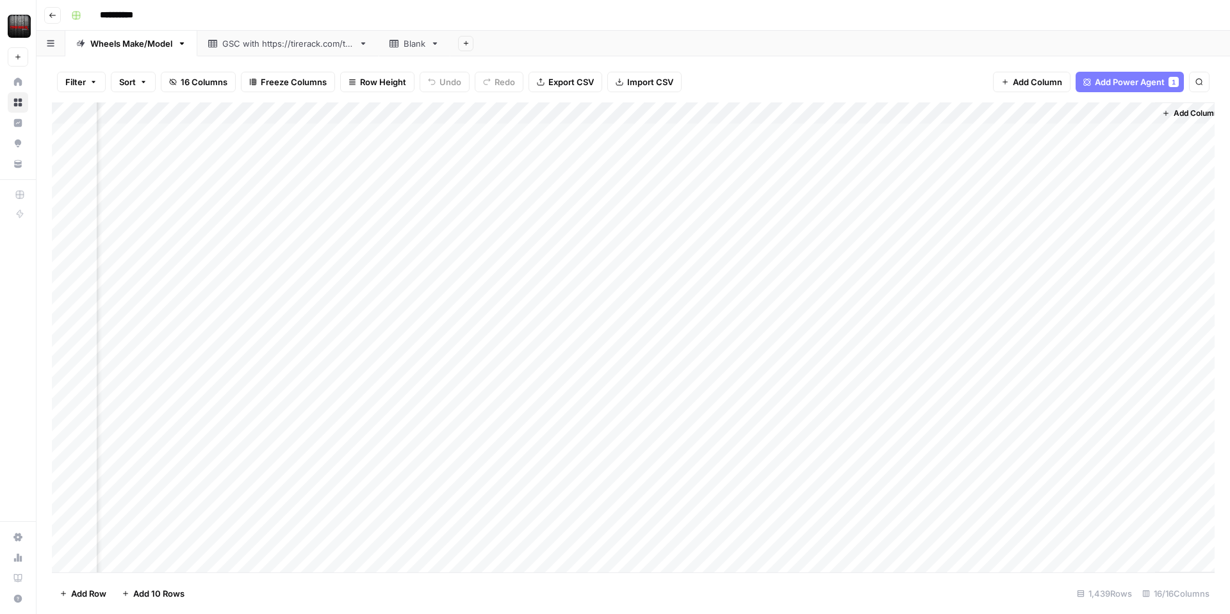
scroll to position [0, 1117]
click at [543, 115] on div "Add Column" at bounding box center [633, 338] width 1163 height 470
click at [529, 218] on span "Configure Inputs" at bounding box center [532, 221] width 112 height 13
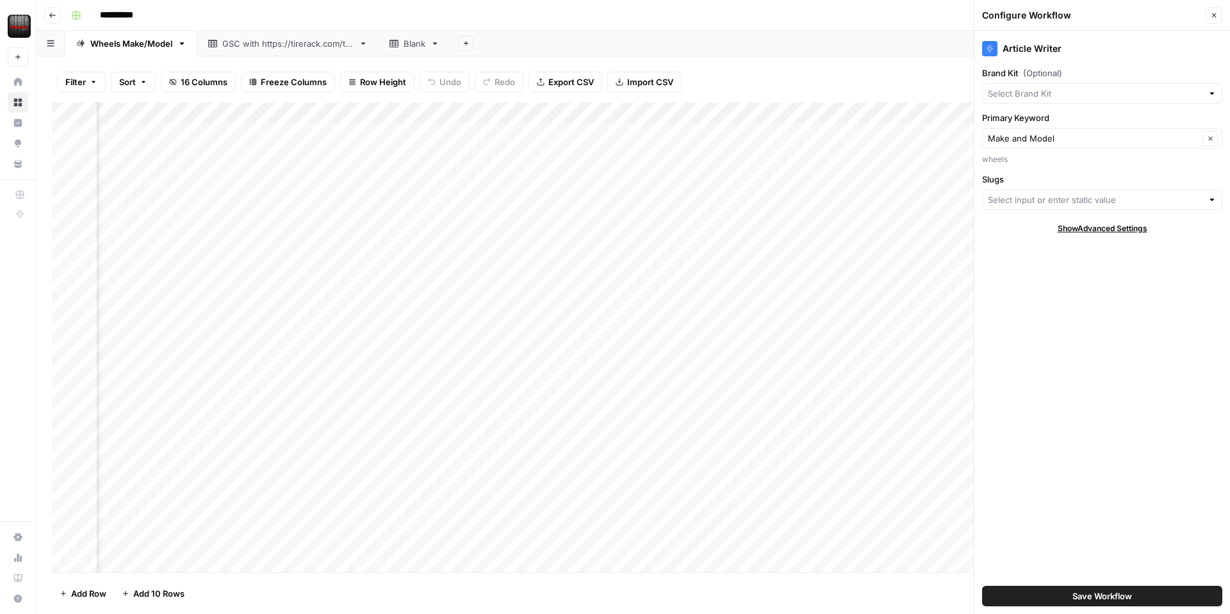
type input "Slugs"
type input "Tire Rack"
click at [1015, 88] on input "Brand Kit (Optional)" at bounding box center [1093, 93] width 211 height 13
type input "Tire Rack"
click at [1014, 192] on div "Slugs Clear" at bounding box center [1102, 200] width 240 height 21
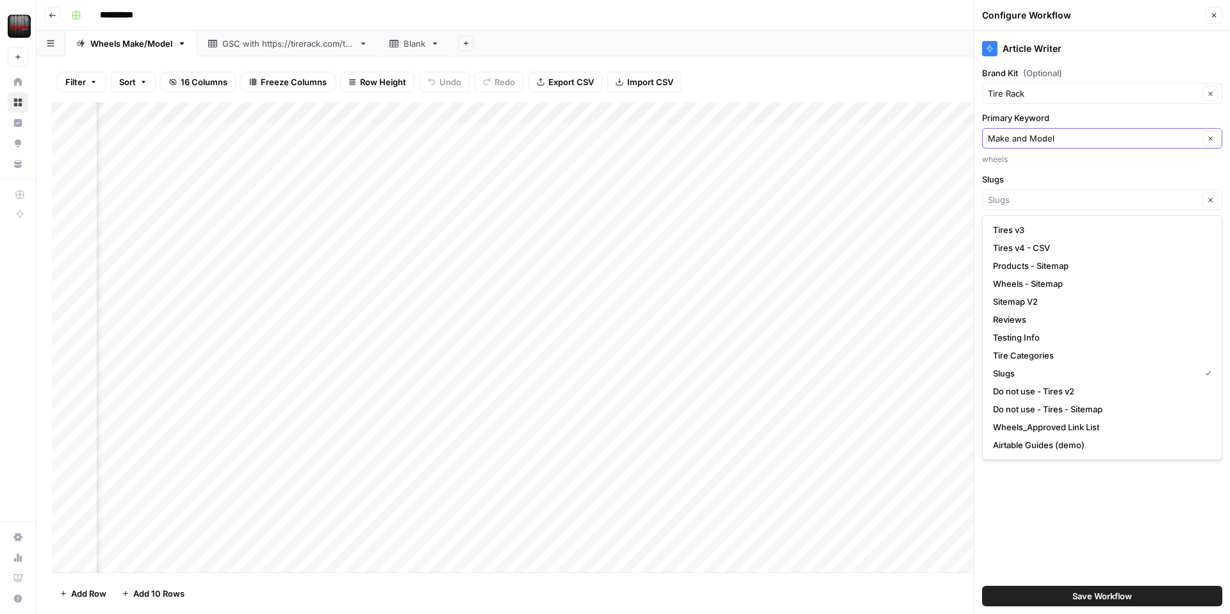
type input "Slugs"
click at [1032, 143] on input "Primary Keyword" at bounding box center [1093, 138] width 211 height 13
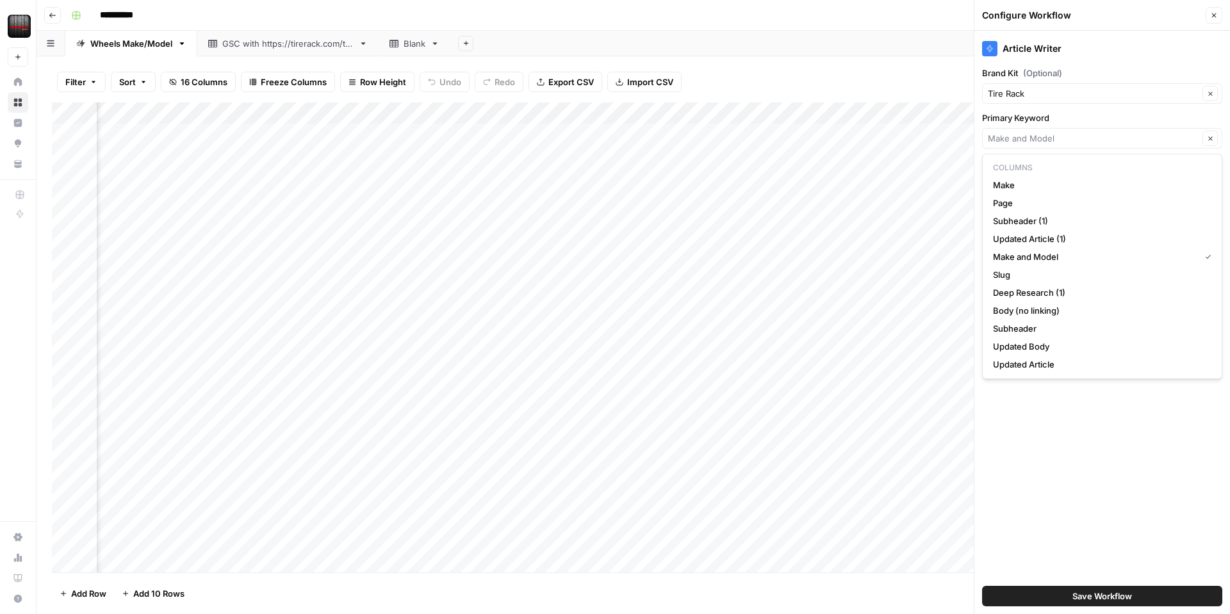
type input "Make and Model"
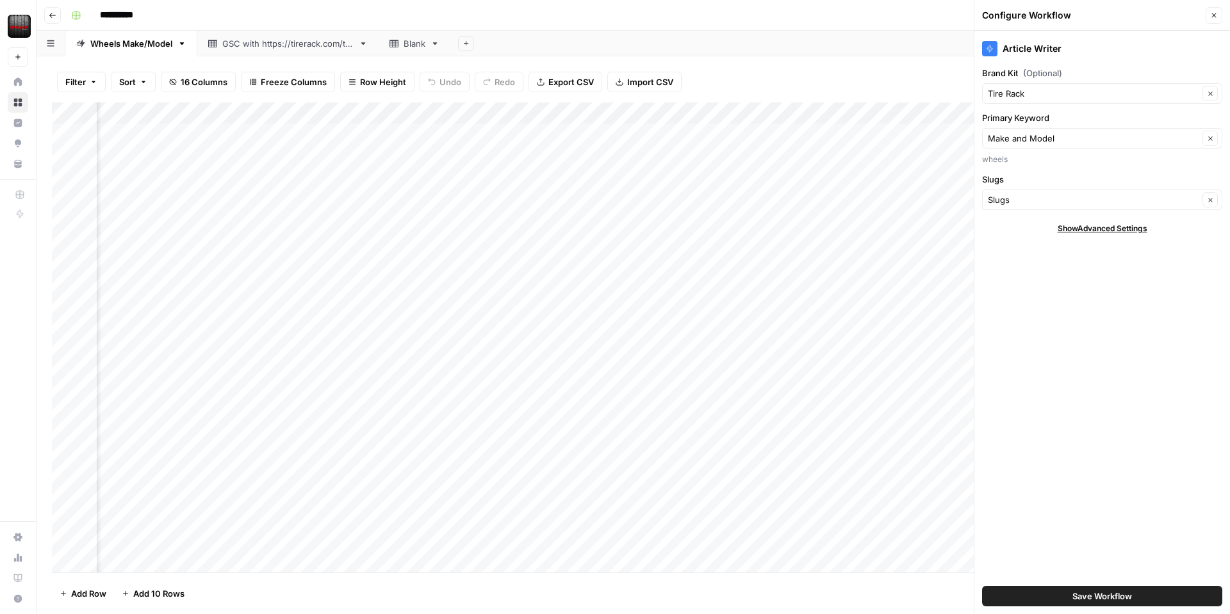
drag, startPoint x: 878, startPoint y: 60, endPoint x: 893, endPoint y: 75, distance: 21.3
click at [879, 60] on div "Filter Sort 16 Columns Freeze Columns Row Height Undo Redo Export CSV Import CS…" at bounding box center [634, 335] width 1194 height 558
click at [1086, 223] on div "Article Writer Brand Kit (Optional) Tire Rack Clear Primary Keyword Make and Mo…" at bounding box center [1103, 323] width 256 height 584
click at [1085, 228] on span "Show Advanced Settings" at bounding box center [1103, 229] width 90 height 12
click at [1203, 15] on div "Configure Workflow Close" at bounding box center [1102, 15] width 240 height 17
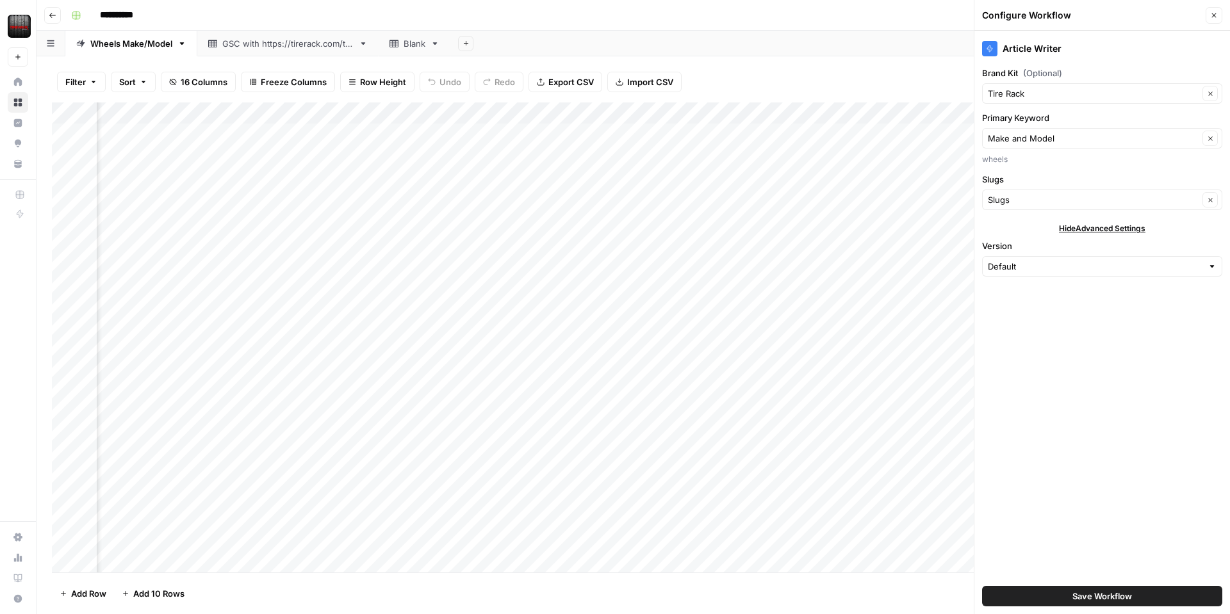
drag, startPoint x: 1212, startPoint y: 14, endPoint x: 855, endPoint y: 45, distance: 357.6
click at [1212, 14] on icon "button" at bounding box center [1214, 16] width 8 height 8
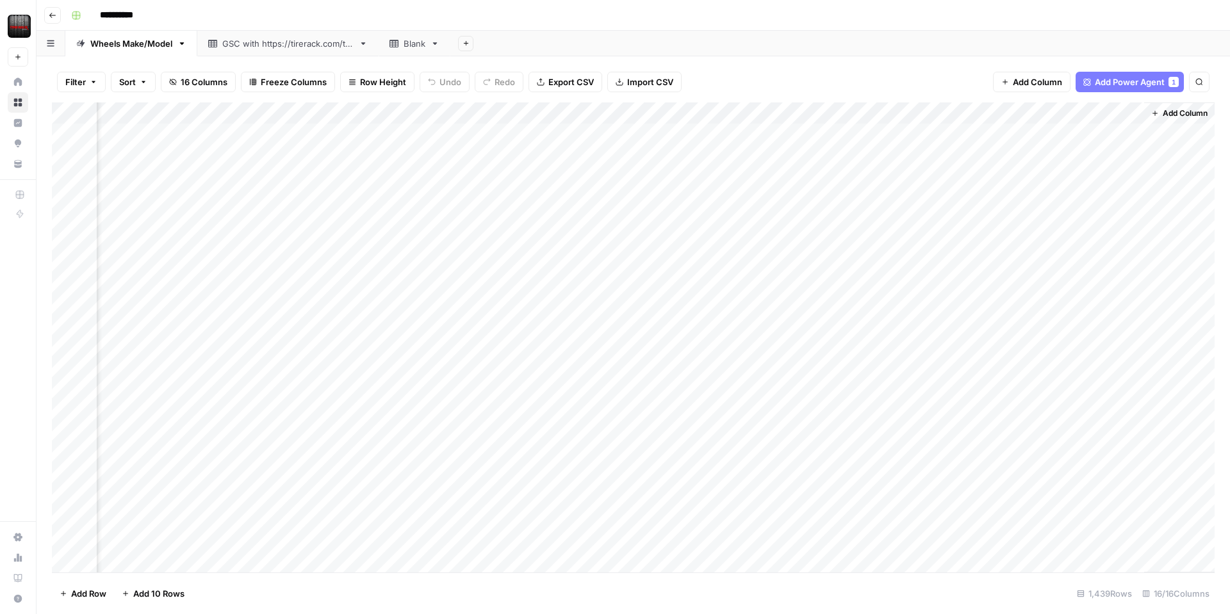
click at [543, 112] on div "Add Column" at bounding box center [633, 338] width 1163 height 470
click at [518, 222] on span "Configure Inputs" at bounding box center [532, 221] width 112 height 13
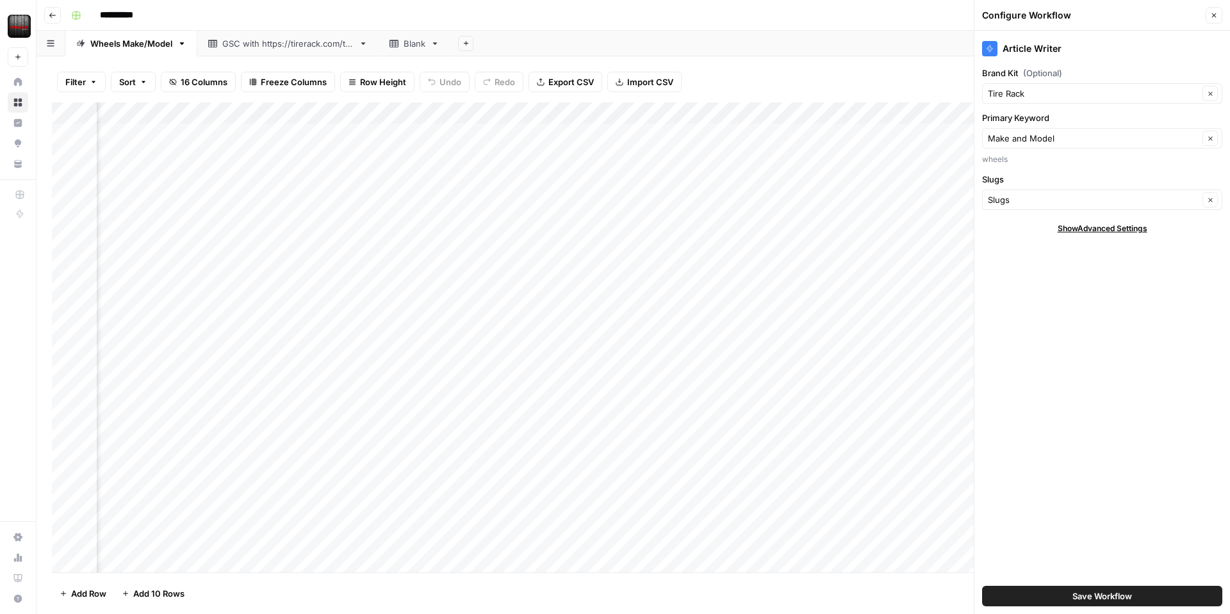
click at [540, 113] on div "Add Column" at bounding box center [633, 338] width 1163 height 470
click at [489, 236] on span "Edit Workflow" at bounding box center [532, 239] width 112 height 13
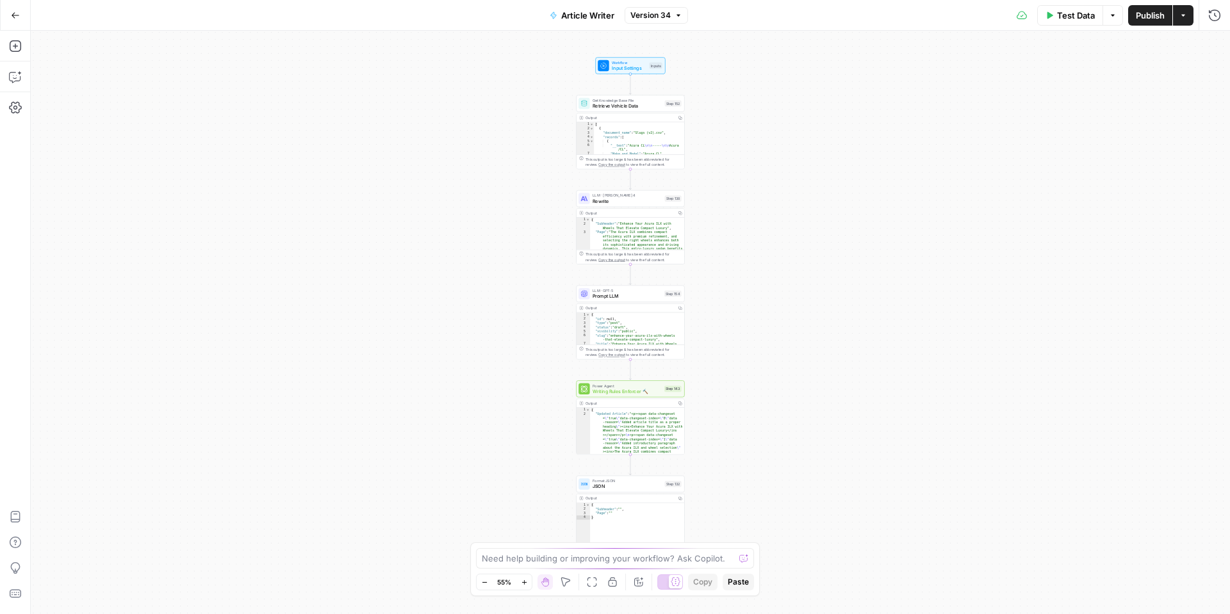
click at [1058, 24] on button "Test Data" at bounding box center [1070, 15] width 66 height 21
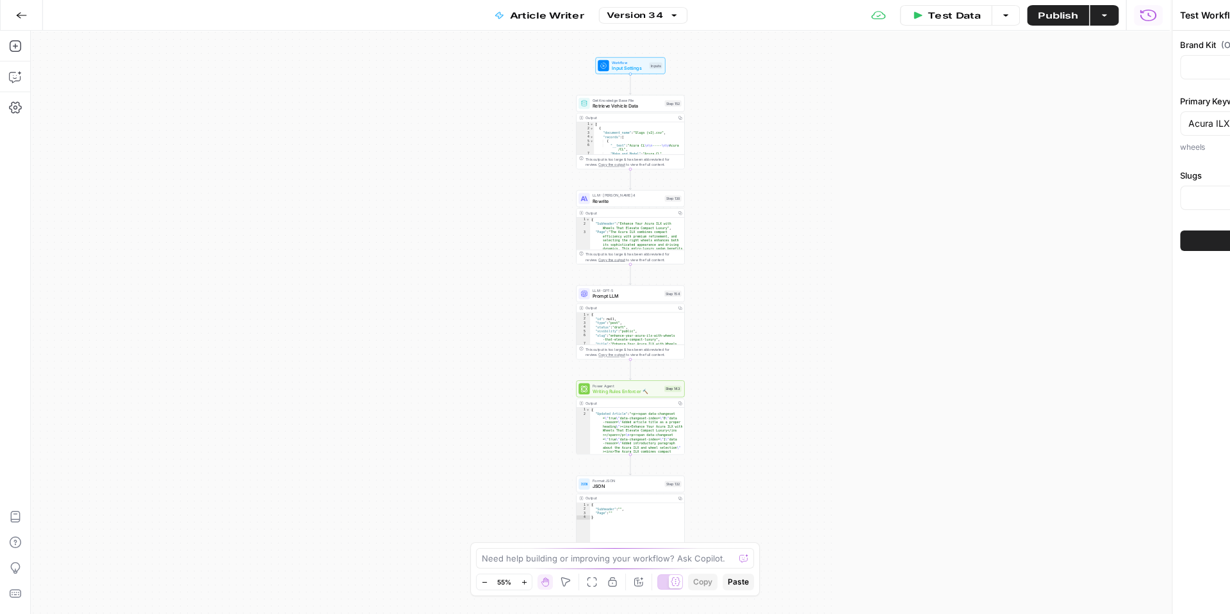
type input "Tire Rack"
type input "Slugs"
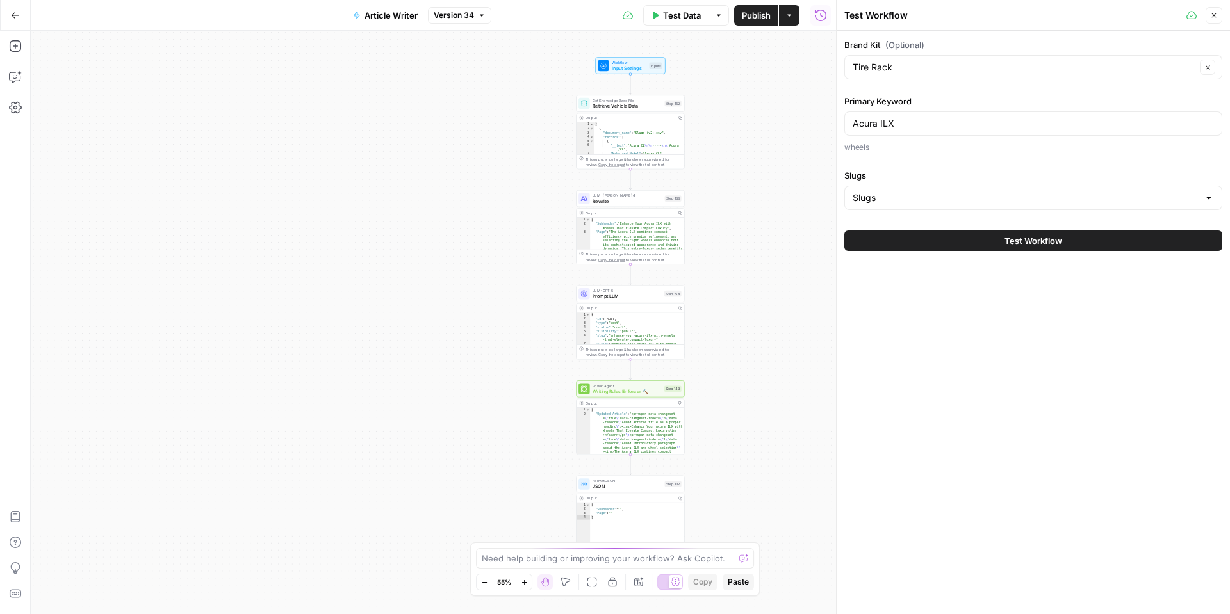
click at [883, 242] on button "Test Workflow" at bounding box center [1033, 241] width 378 height 21
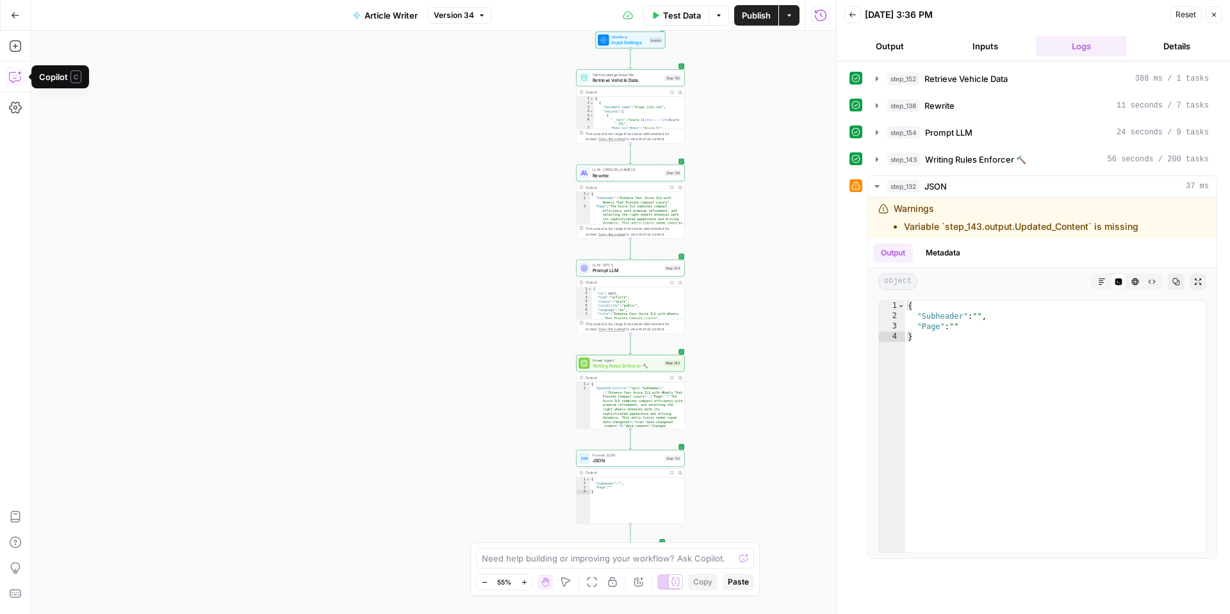
click at [17, 78] on icon "button" at bounding box center [15, 76] width 13 height 13
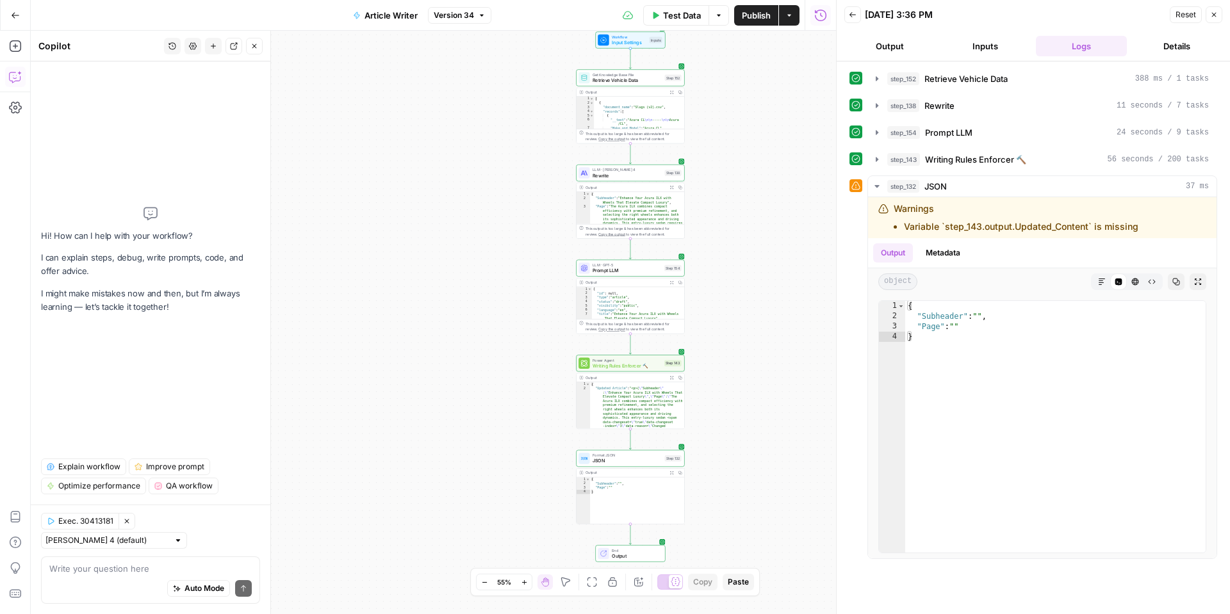
click at [143, 566] on textarea at bounding box center [150, 569] width 202 height 13
type textarea "Can you clean up the error in step 143?"
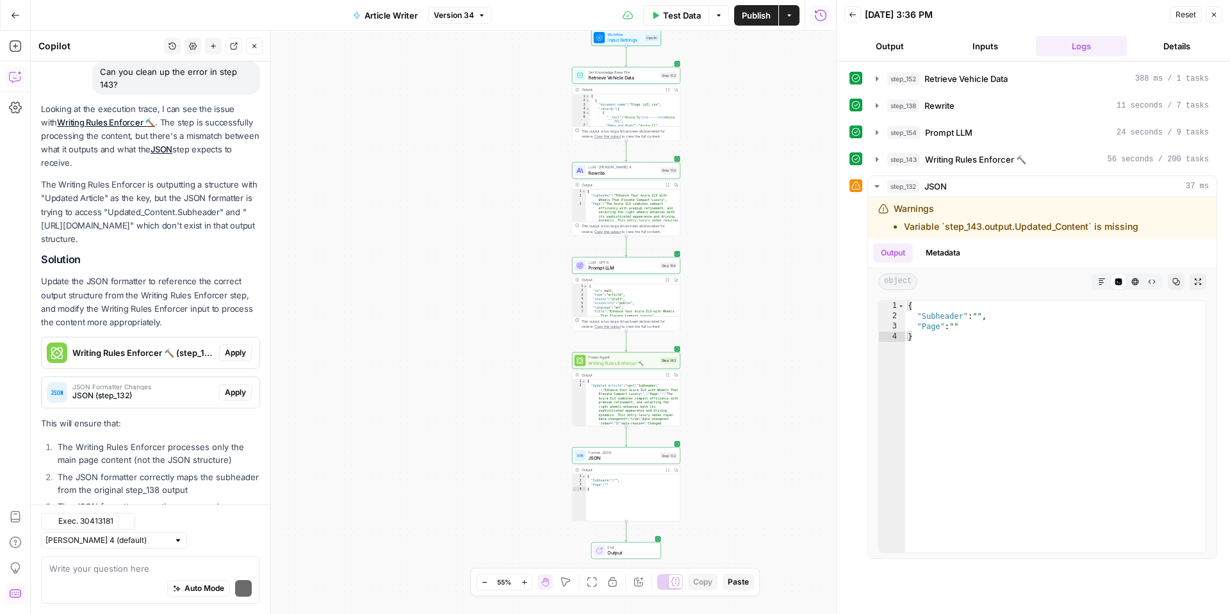
scroll to position [140, 0]
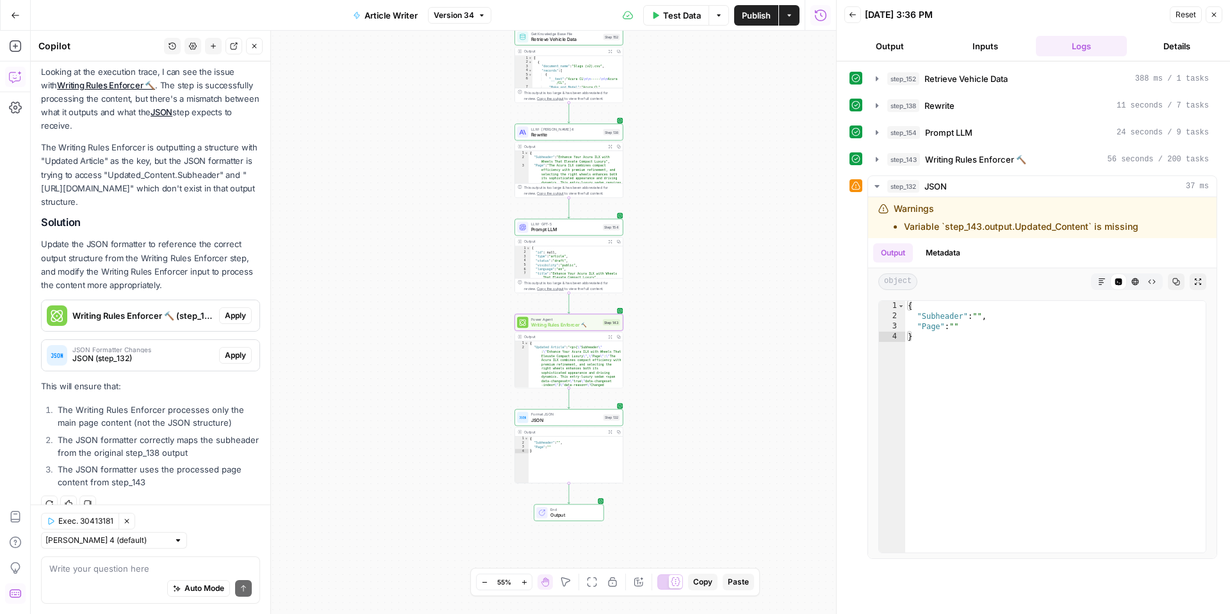
click at [235, 317] on span "Apply" at bounding box center [235, 316] width 21 height 12
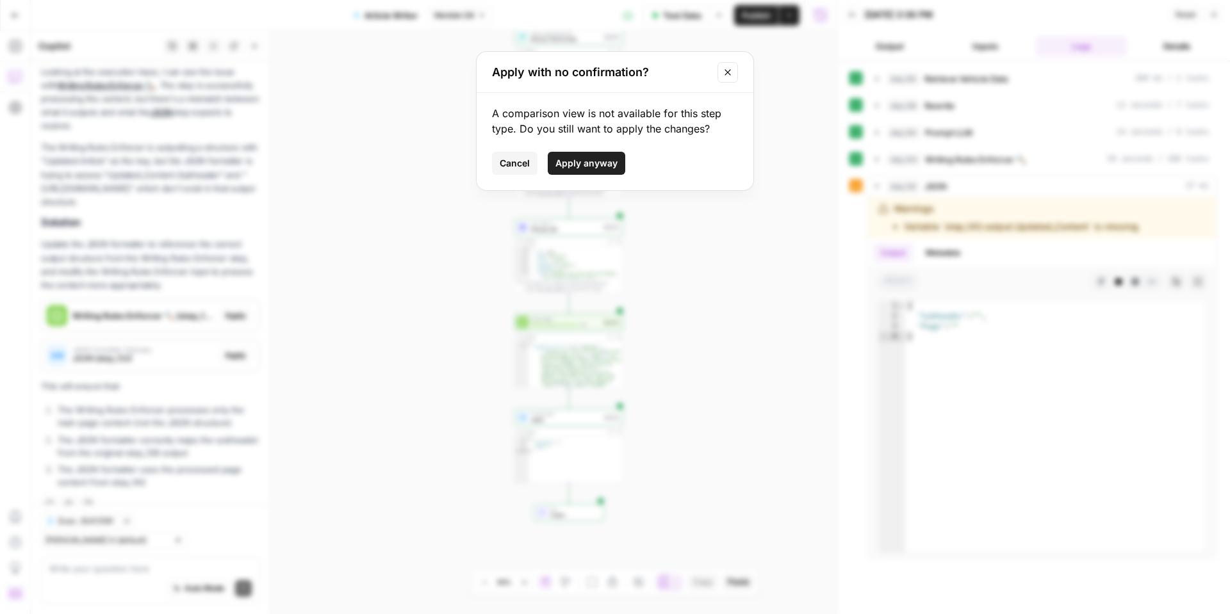
click at [588, 163] on span "Apply anyway" at bounding box center [587, 163] width 62 height 13
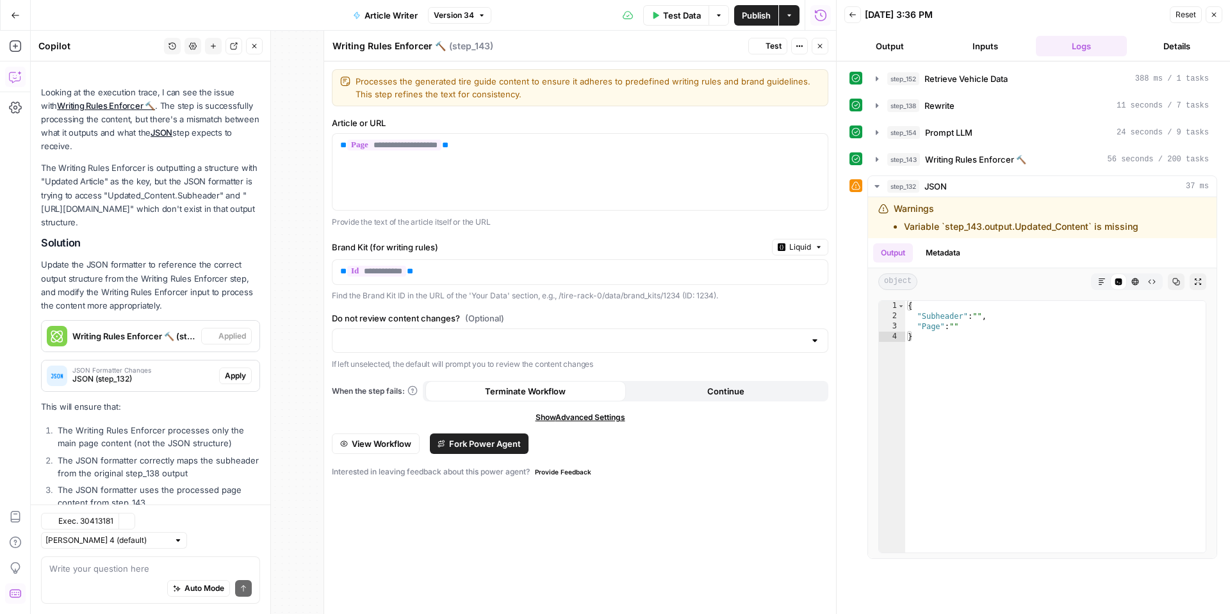
scroll to position [160, 0]
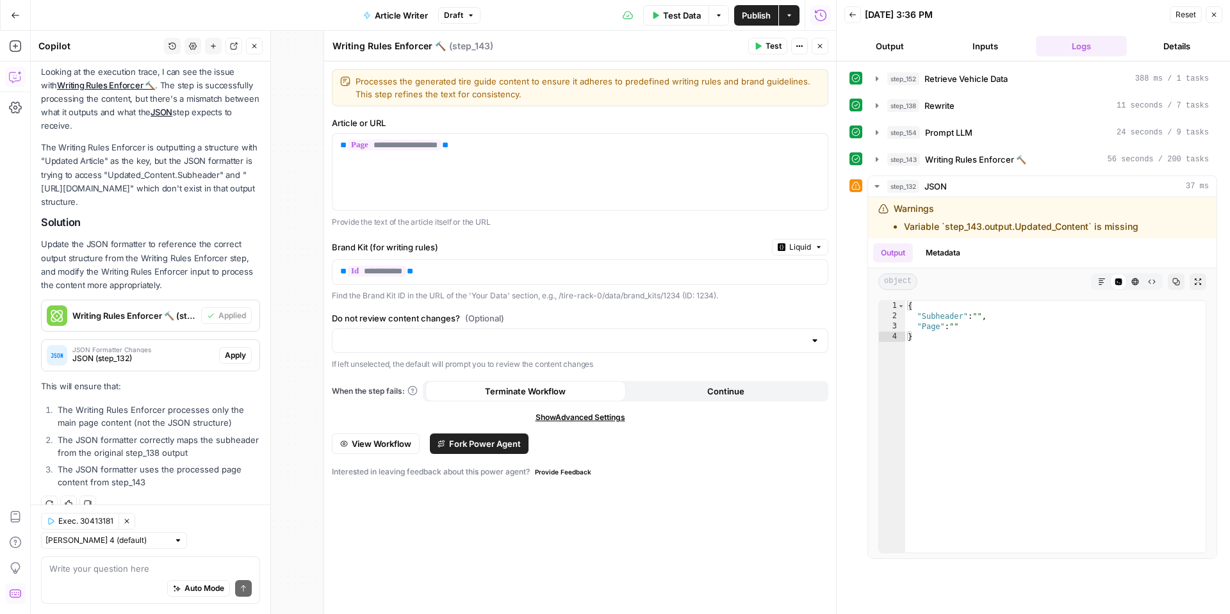
click at [246, 361] on button "Apply" at bounding box center [235, 355] width 33 height 17
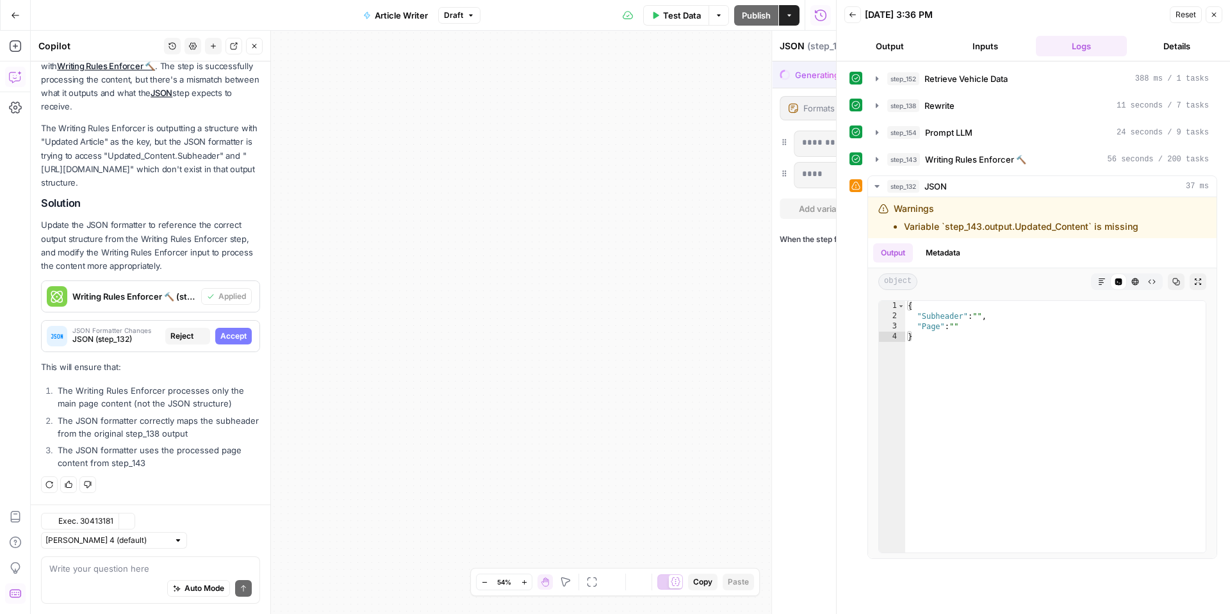
scroll to position [140, 0]
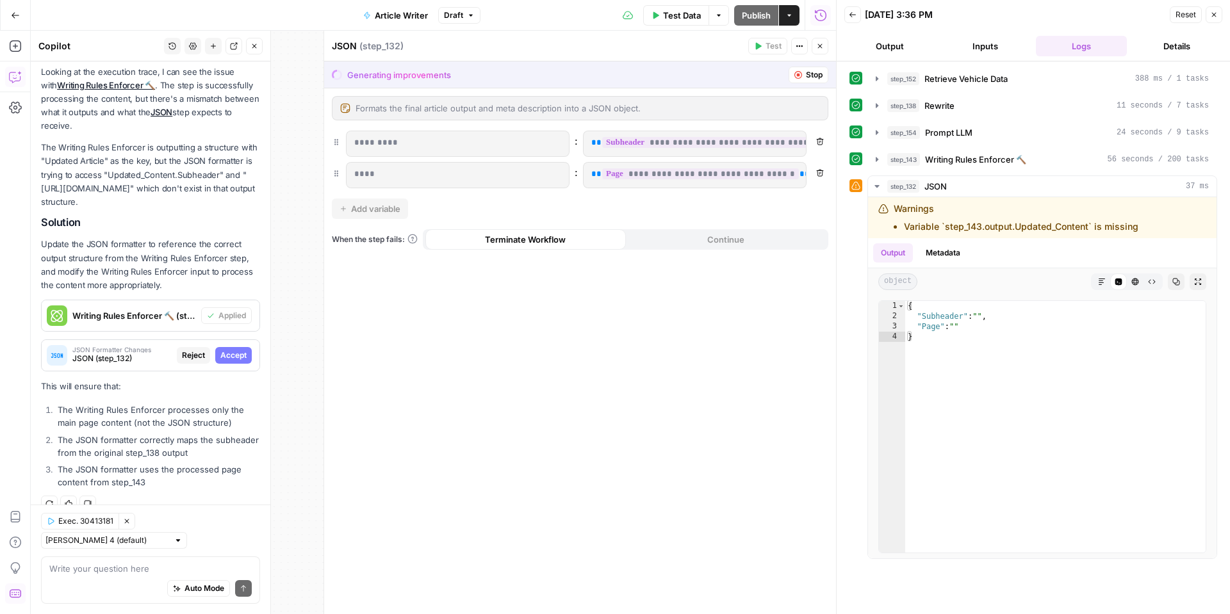
click at [246, 358] on span "Accept" at bounding box center [233, 356] width 26 height 12
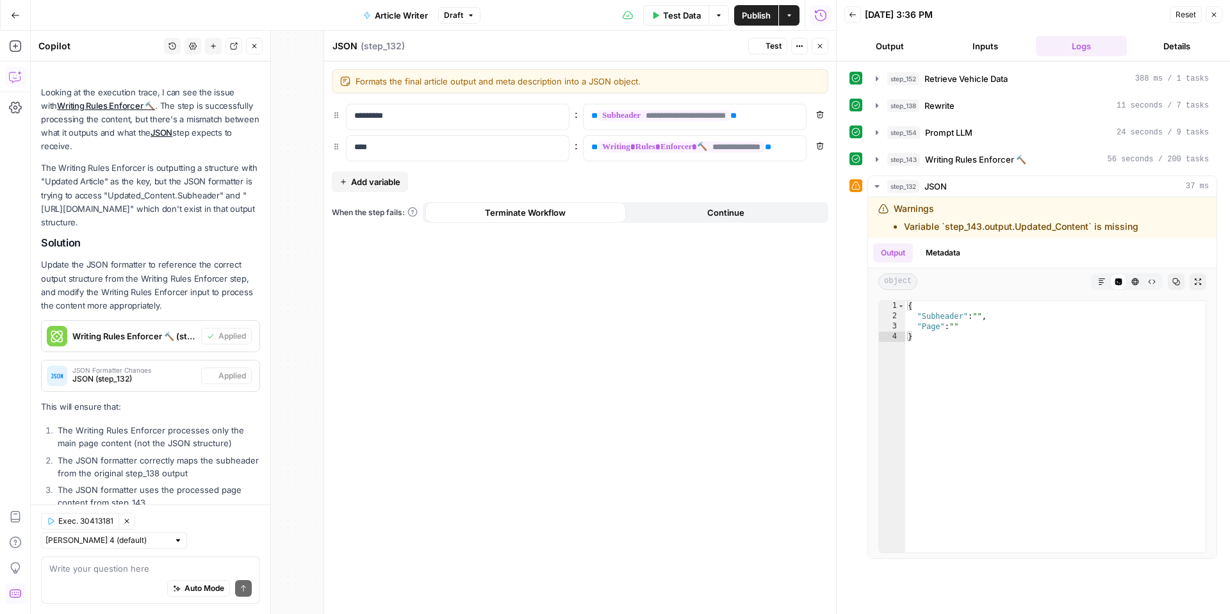
scroll to position [160, 0]
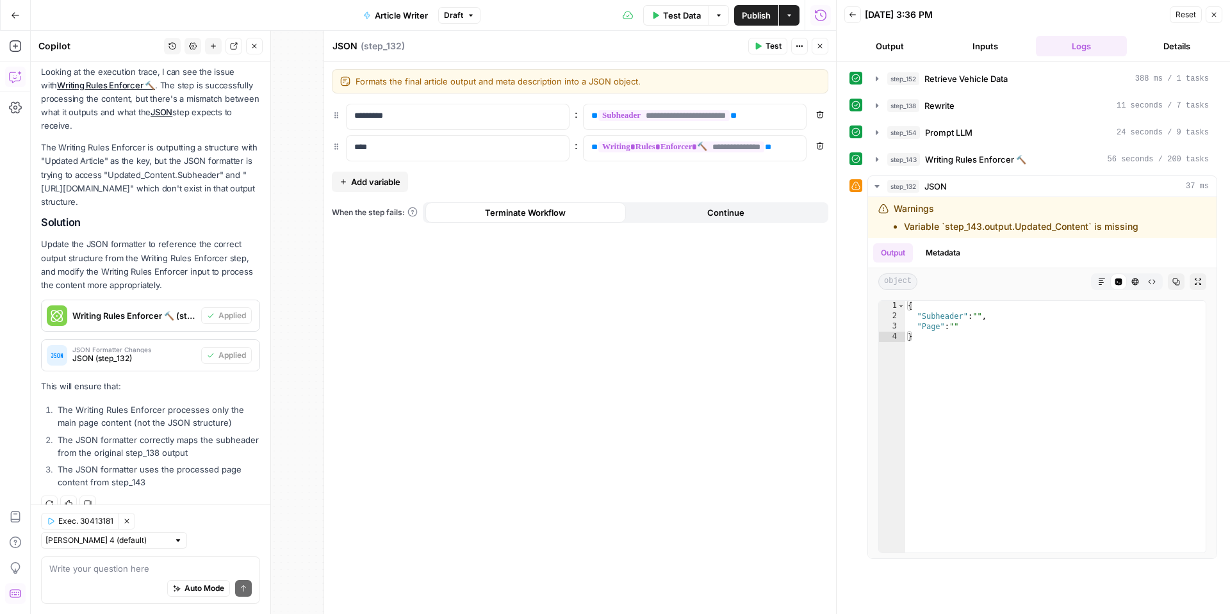
drag, startPoint x: 695, startPoint y: 17, endPoint x: 675, endPoint y: 25, distance: 20.9
click at [688, 20] on span "Test Data" at bounding box center [682, 15] width 38 height 13
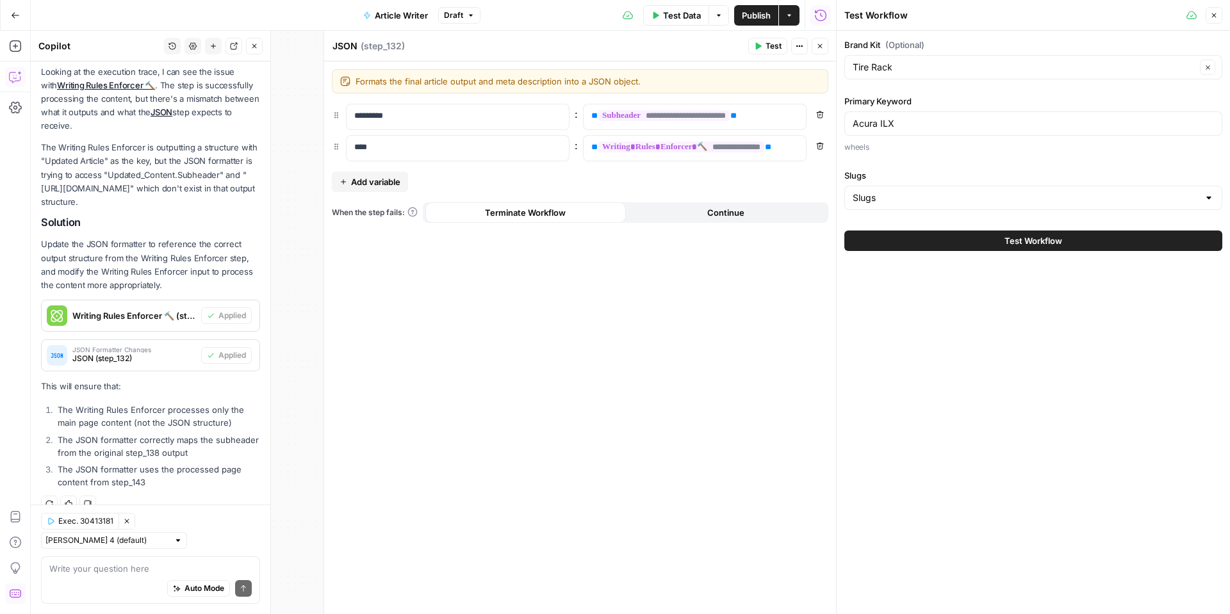
click at [1135, 240] on button "Test Workflow" at bounding box center [1033, 241] width 378 height 21
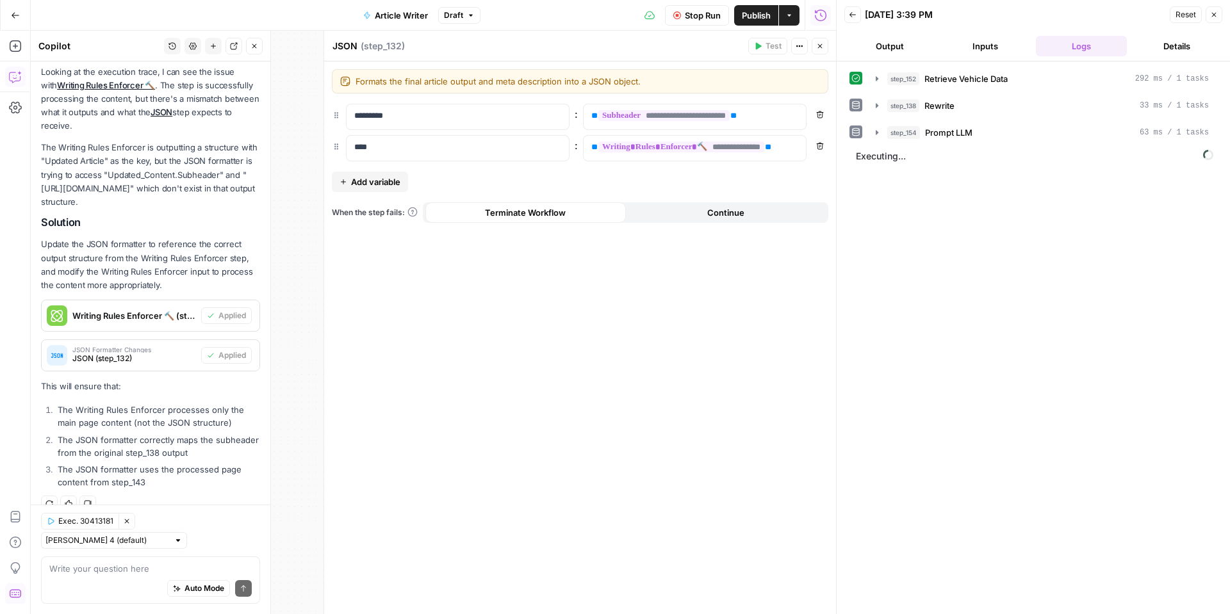
click at [818, 44] on icon "button" at bounding box center [820, 46] width 8 height 8
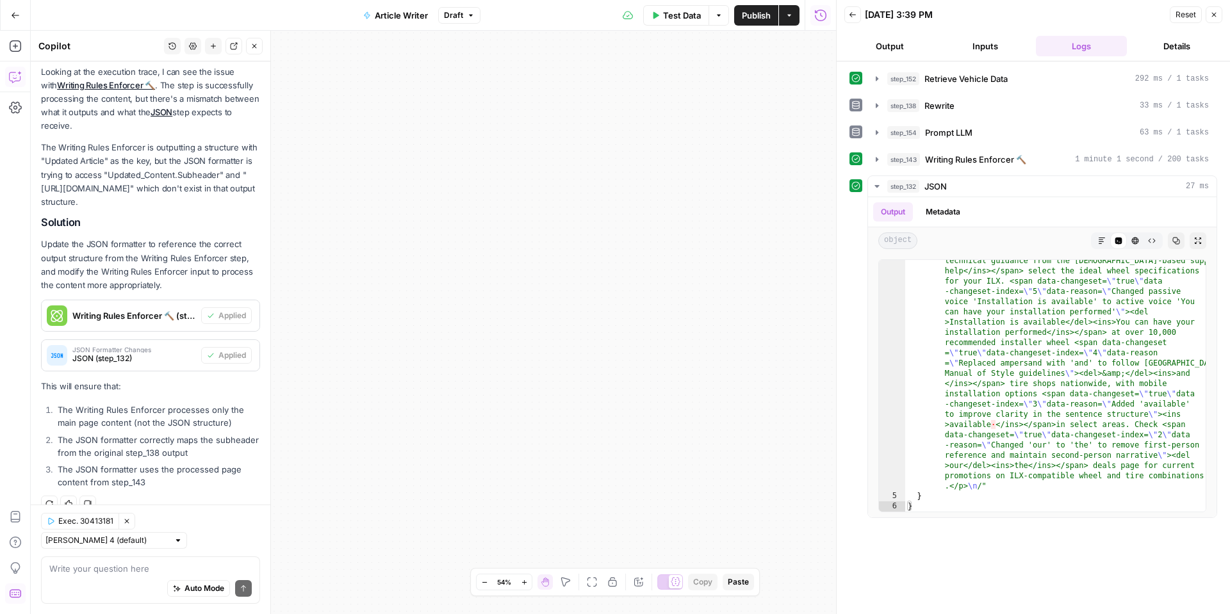
scroll to position [425, 0]
click at [1096, 242] on button "Markdown" at bounding box center [1102, 241] width 17 height 17
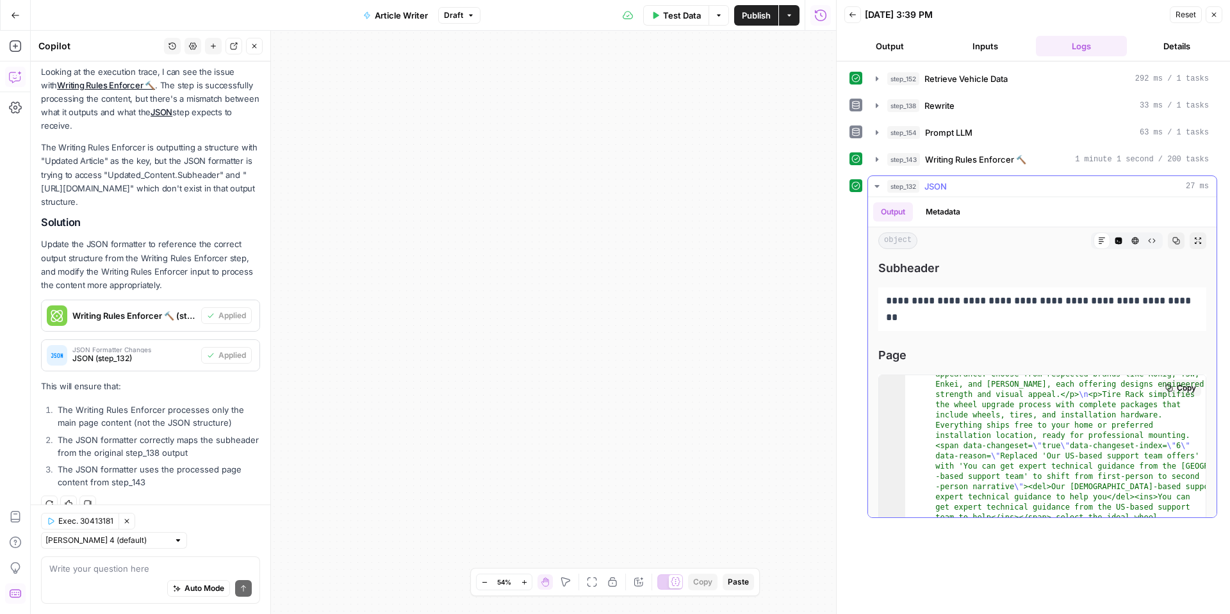
scroll to position [253, 0]
click at [762, 22] on button "Publish" at bounding box center [756, 15] width 44 height 21
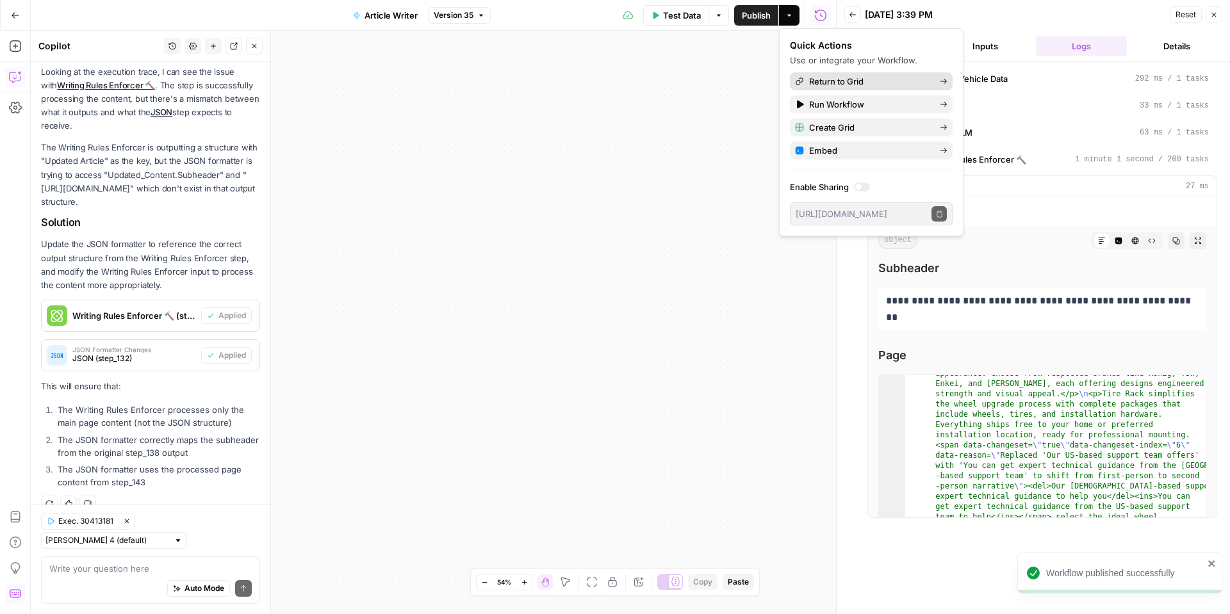
click at [892, 79] on span "Return to Grid" at bounding box center [869, 81] width 120 height 13
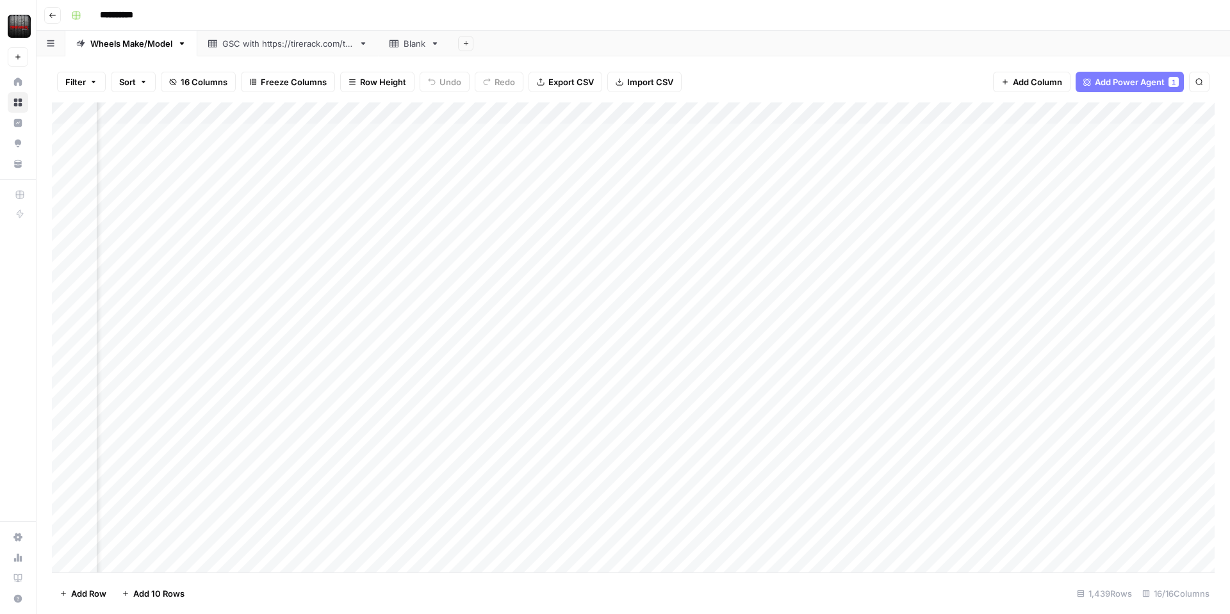
scroll to position [0, 754]
click at [914, 135] on div "Add Column" at bounding box center [633, 338] width 1163 height 470
click at [941, 140] on div "Add Column" at bounding box center [633, 338] width 1163 height 470
click at [987, 134] on div "Add Column" at bounding box center [633, 338] width 1163 height 470
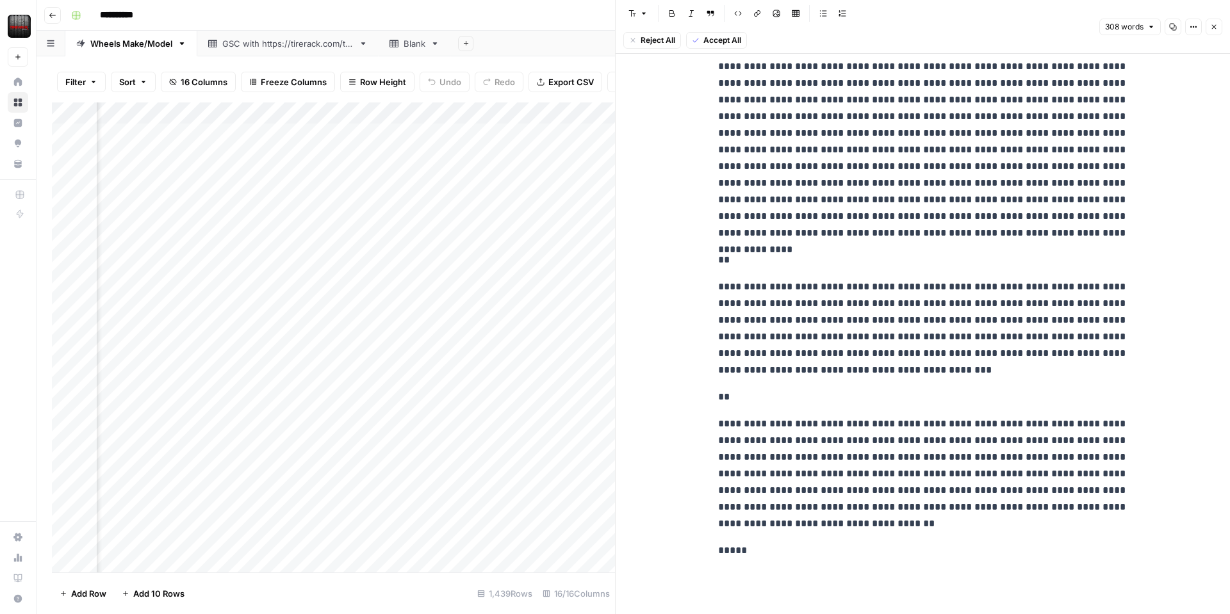
scroll to position [186, 0]
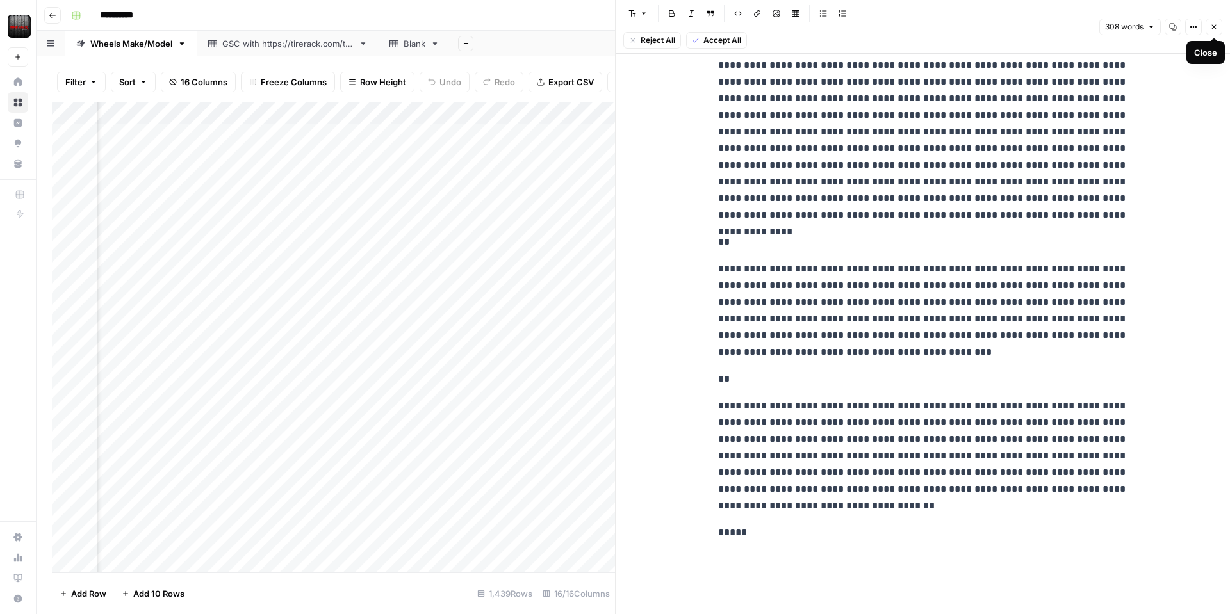
click at [1215, 27] on icon "button" at bounding box center [1214, 27] width 8 height 8
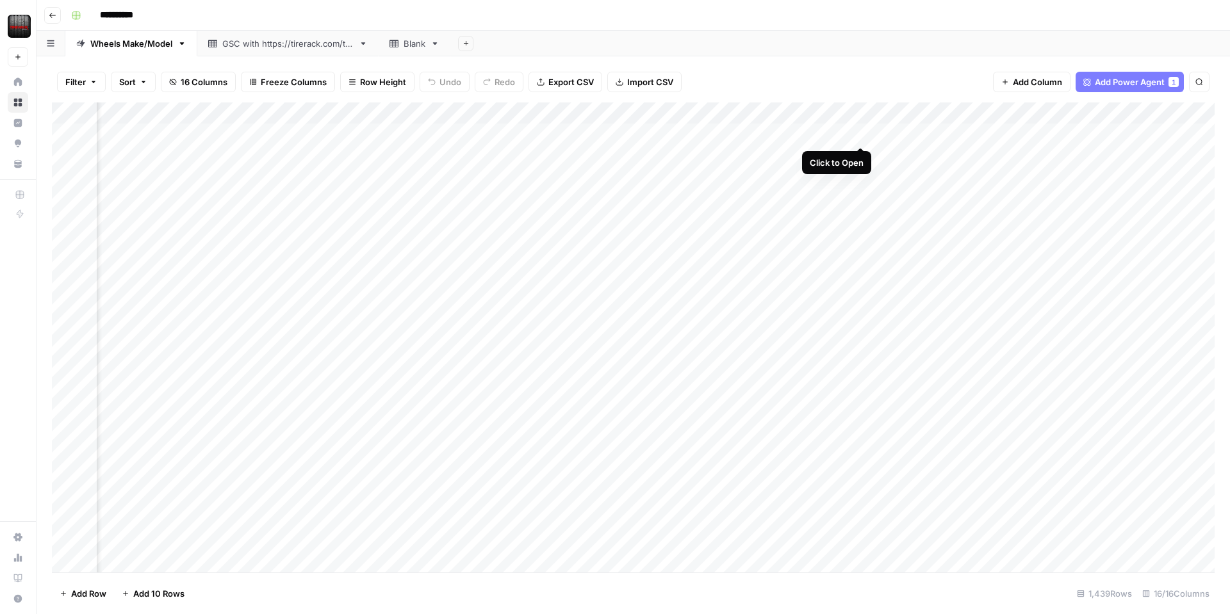
click at [858, 134] on div "Add Column" at bounding box center [633, 338] width 1163 height 470
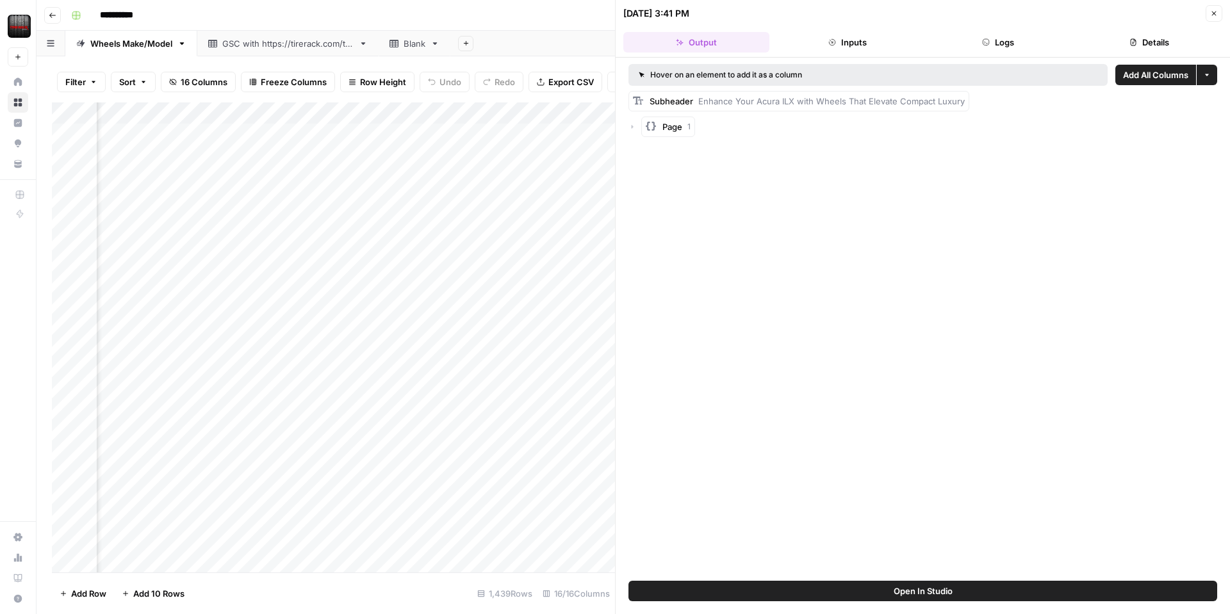
scroll to position [0, 795]
click at [745, 589] on button "Open In Studio" at bounding box center [923, 591] width 589 height 21
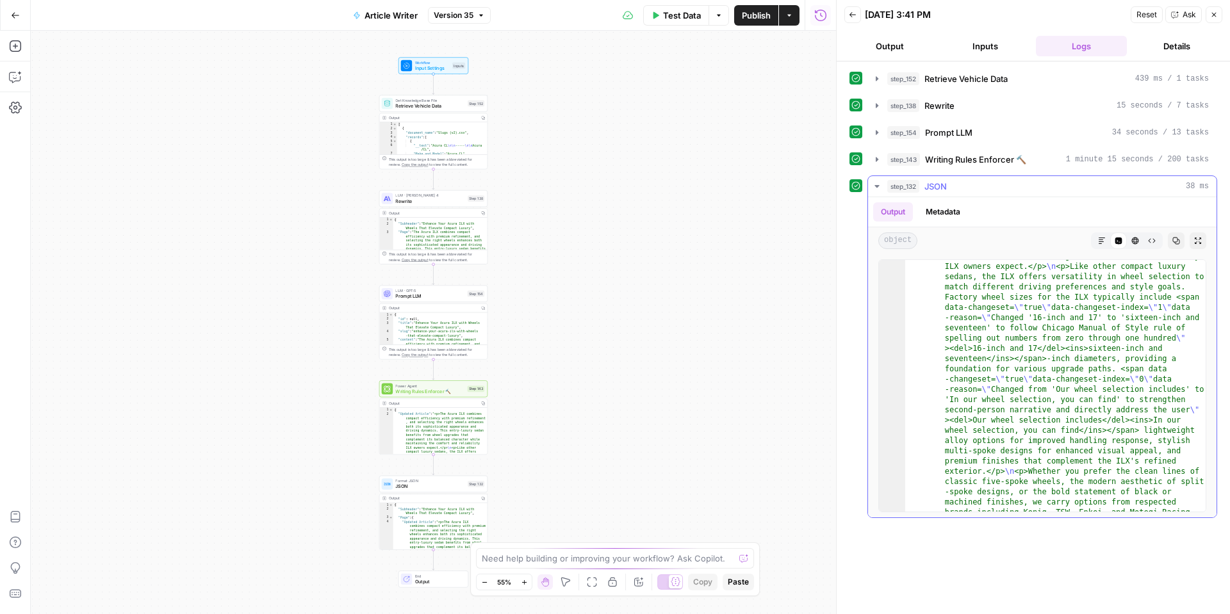
scroll to position [101, 0]
click at [1096, 240] on button "Markdown" at bounding box center [1102, 241] width 17 height 17
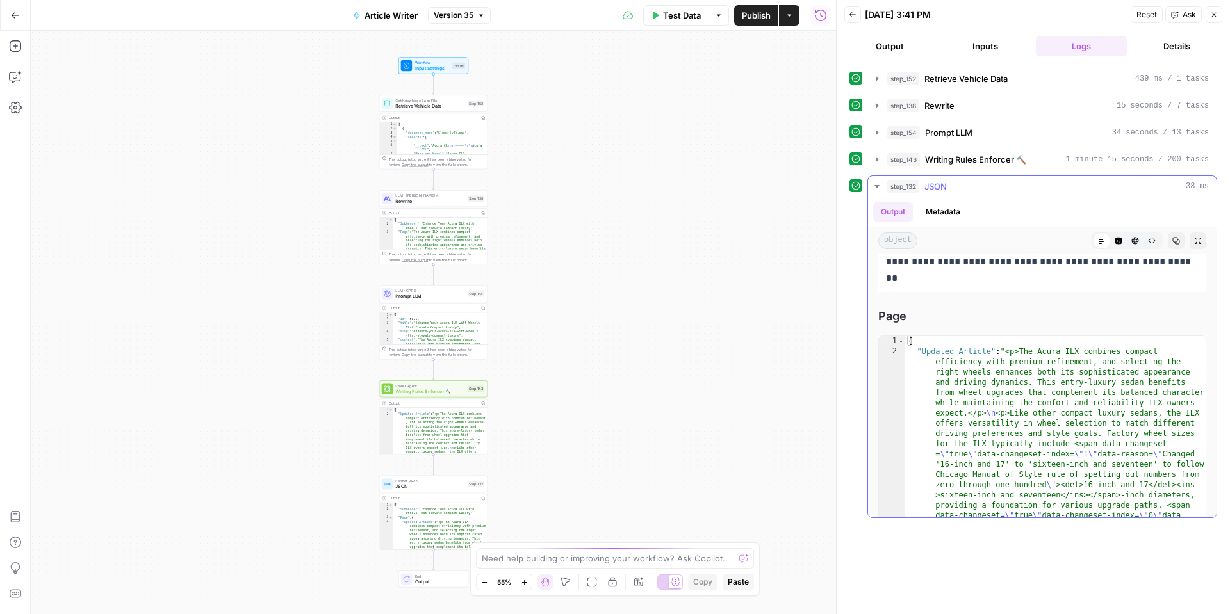
scroll to position [40, 0]
click at [17, 75] on icon "button" at bounding box center [15, 76] width 13 height 13
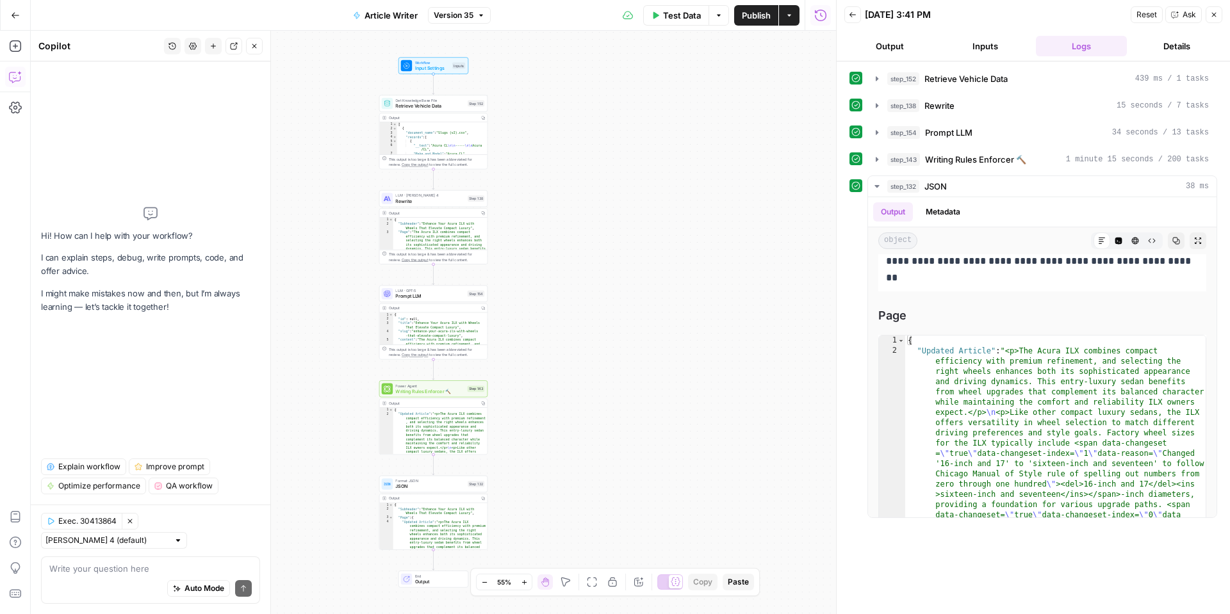
drag, startPoint x: 91, startPoint y: 572, endPoint x: 69, endPoint y: 567, distance: 23.0
click at [90, 572] on textarea at bounding box center [150, 569] width 202 height 13
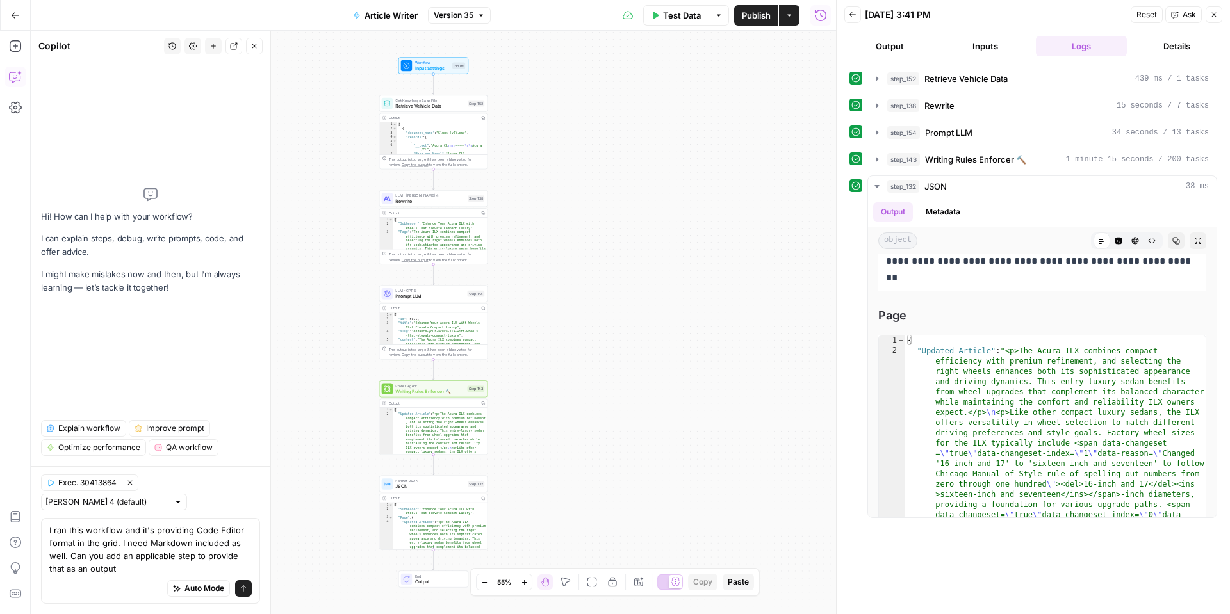
type textarea "I ran this workflow and it's providing Code Editor format in the grid. I need M…"
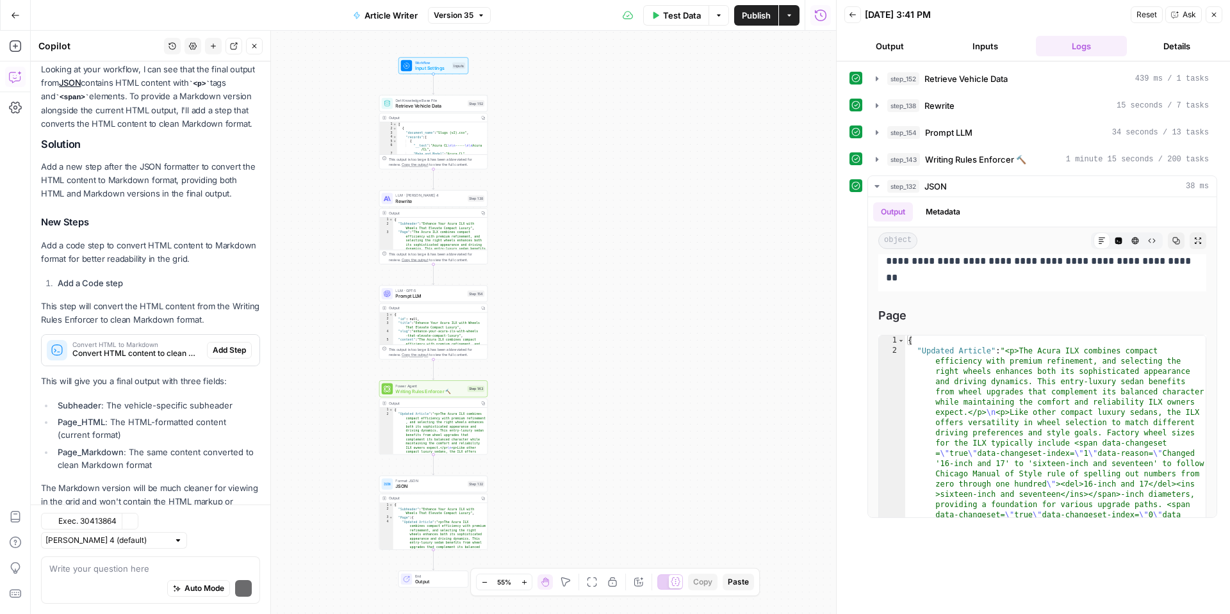
scroll to position [223, 0]
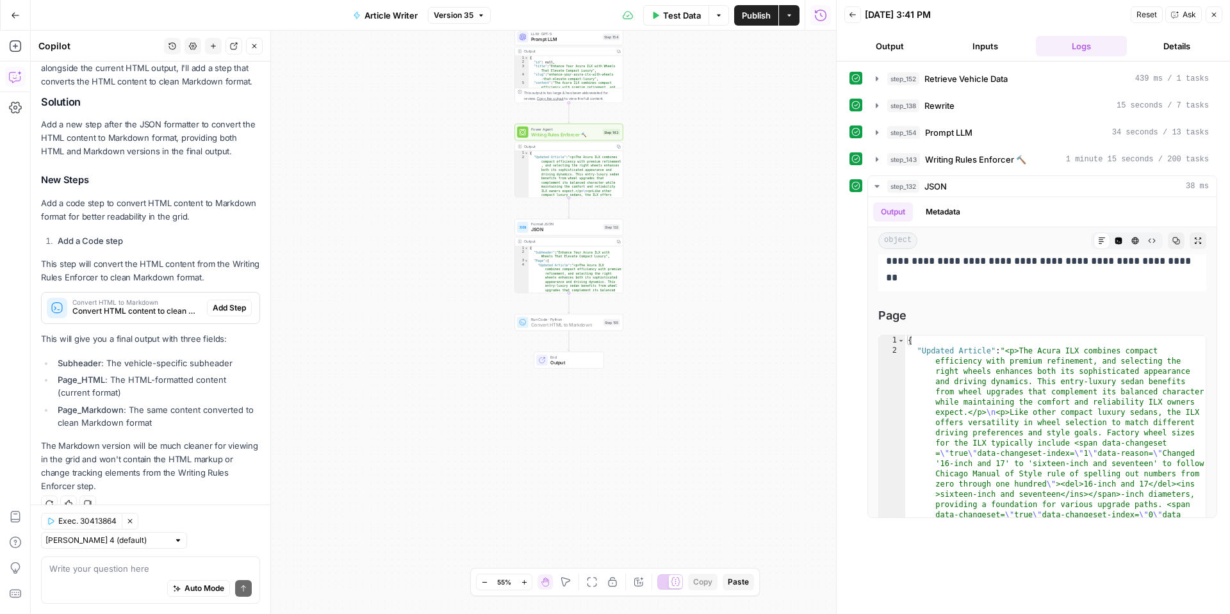
click at [243, 309] on span "Add Step" at bounding box center [229, 308] width 33 height 12
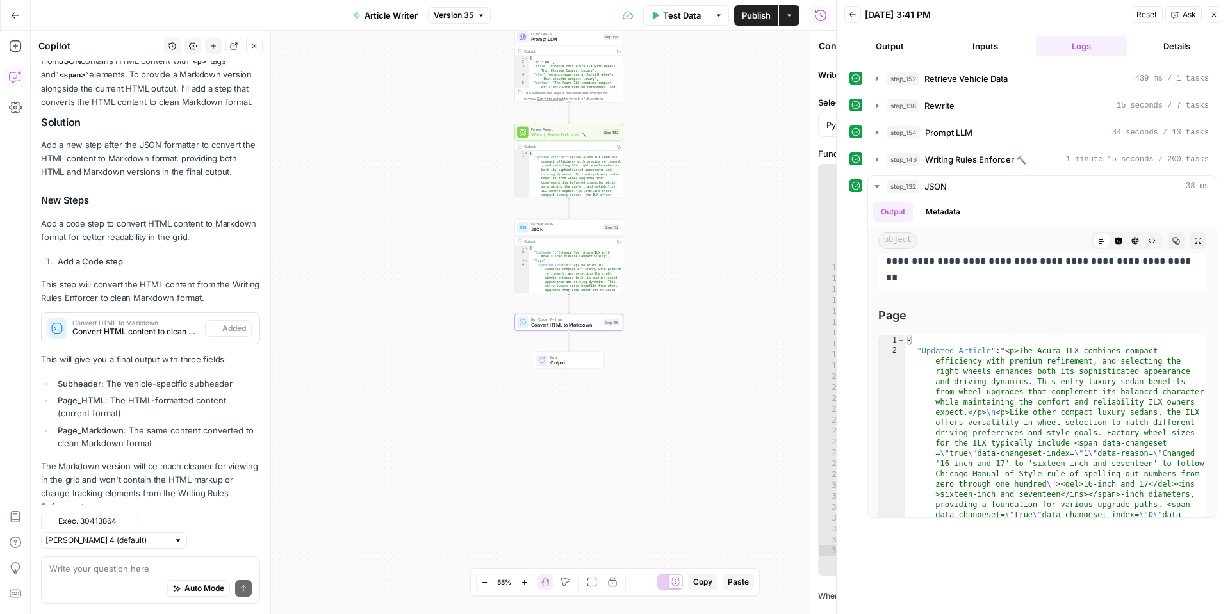
scroll to position [243, 0]
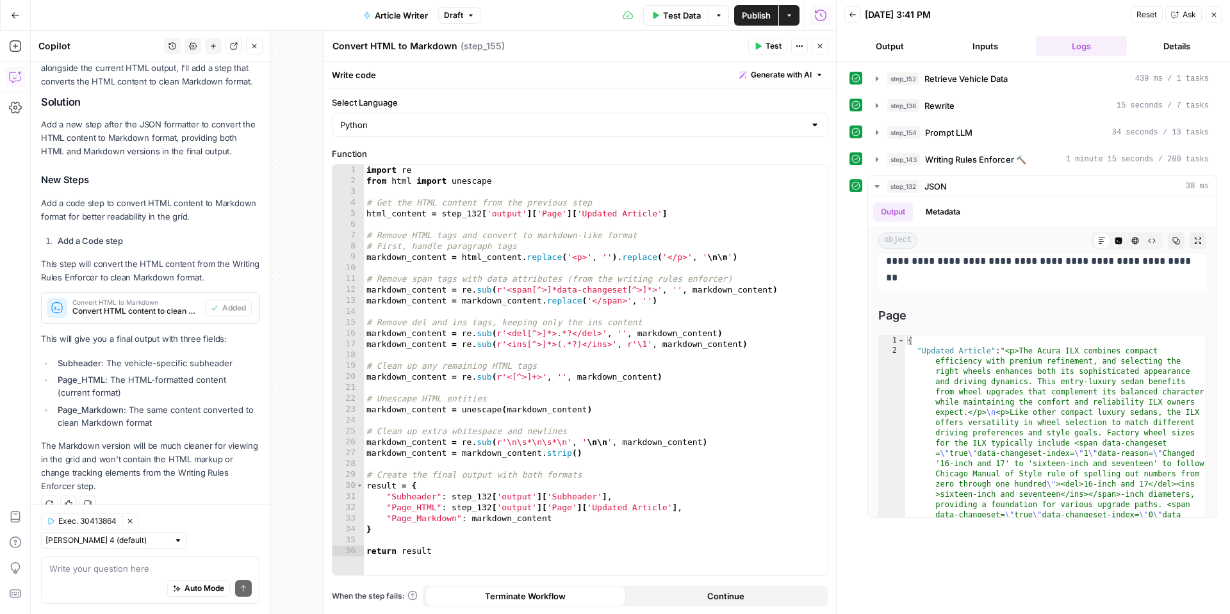
click at [758, 50] on button "Test" at bounding box center [767, 46] width 39 height 17
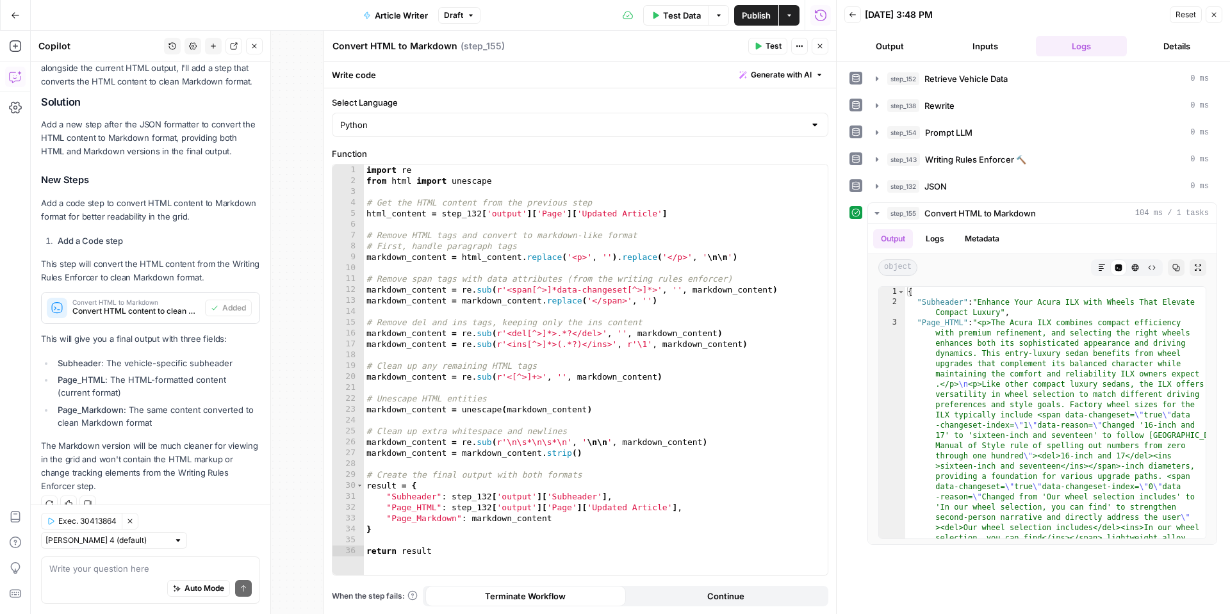
click at [1215, 23] on div "Reset Close" at bounding box center [1196, 14] width 53 height 19
click at [1103, 265] on icon "button" at bounding box center [1102, 268] width 8 height 8
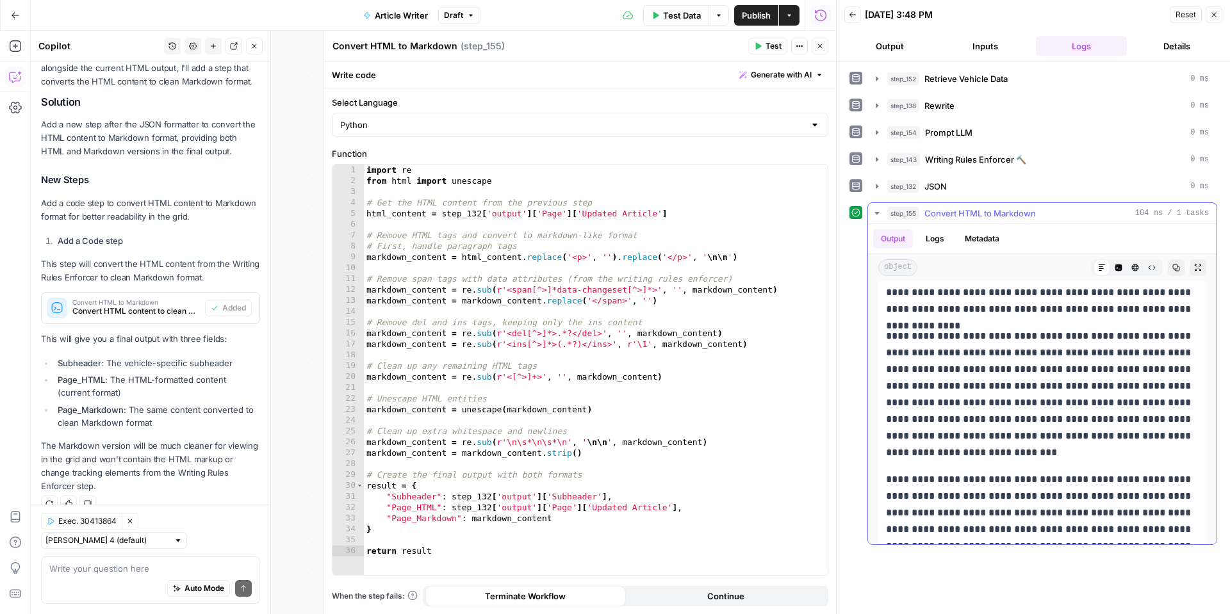
scroll to position [991, 0]
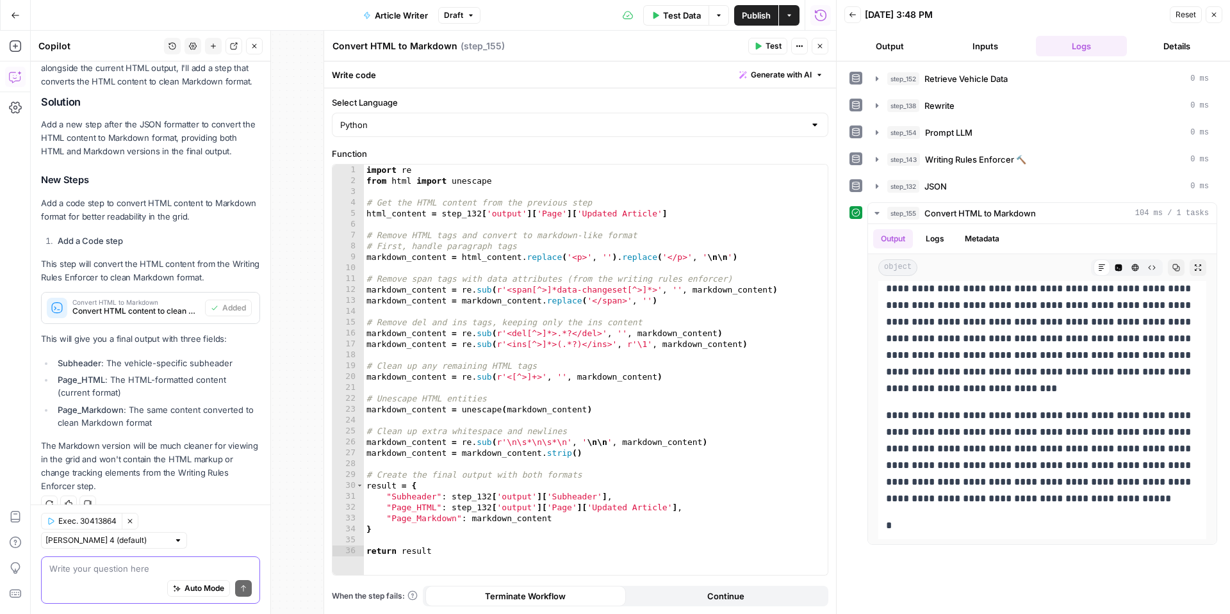
click at [70, 572] on textarea at bounding box center [150, 569] width 202 height 13
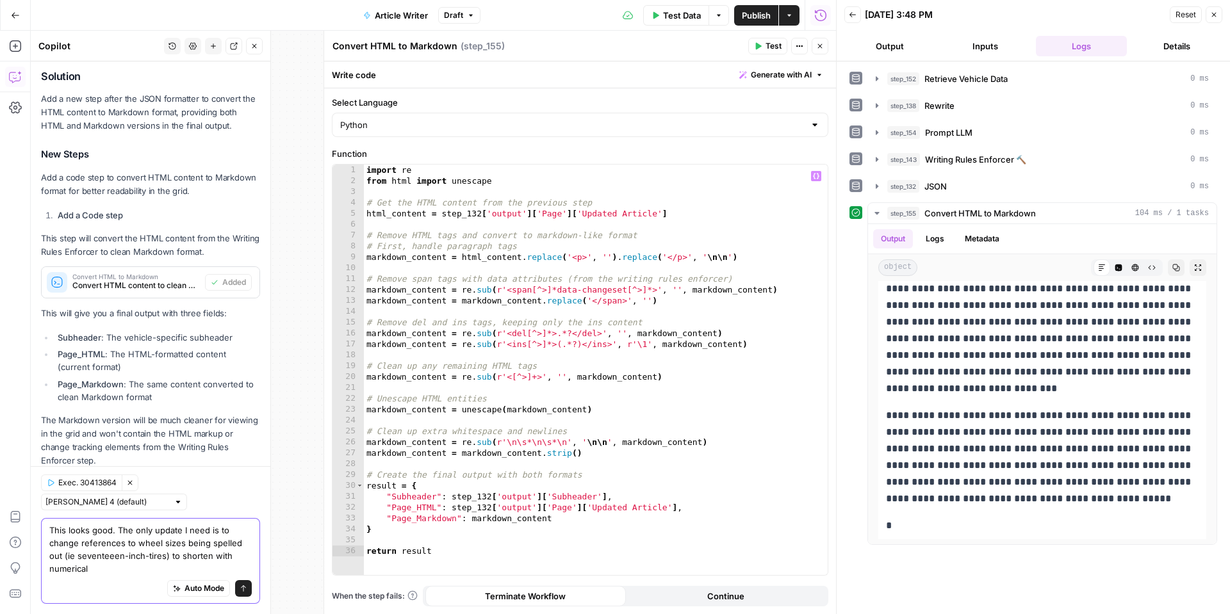
scroll to position [282, 0]
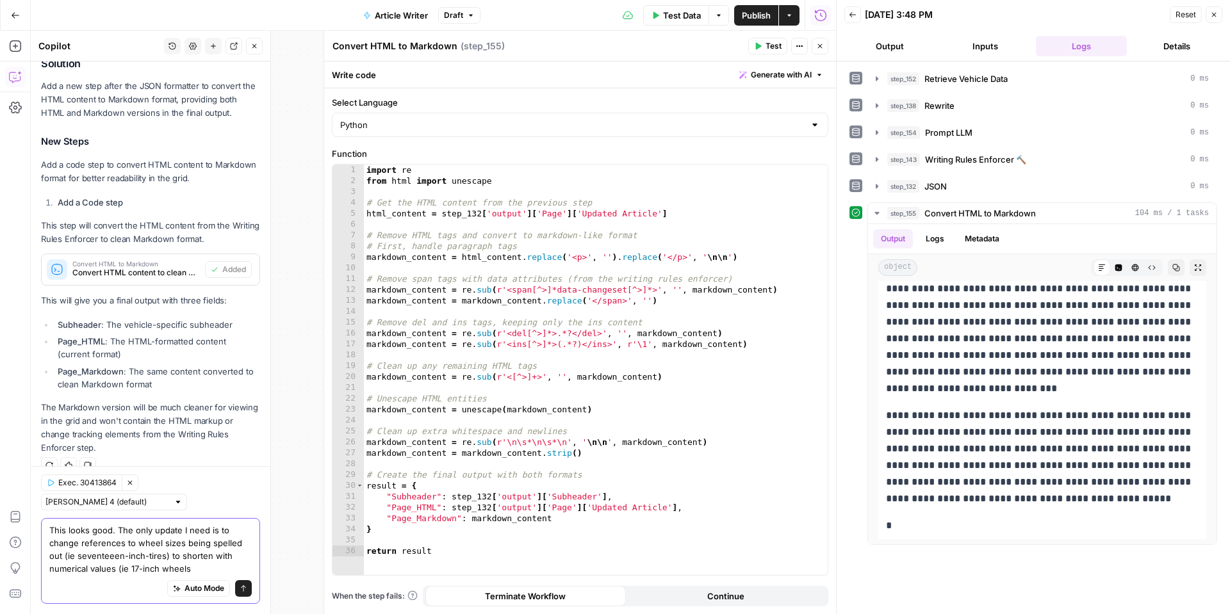
click at [133, 559] on textarea "This looks good. The only update I need is to change references to wheel sizes …" at bounding box center [150, 549] width 202 height 51
click at [201, 572] on textarea "This looks good. The only update I need is to change references to wheel sizes …" at bounding box center [150, 549] width 202 height 51
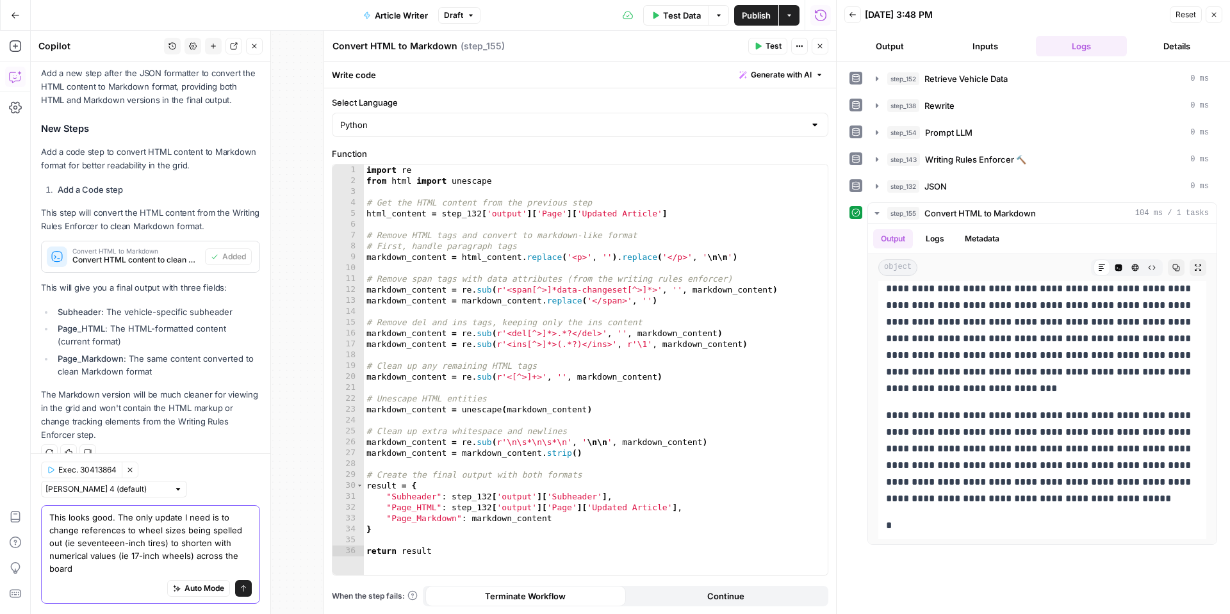
type textarea "This looks good. The only update I need is to change references to wheel sizes …"
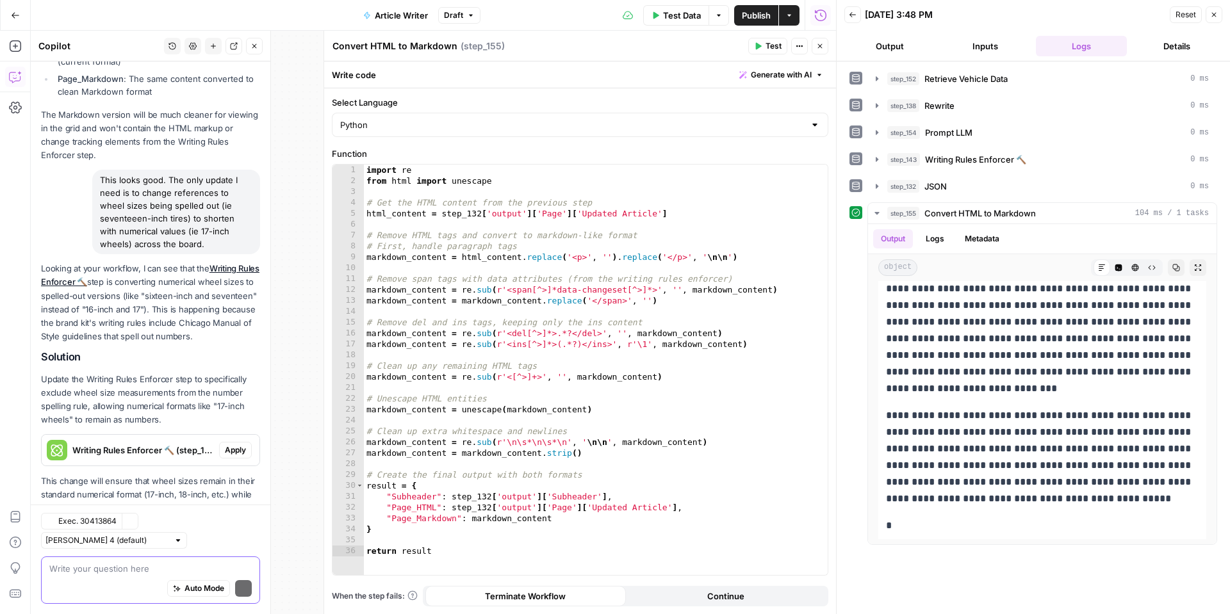
scroll to position [637, 0]
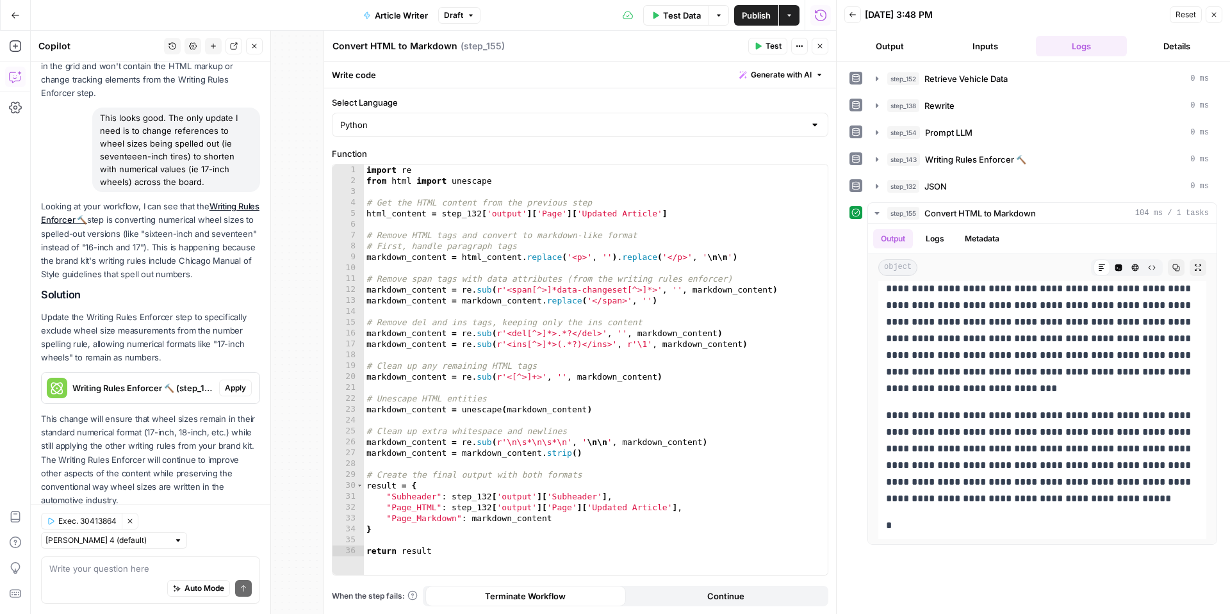
click at [228, 390] on span "Apply" at bounding box center [235, 389] width 21 height 12
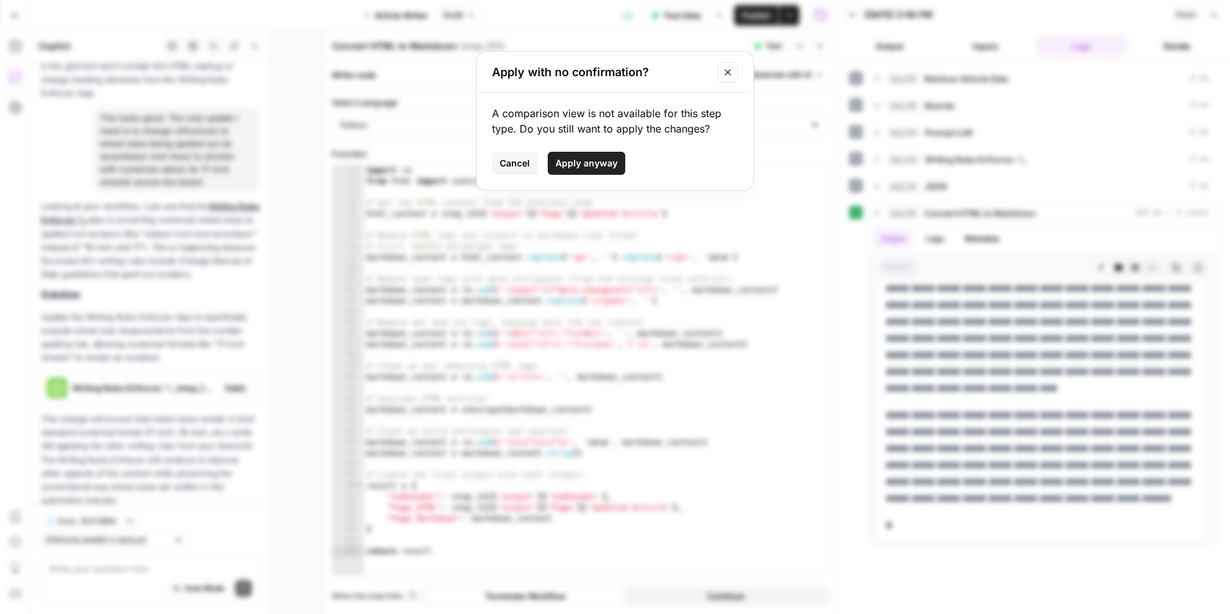
click at [562, 163] on span "Apply anyway" at bounding box center [587, 163] width 62 height 13
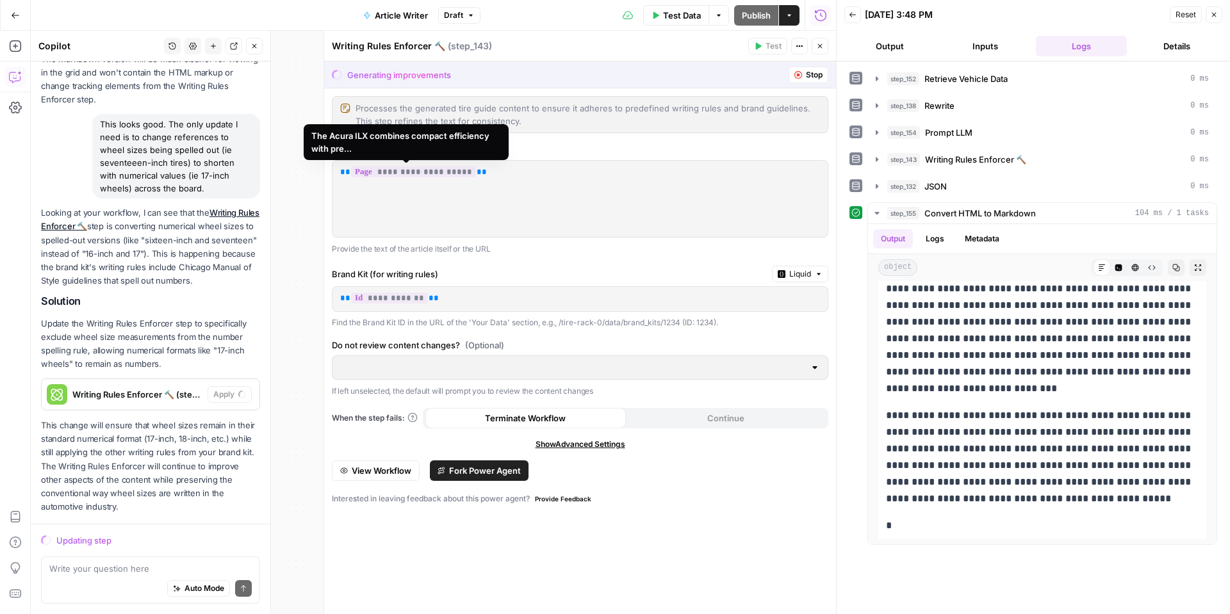
scroll to position [616, 0]
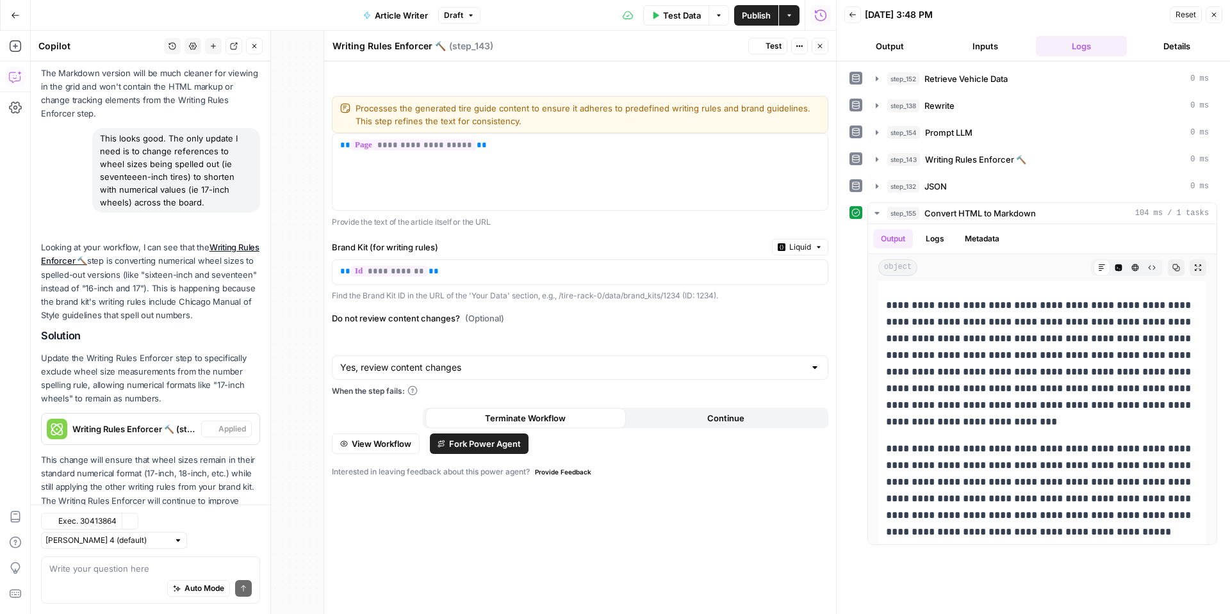
type input "Yes, review content changes"
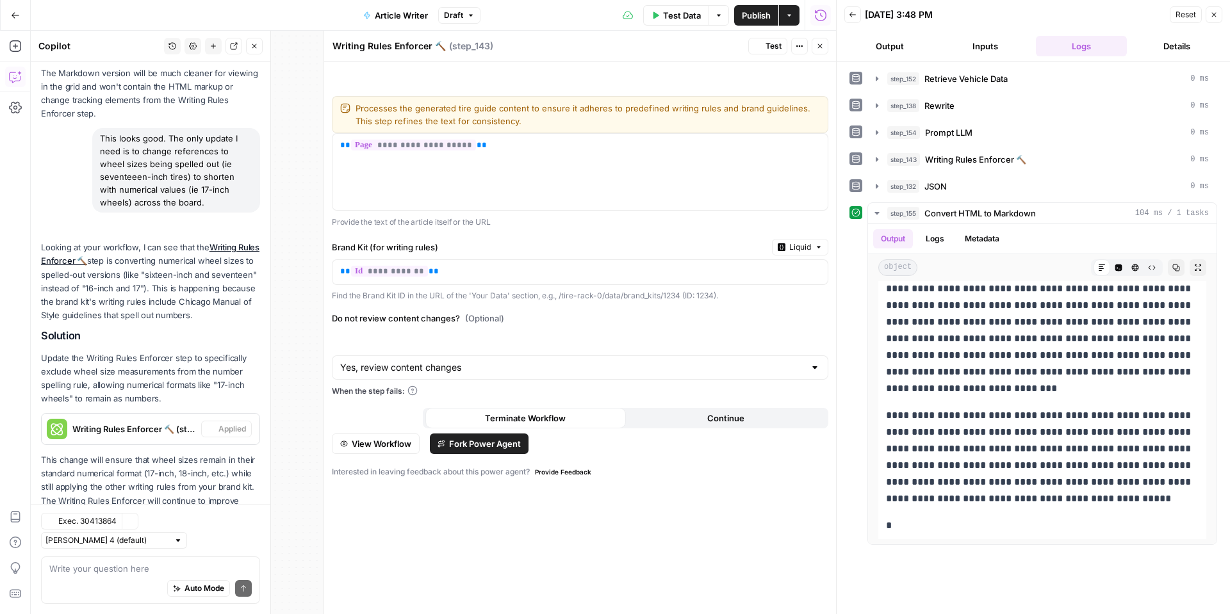
scroll to position [0, 0]
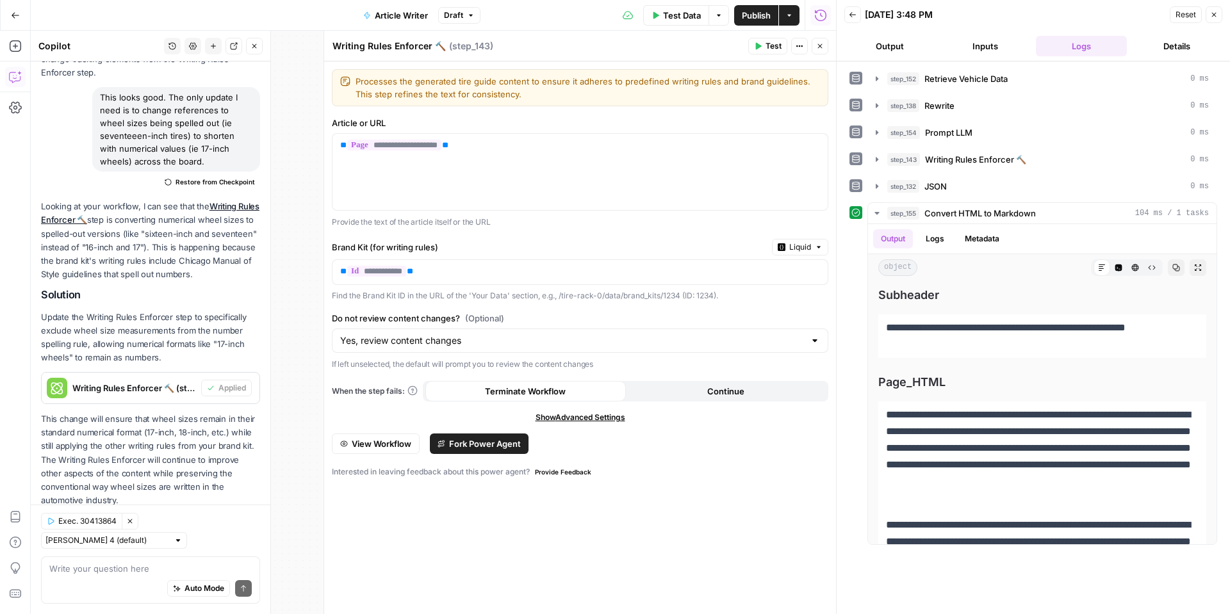
click at [821, 47] on icon "button" at bounding box center [820, 46] width 8 height 8
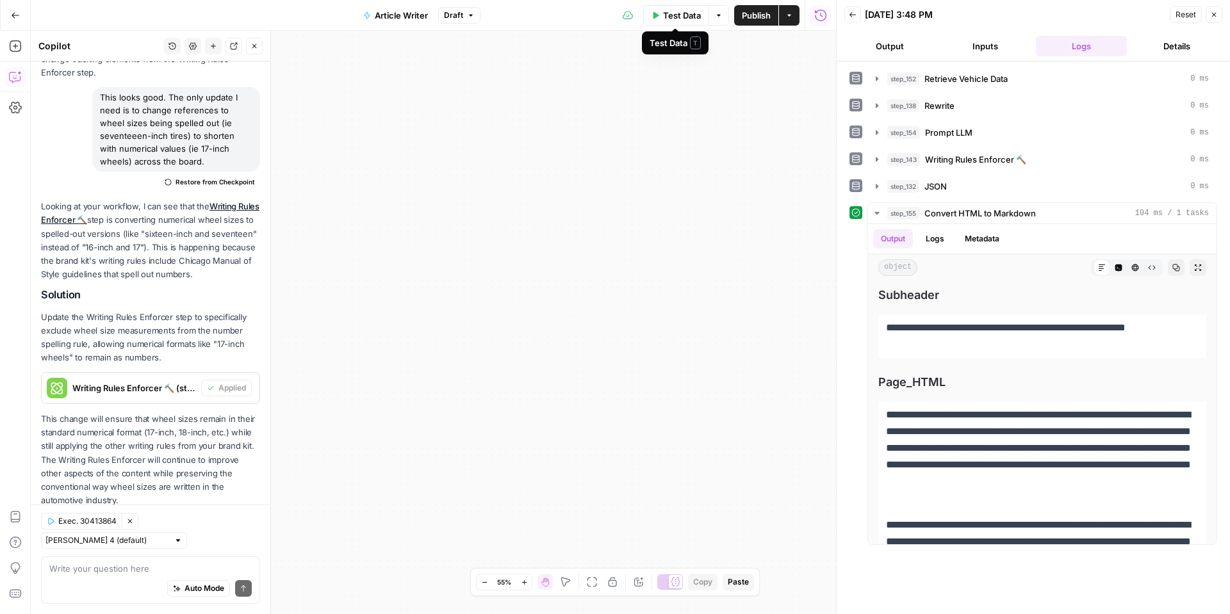
click at [665, 18] on span "Test Data" at bounding box center [682, 15] width 38 height 13
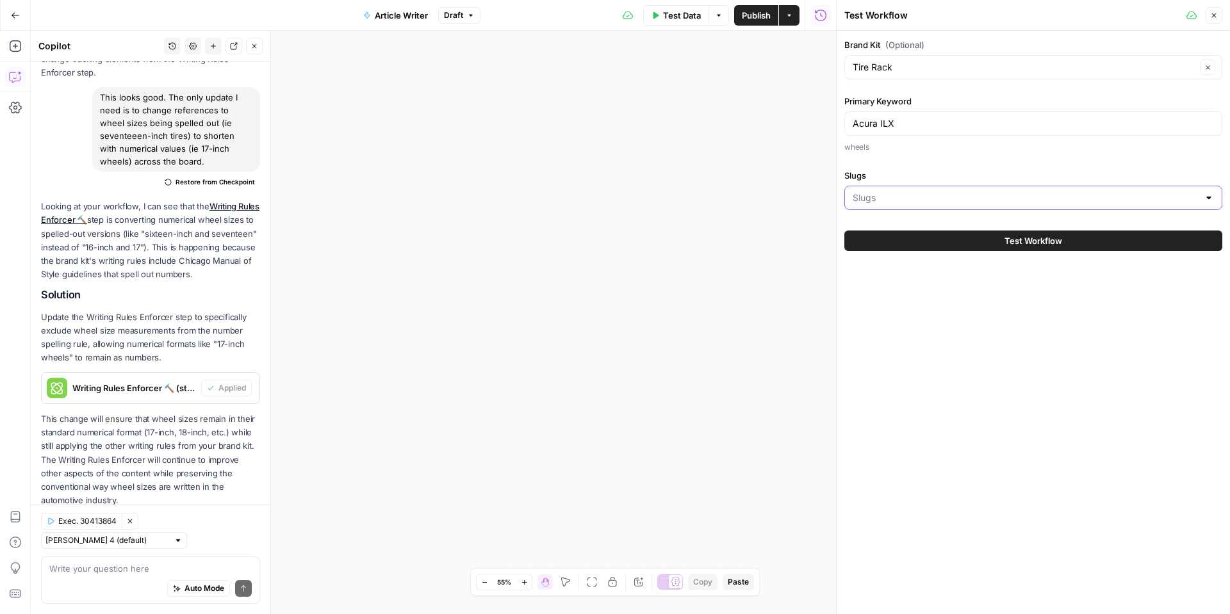
click at [941, 201] on input "Slugs" at bounding box center [1026, 198] width 346 height 13
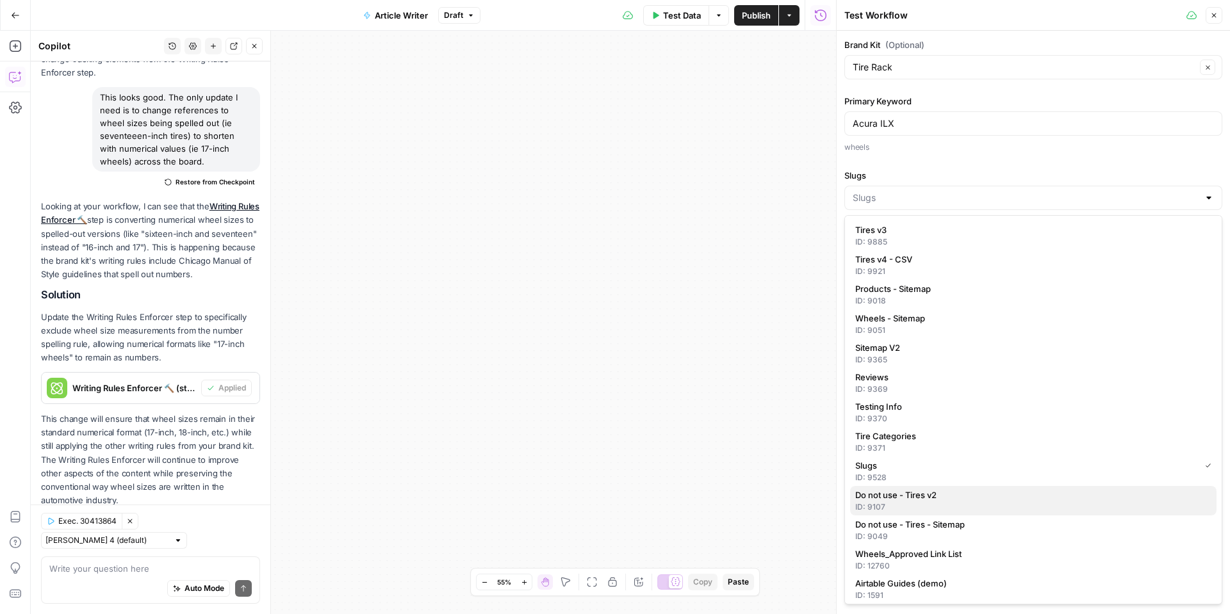
scroll to position [5, 0]
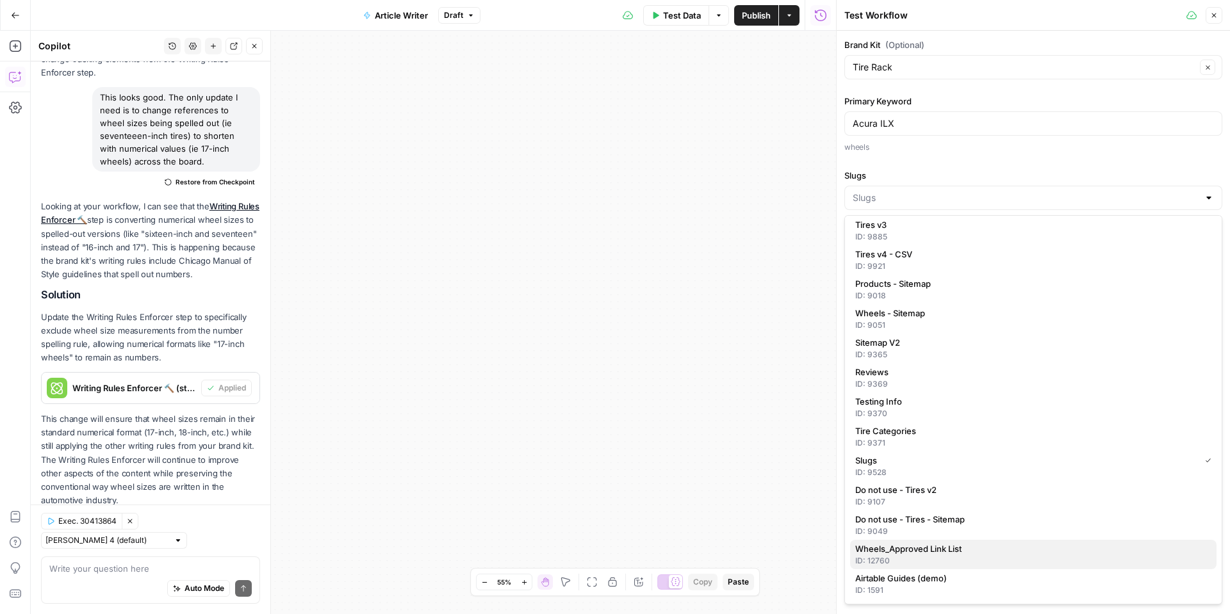
click at [893, 548] on span "Wheels_Approved Link List" at bounding box center [1030, 549] width 351 height 13
type input "Wheels_Approved Link List"
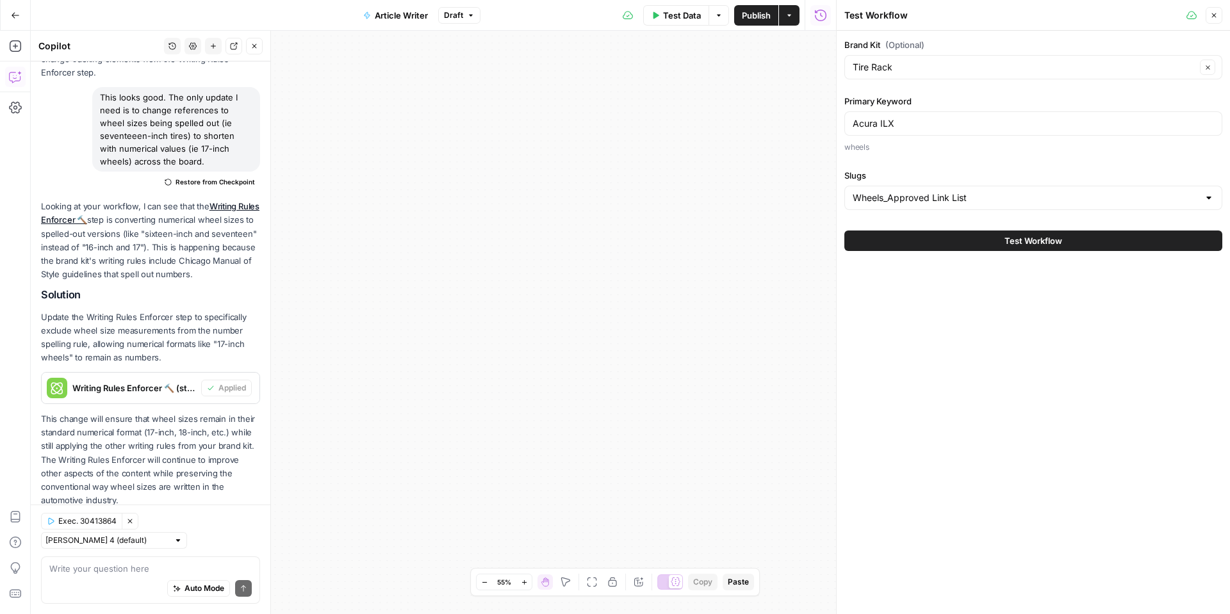
click at [994, 245] on button "Test Workflow" at bounding box center [1033, 241] width 378 height 21
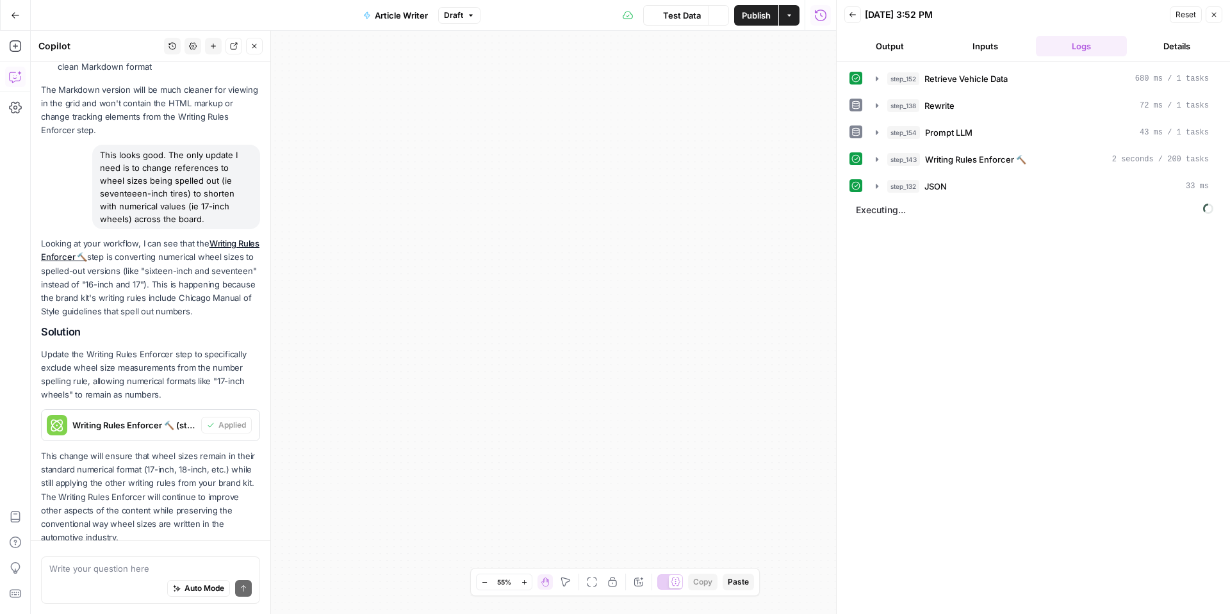
scroll to position [657, 0]
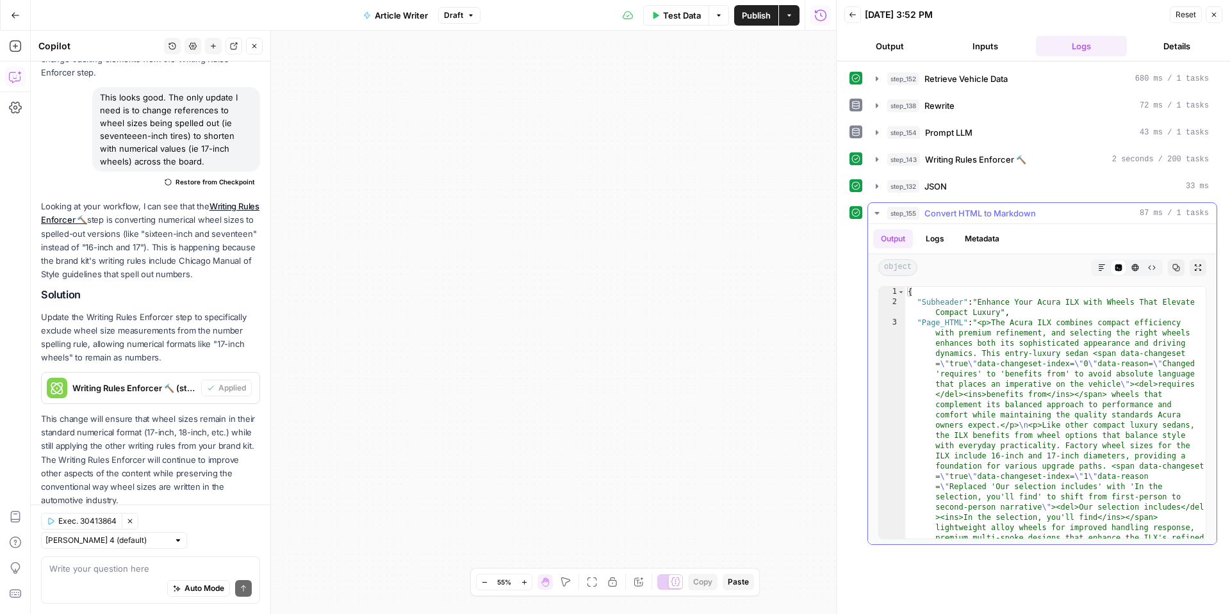
click at [1100, 271] on icon "button" at bounding box center [1102, 268] width 8 height 8
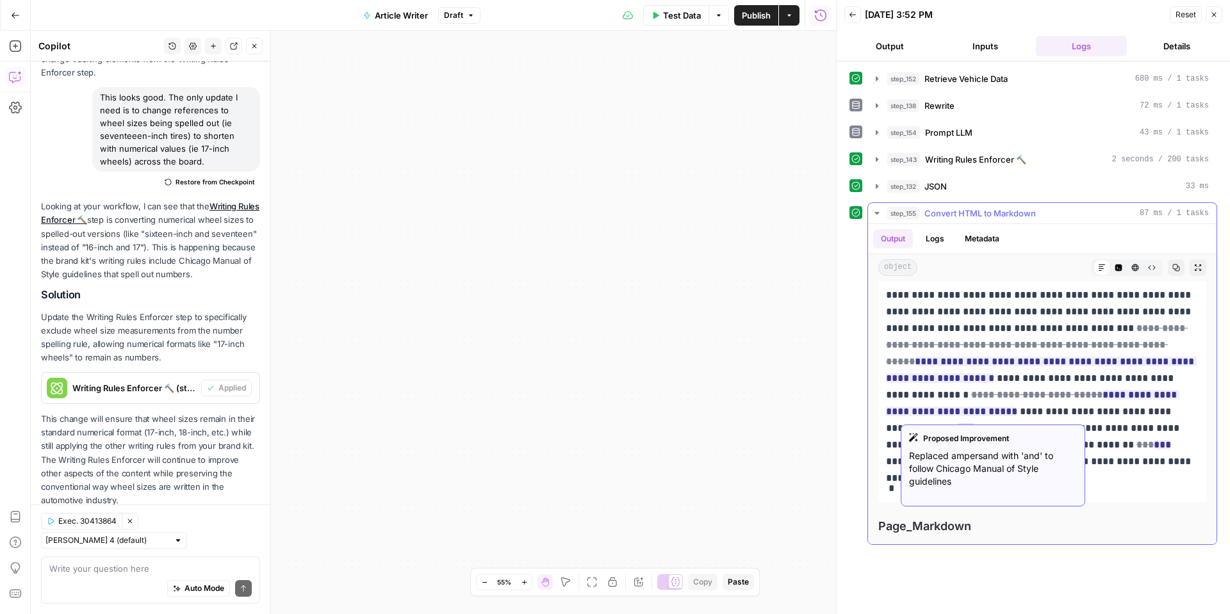
scroll to position [425, 0]
click at [994, 363] on ins "**********" at bounding box center [1041, 369] width 311 height 26
click at [1016, 360] on ins "**********" at bounding box center [1041, 369] width 311 height 26
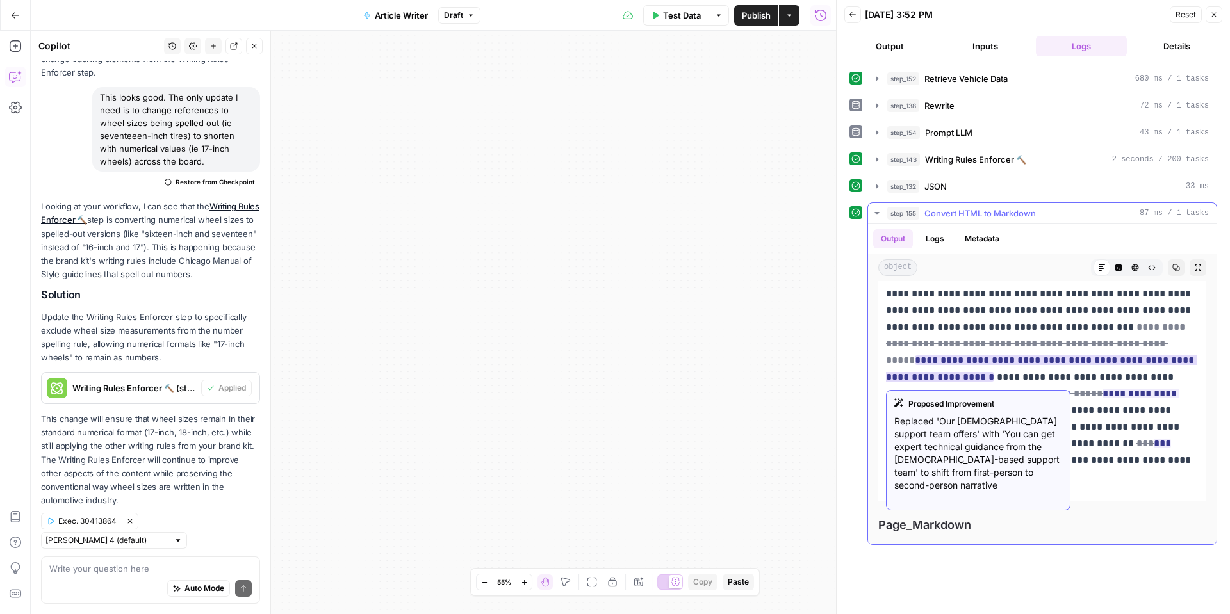
click at [976, 363] on ins "**********" at bounding box center [1041, 369] width 311 height 26
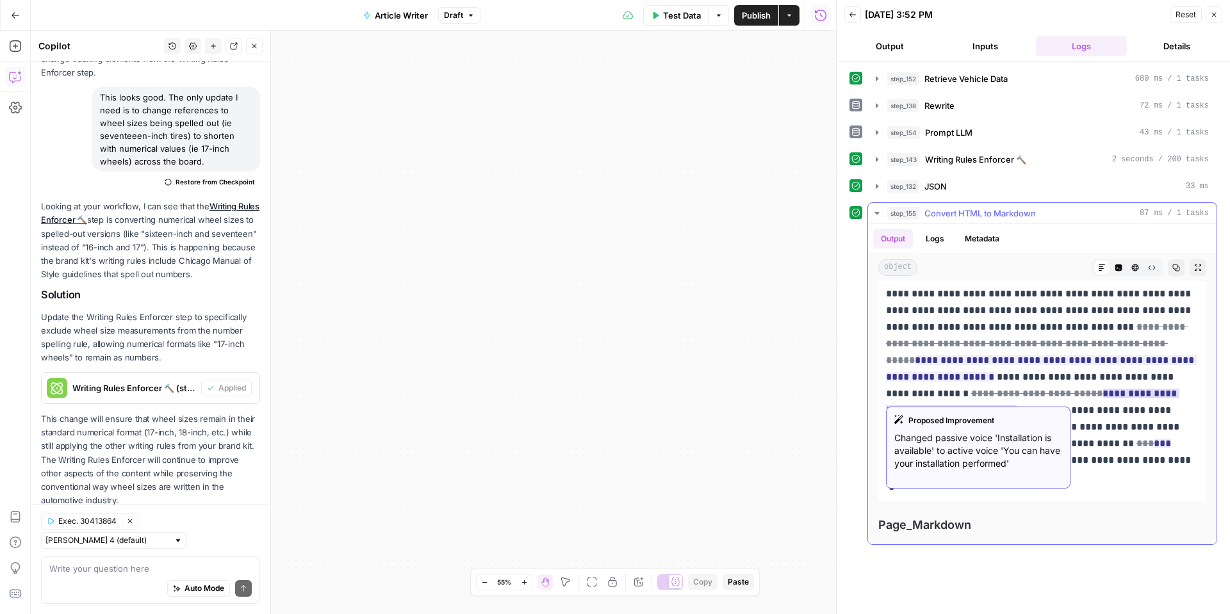
click at [943, 431] on div "Proposed Improvement Changed passive voice 'Installation is available' to activ…" at bounding box center [978, 448] width 185 height 82
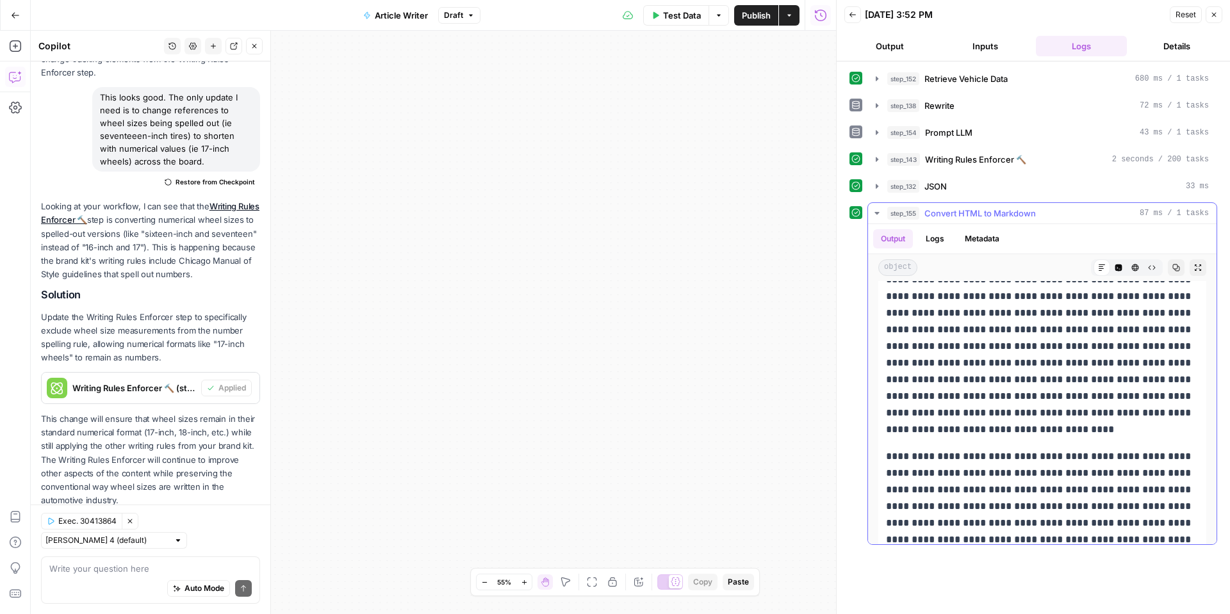
scroll to position [921, 0]
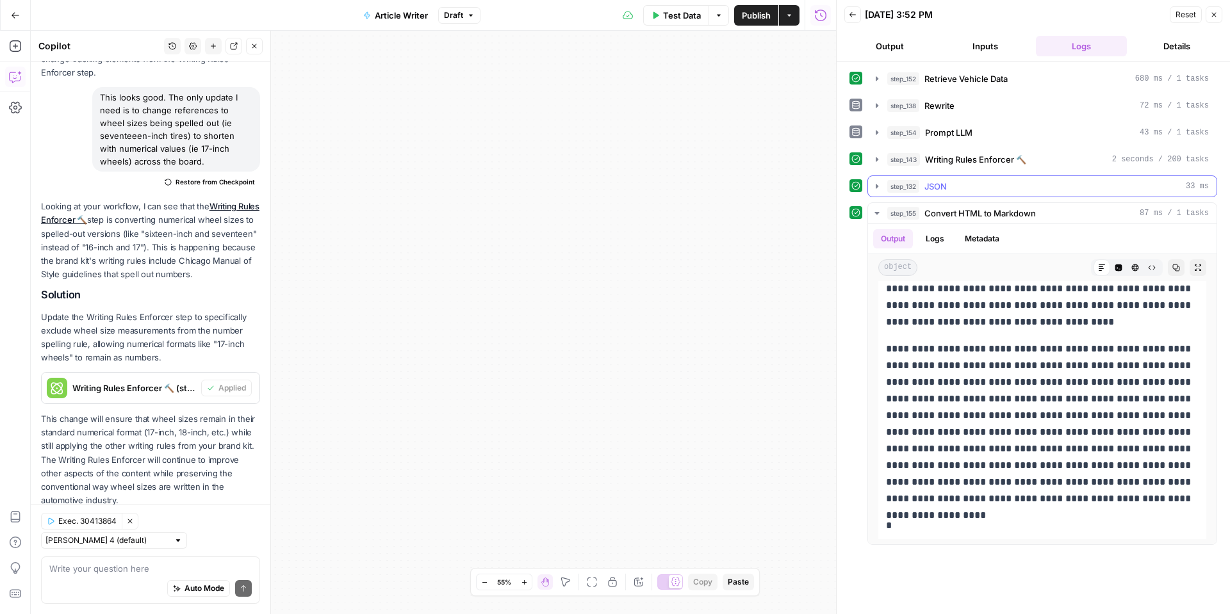
click at [955, 189] on div "step_132 JSON 33 ms" at bounding box center [1048, 186] width 322 height 13
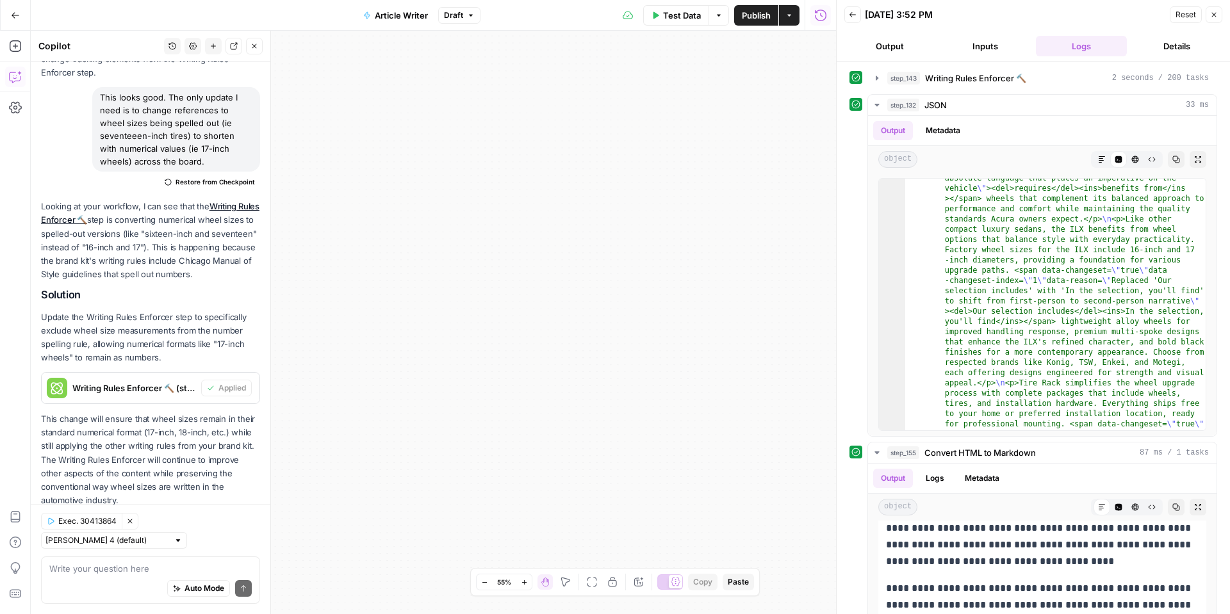
scroll to position [94, 0]
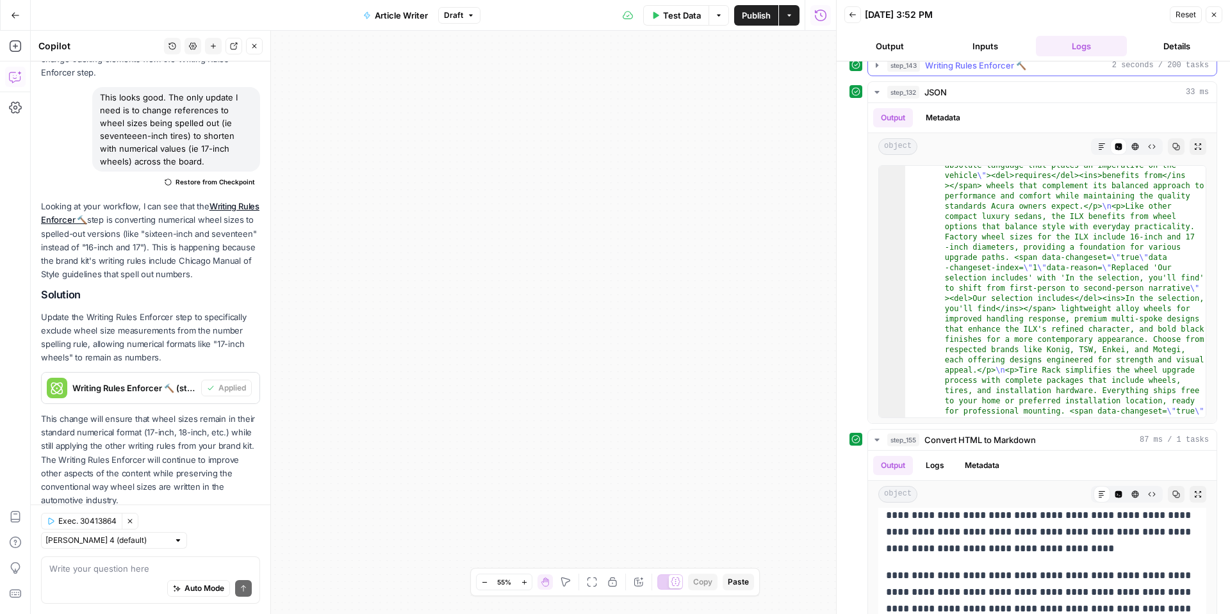
click at [937, 70] on span "Writing Rules Enforcer 🔨" at bounding box center [975, 65] width 101 height 13
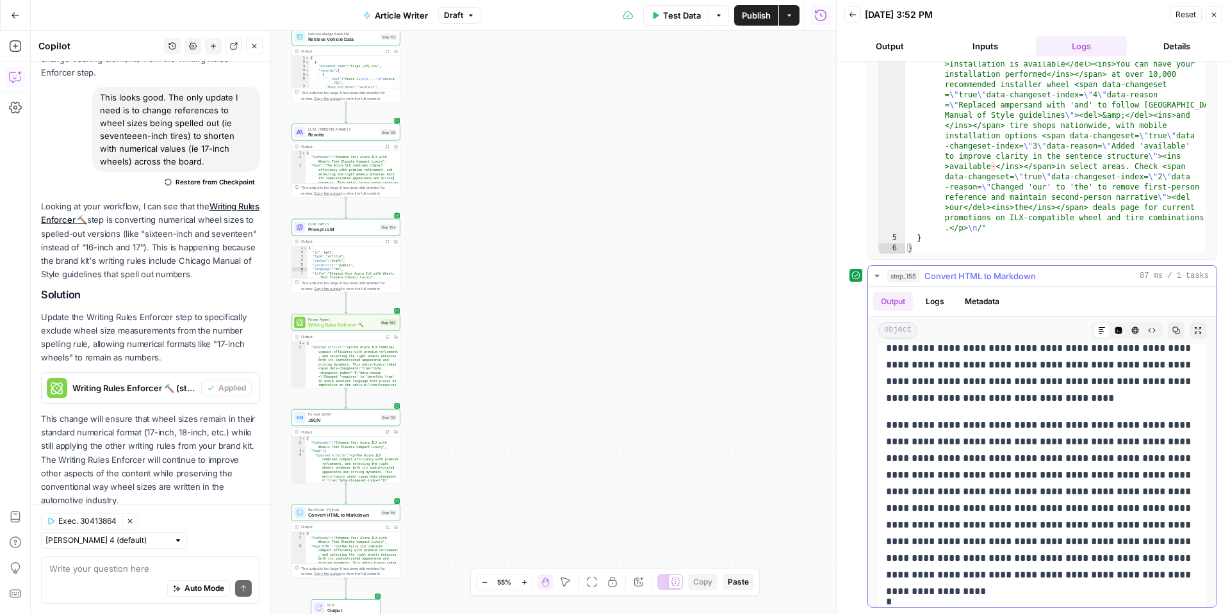
scroll to position [921, 0]
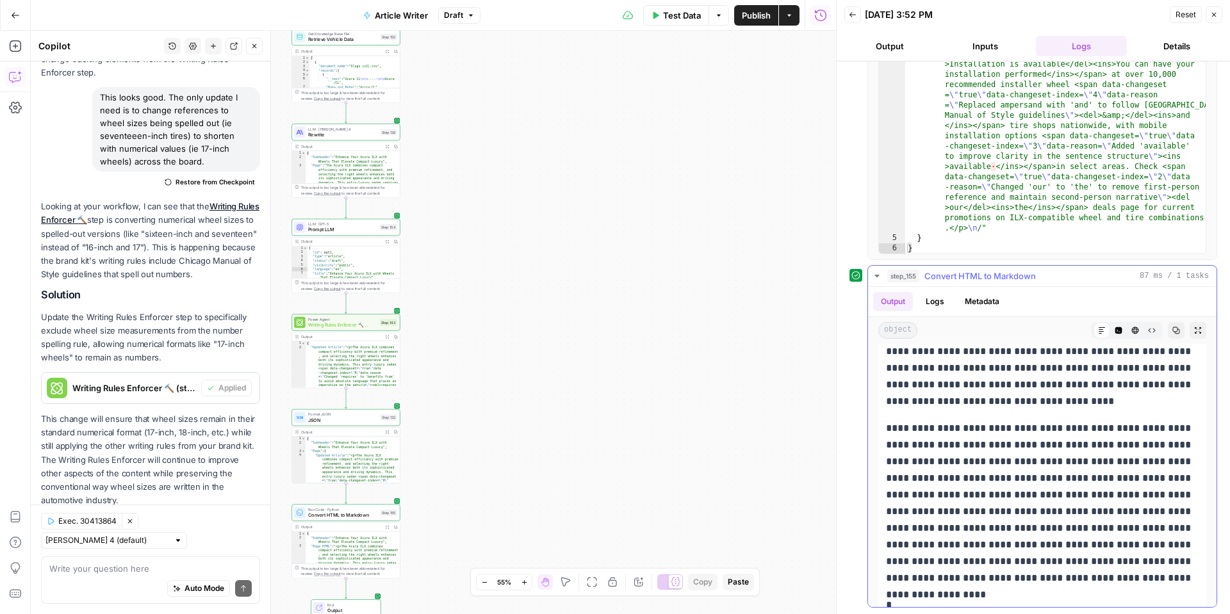
drag, startPoint x: 1174, startPoint y: 561, endPoint x: 872, endPoint y: 457, distance: 319.7
click at [872, 457] on div "**********" at bounding box center [1042, 32] width 349 height 1184
click at [890, 451] on p "**********" at bounding box center [1042, 501] width 313 height 167
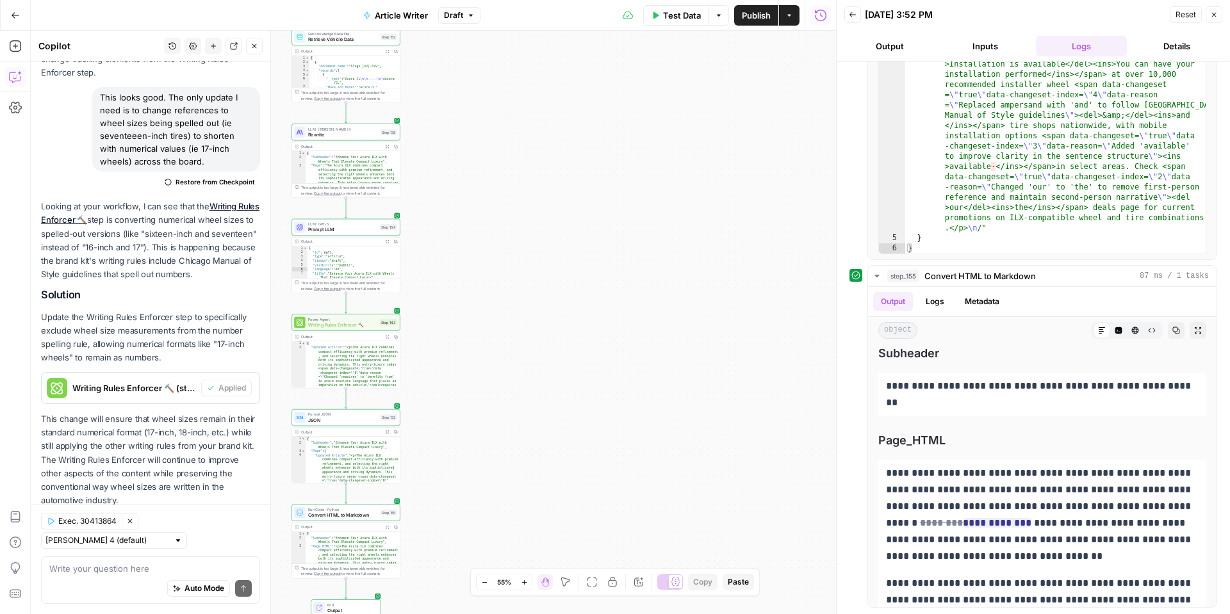
scroll to position [0, 0]
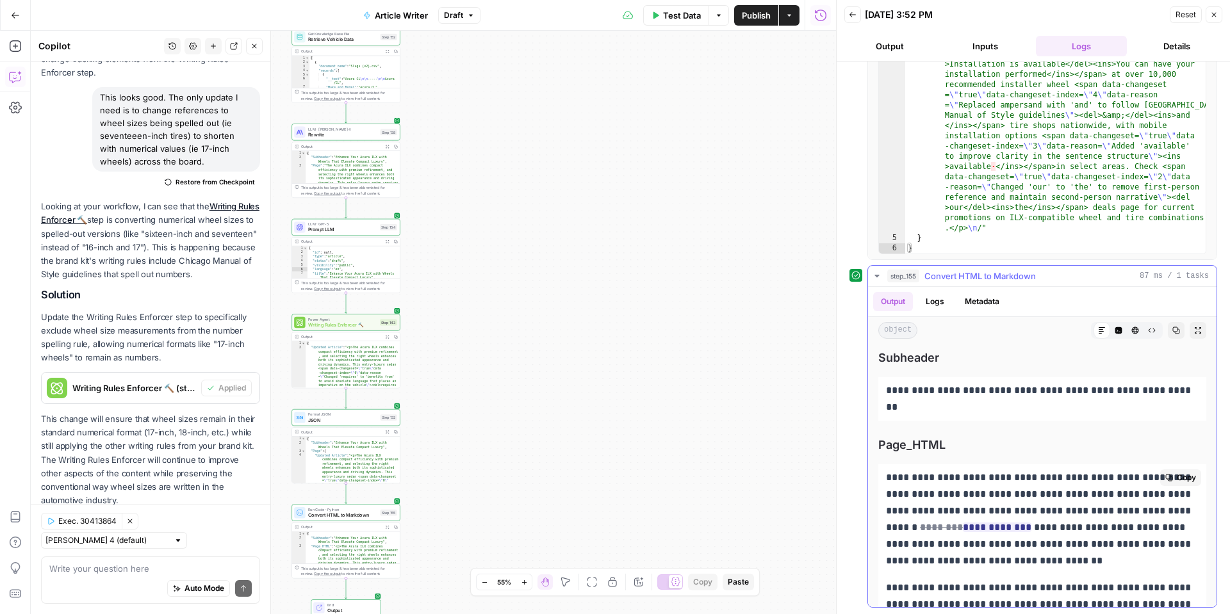
drag, startPoint x: 1171, startPoint y: 563, endPoint x: 969, endPoint y: 492, distance: 213.2
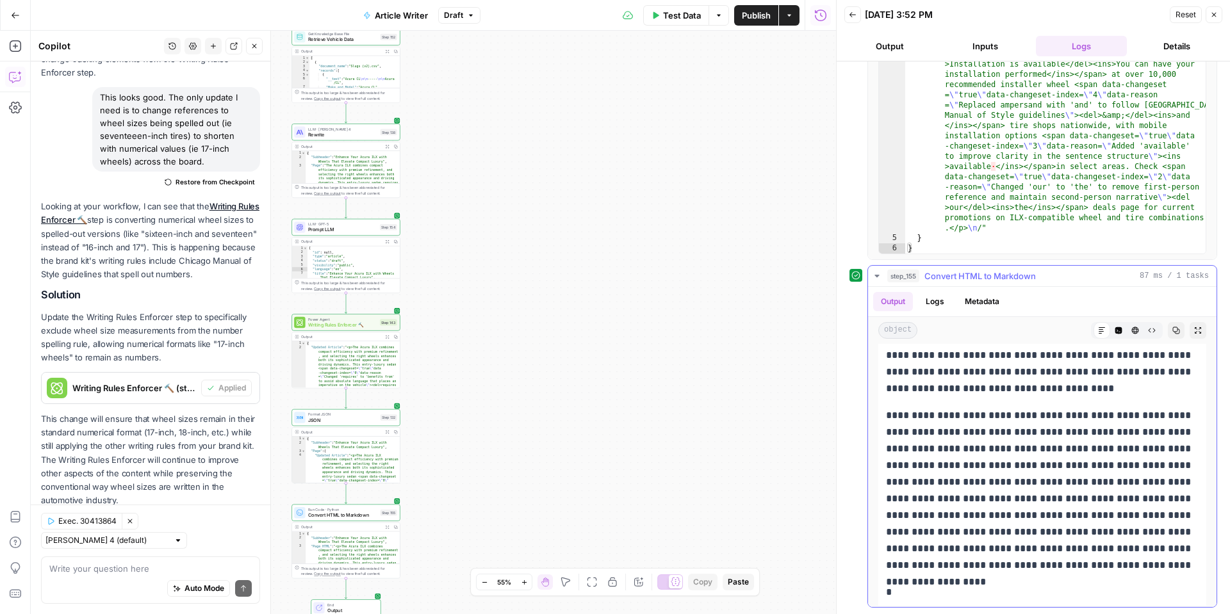
scroll to position [921, 0]
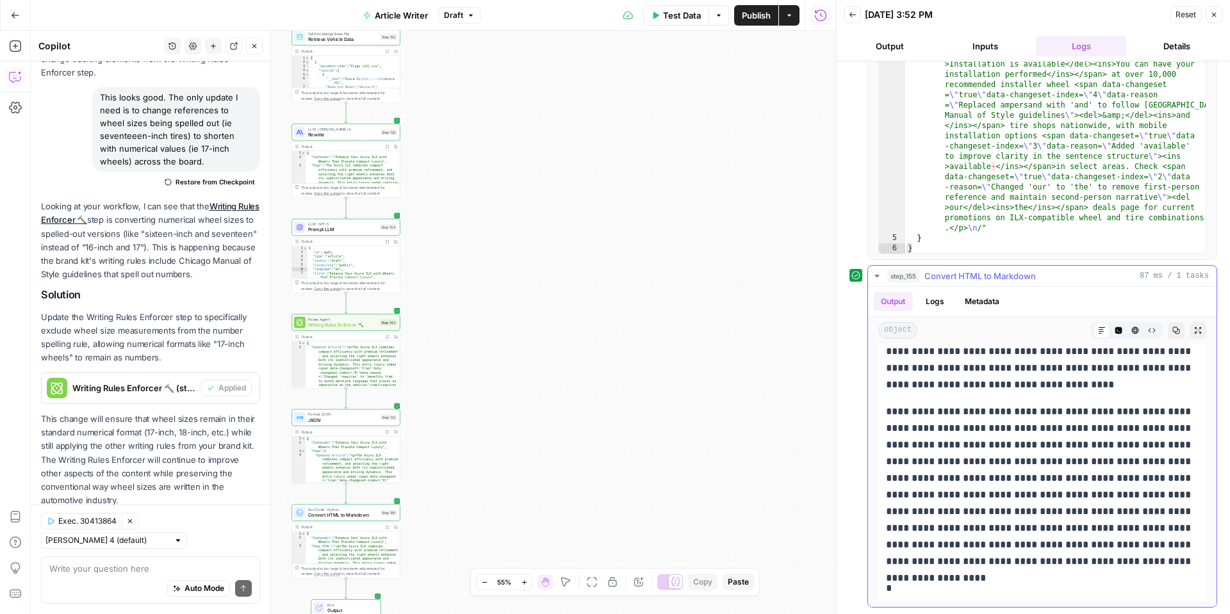
click at [1098, 334] on div "Markdown" at bounding box center [1102, 330] width 17 height 17
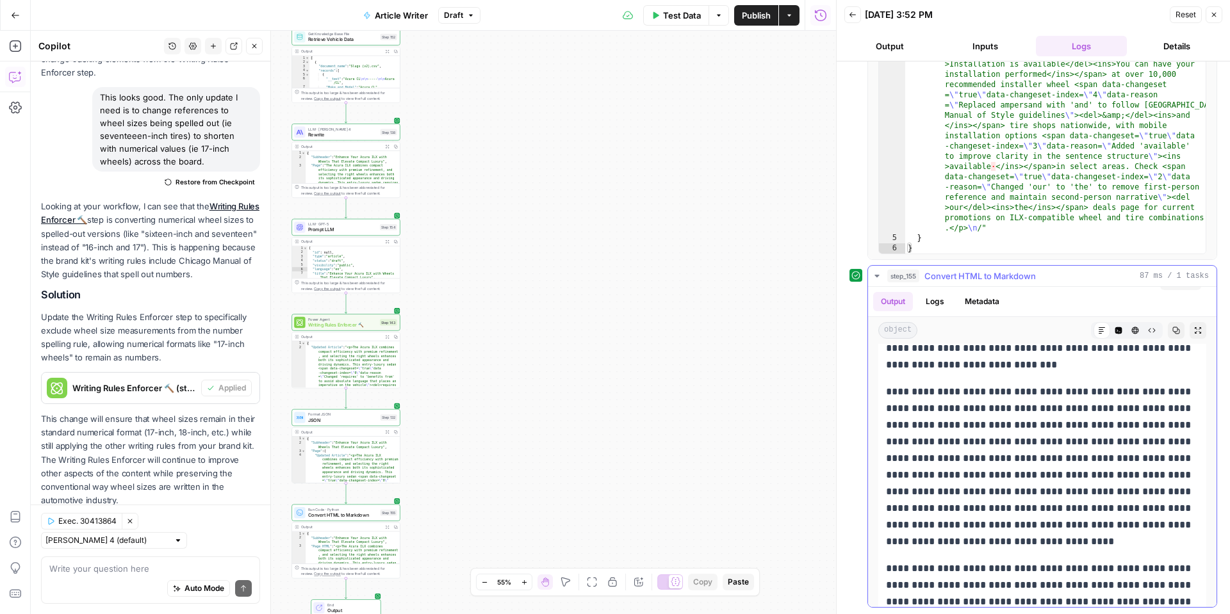
click at [1033, 444] on p "**********" at bounding box center [1042, 467] width 313 height 167
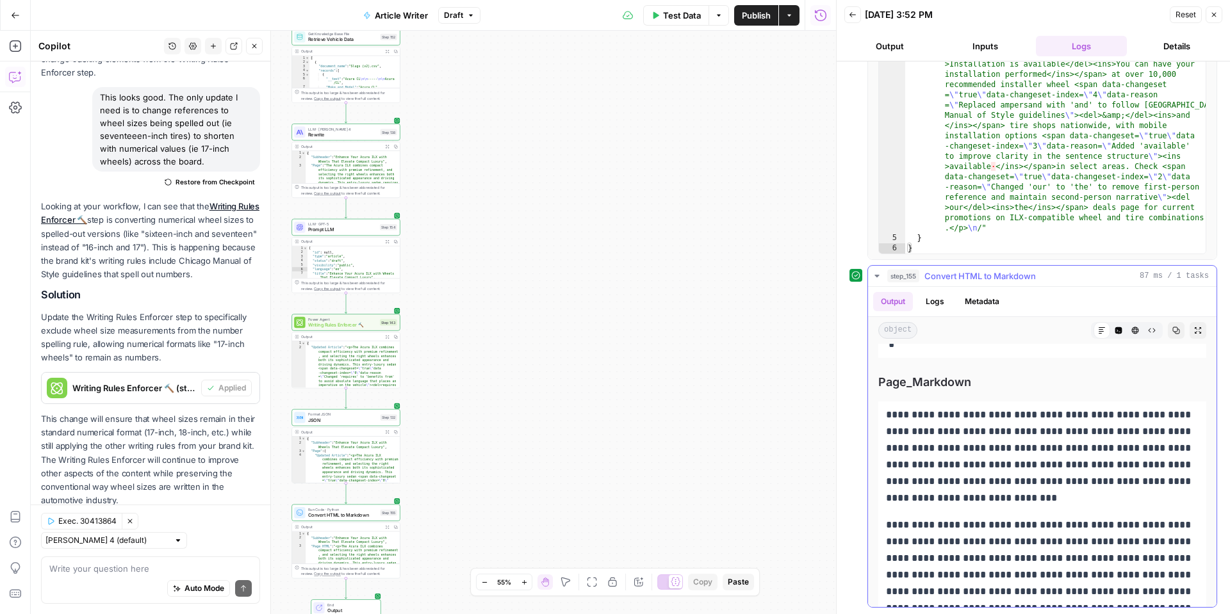
scroll to position [631, 0]
drag, startPoint x: 1203, startPoint y: 575, endPoint x: 879, endPoint y: 400, distance: 368.1
click at [874, 404] on div "**********" at bounding box center [1042, 305] width 349 height 1184
copy div "**********"
click at [1212, 21] on button "Close" at bounding box center [1214, 14] width 17 height 17
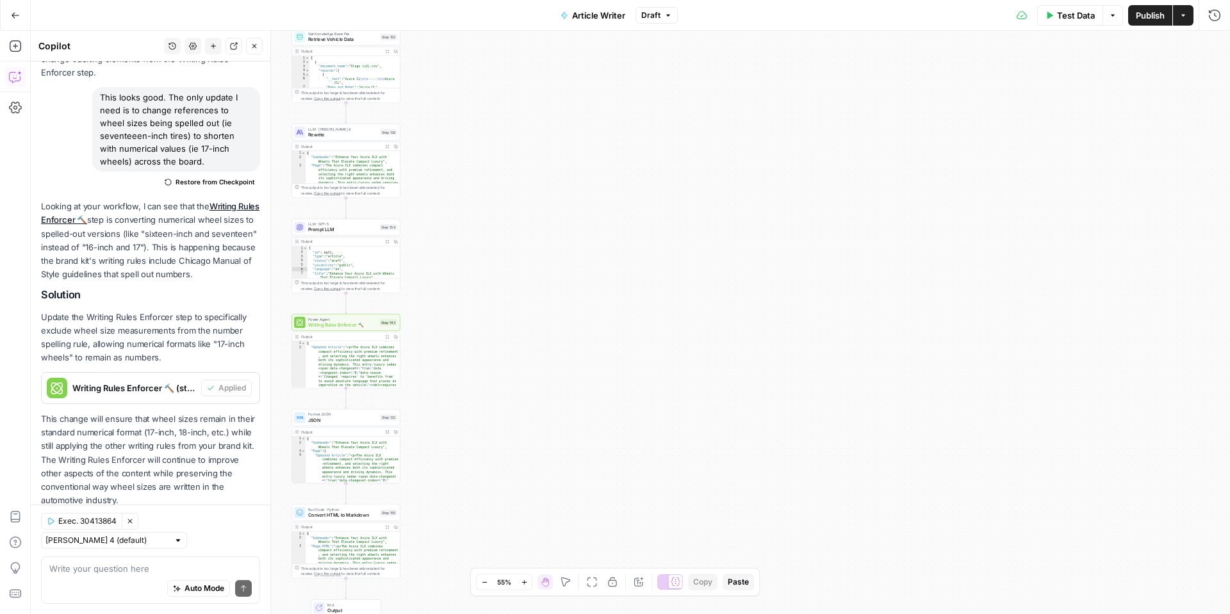
click at [16, 8] on button "Go Back" at bounding box center [15, 15] width 23 height 23
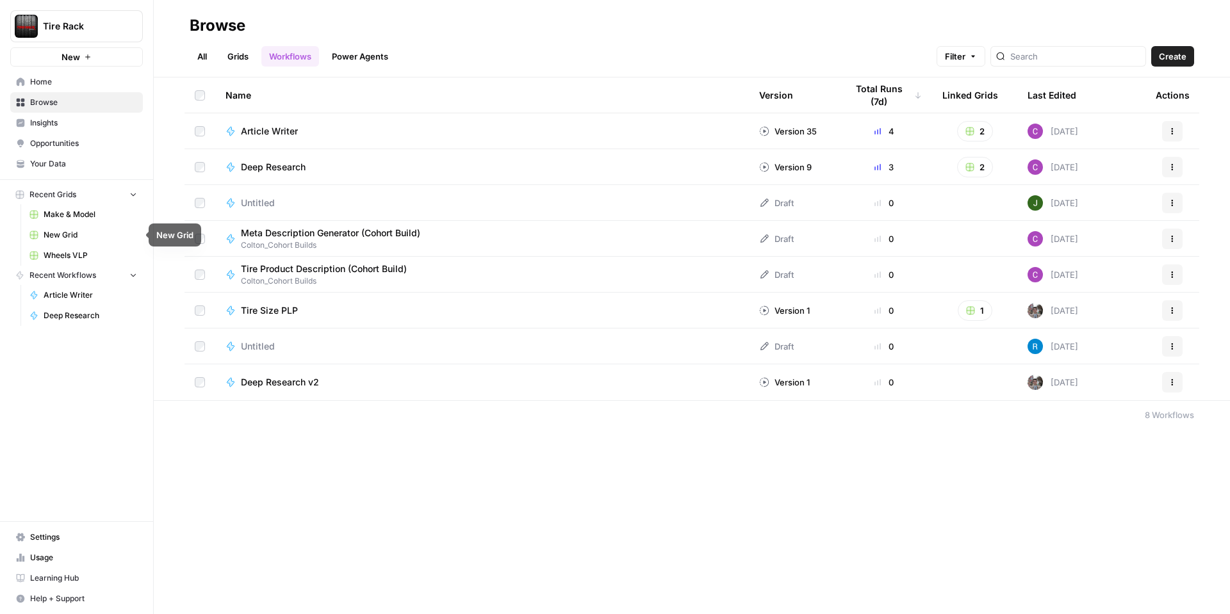
click at [100, 254] on span "Wheels VLP" at bounding box center [91, 256] width 94 height 12
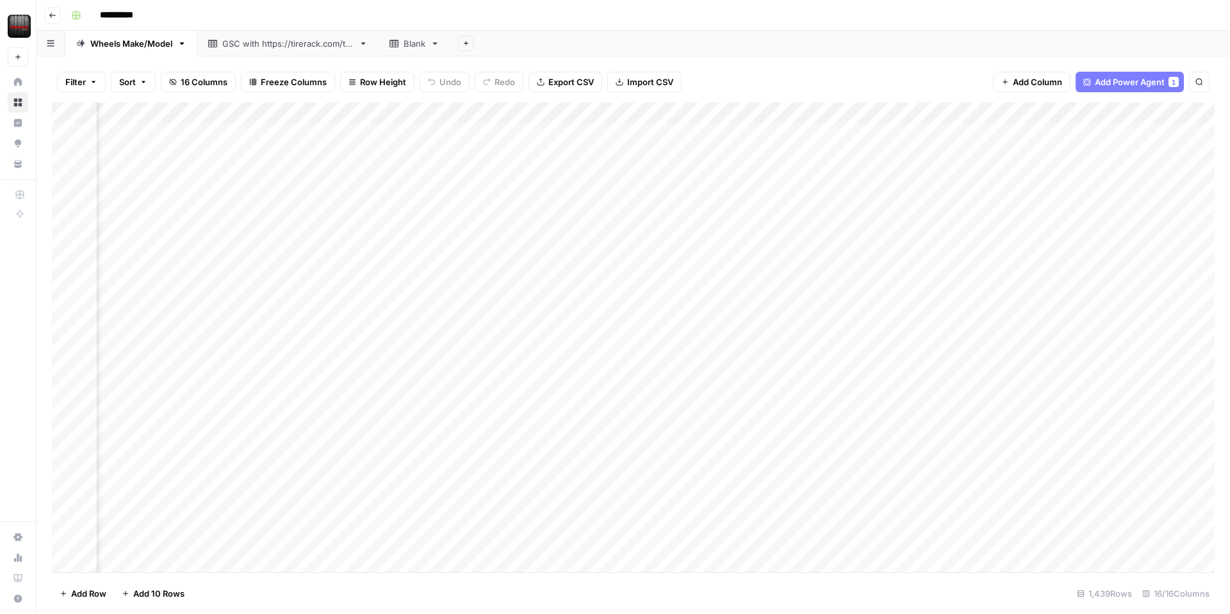
scroll to position [0, 967]
click at [1037, 111] on div "Add Column" at bounding box center [633, 338] width 1163 height 470
click at [1016, 238] on span "Edit Workflow" at bounding box center [1028, 239] width 112 height 13
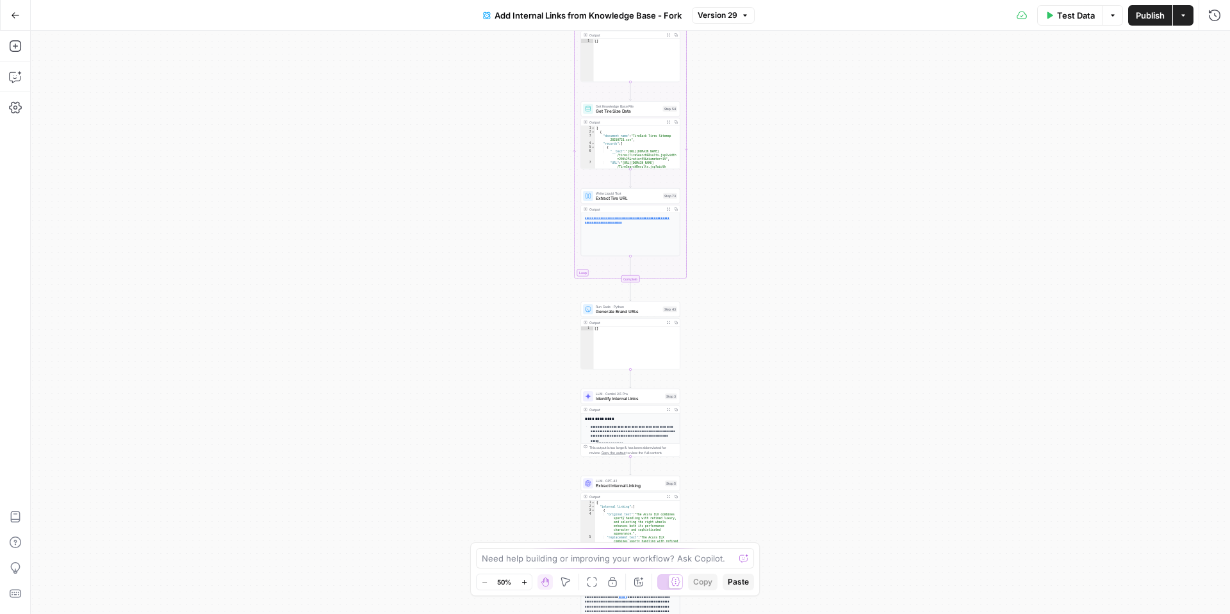
click at [1046, 15] on icon "button" at bounding box center [1050, 16] width 8 height 8
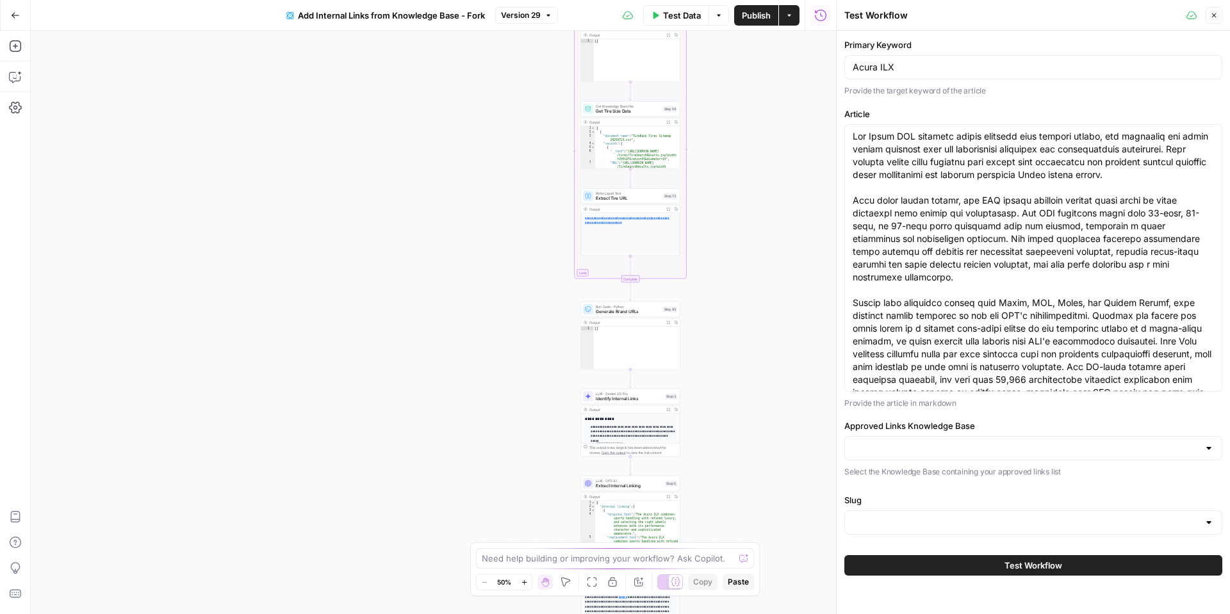
type input "Wheels_Approved Link List"
type input "Slugs"
click at [942, 160] on textarea "Article" at bounding box center [1033, 271] width 361 height 282
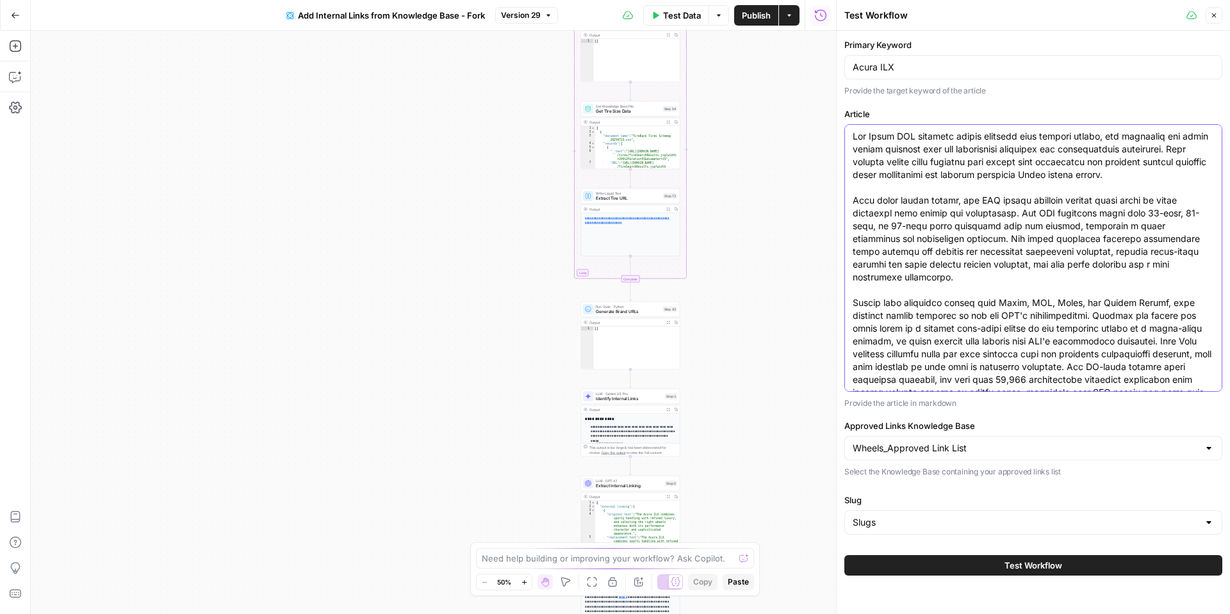
click at [942, 160] on textarea "Article" at bounding box center [1033, 271] width 361 height 282
click at [943, 160] on textarea "Article" at bounding box center [1033, 271] width 361 height 282
click at [942, 160] on textarea "Article" at bounding box center [1033, 271] width 361 height 282
drag, startPoint x: 1062, startPoint y: 356, endPoint x: 1070, endPoint y: 348, distance: 11.3
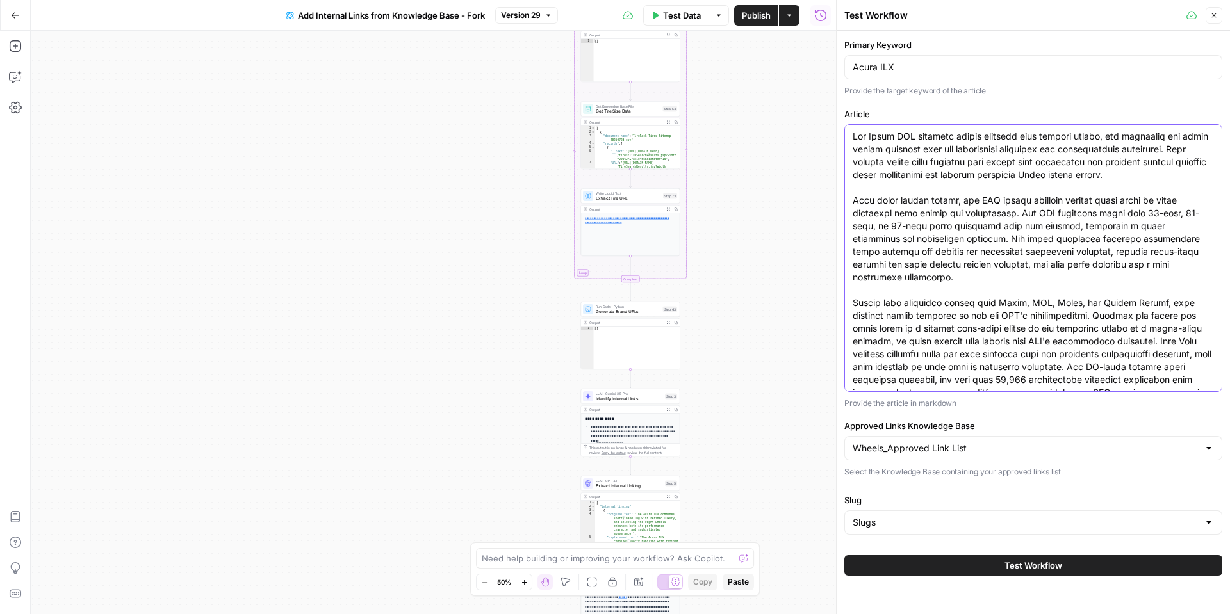
click at [1071, 349] on textarea "Article" at bounding box center [1033, 271] width 361 height 282
click at [1067, 349] on textarea "Article" at bounding box center [1033, 271] width 361 height 282
drag, startPoint x: 1215, startPoint y: 384, endPoint x: 863, endPoint y: 140, distance: 428.7
click at [862, 140] on div at bounding box center [1033, 258] width 378 height 268
click at [850, 132] on div at bounding box center [1033, 258] width 378 height 268
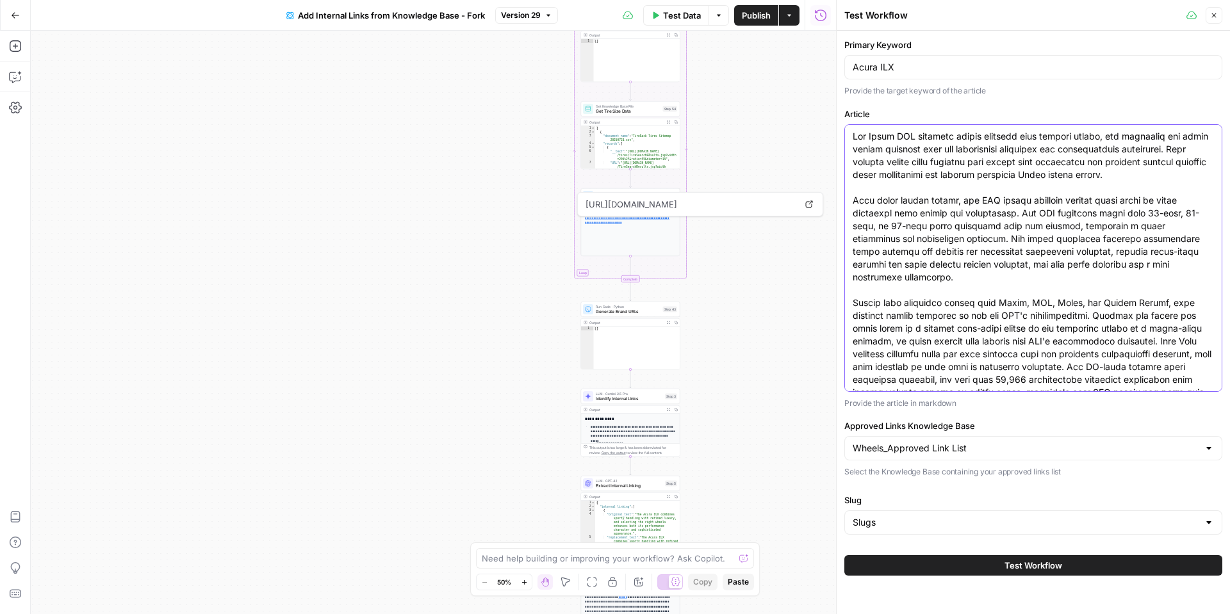
drag, startPoint x: 852, startPoint y: 133, endPoint x: 1255, endPoint y: 422, distance: 496.3
click at [1230, 422] on html "Tire Rack New Home Browse Insights Opportunities Your Data Recent Grids Make & …" at bounding box center [615, 307] width 1230 height 614
paste textarea "compact efficiency with premium refinement, and selecting the right wheels enha…"
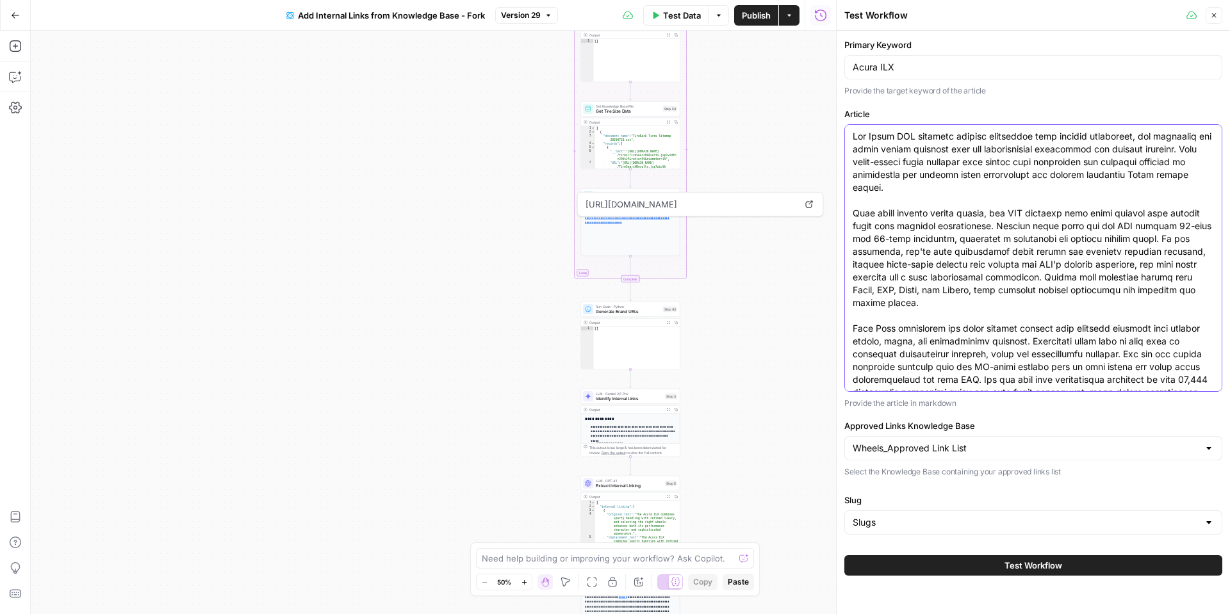
scroll to position [38, 0]
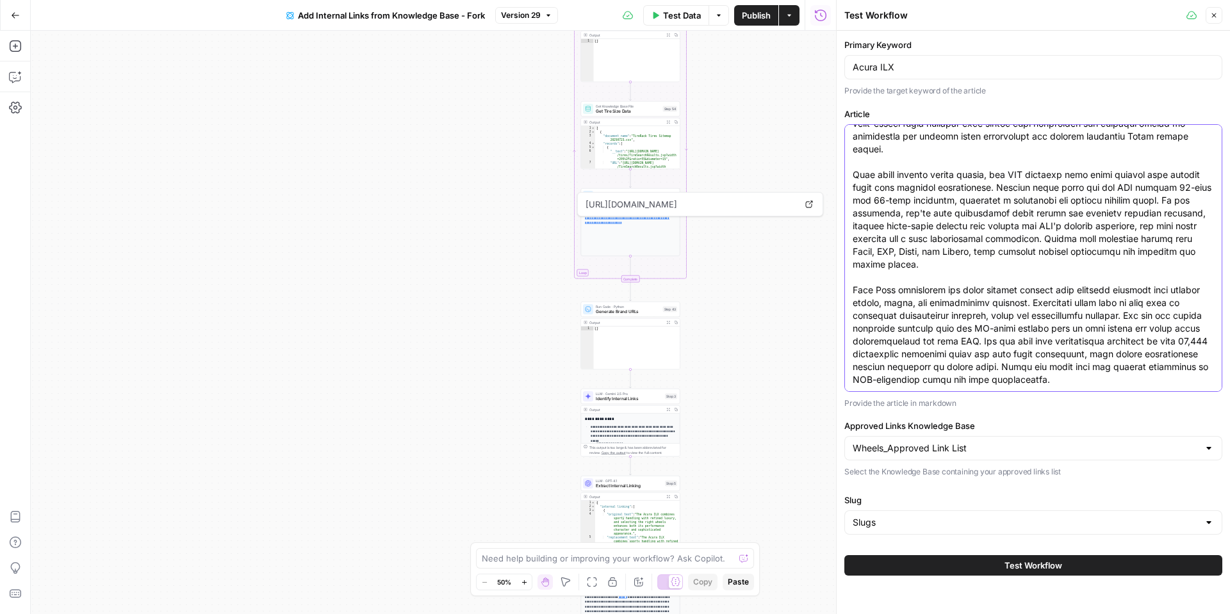
type textarea "The Acura ILX combines compact efficiency with premium refinement, and selectin…"
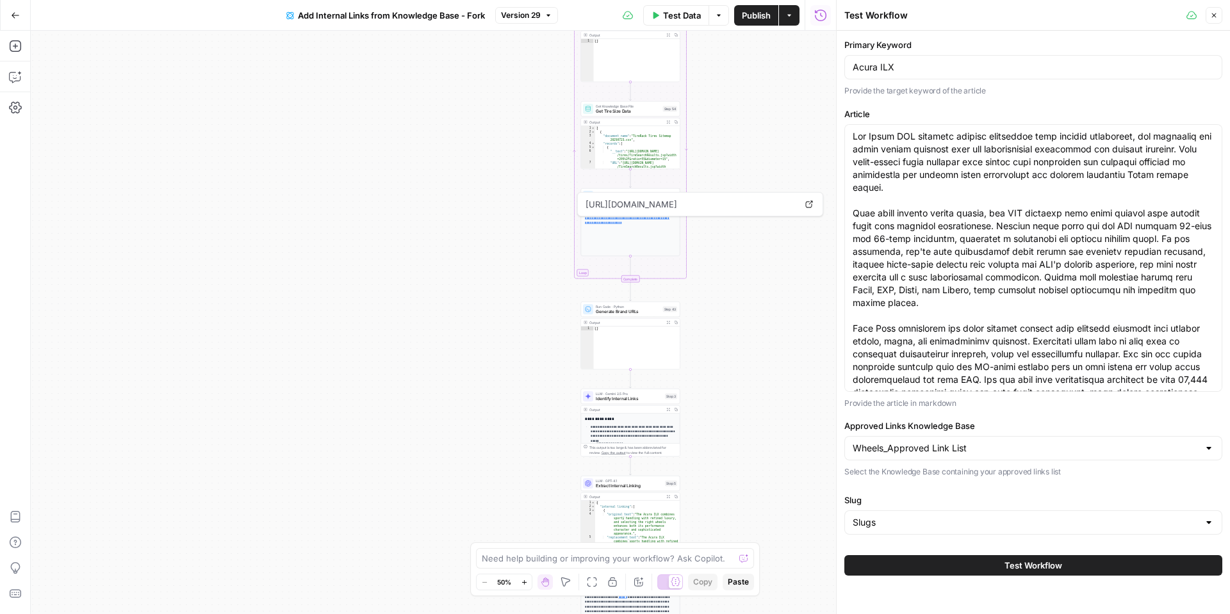
click at [1002, 563] on button "Test Workflow" at bounding box center [1033, 566] width 378 height 21
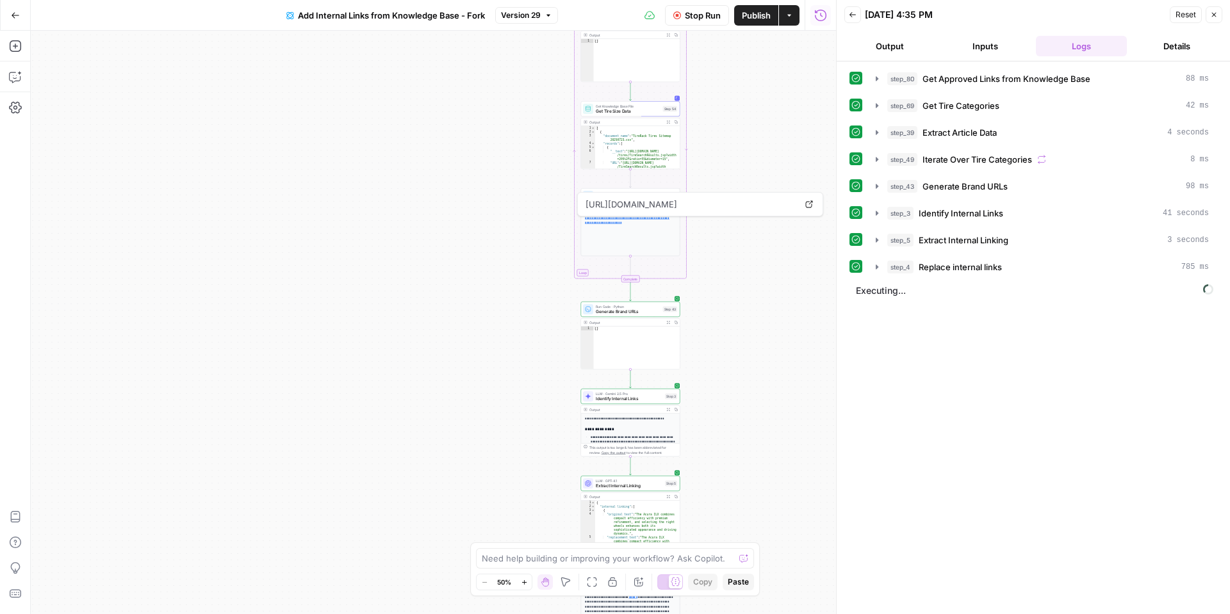
click at [722, 92] on div "Workflow Input Settings Inputs Get Knowledge Base File Get Approved Links from …" at bounding box center [433, 323] width 805 height 584
click at [718, 94] on div "Workflow Input Settings Inputs Get Knowledge Base File Get Approved Links from …" at bounding box center [433, 323] width 805 height 584
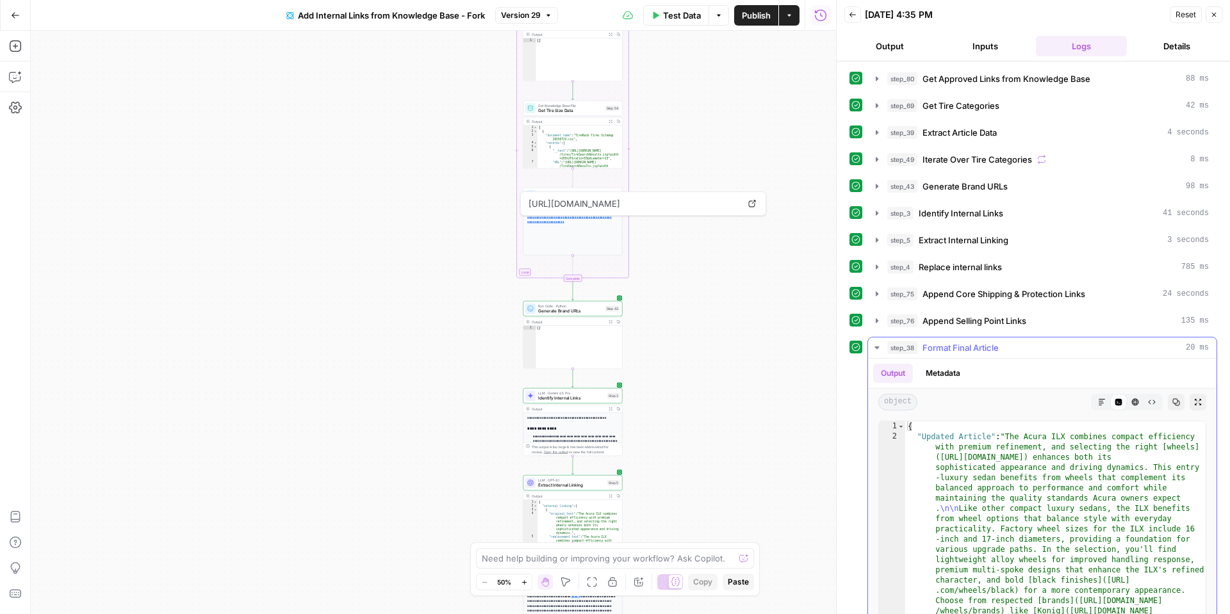
click at [1105, 402] on icon "button" at bounding box center [1102, 403] width 8 height 8
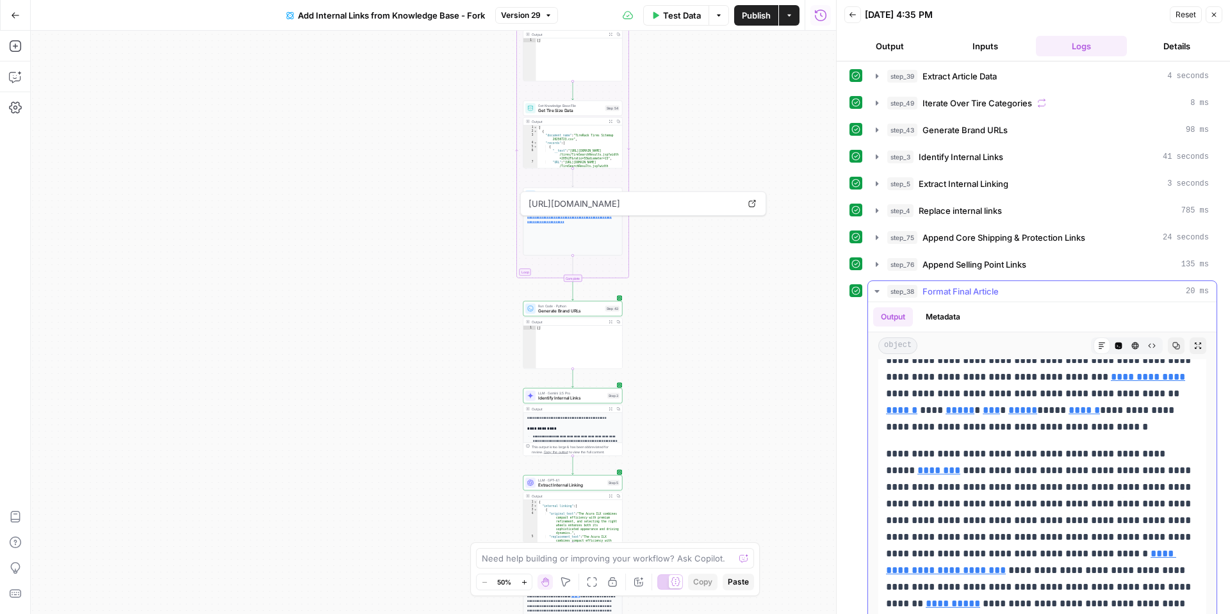
scroll to position [72, 0]
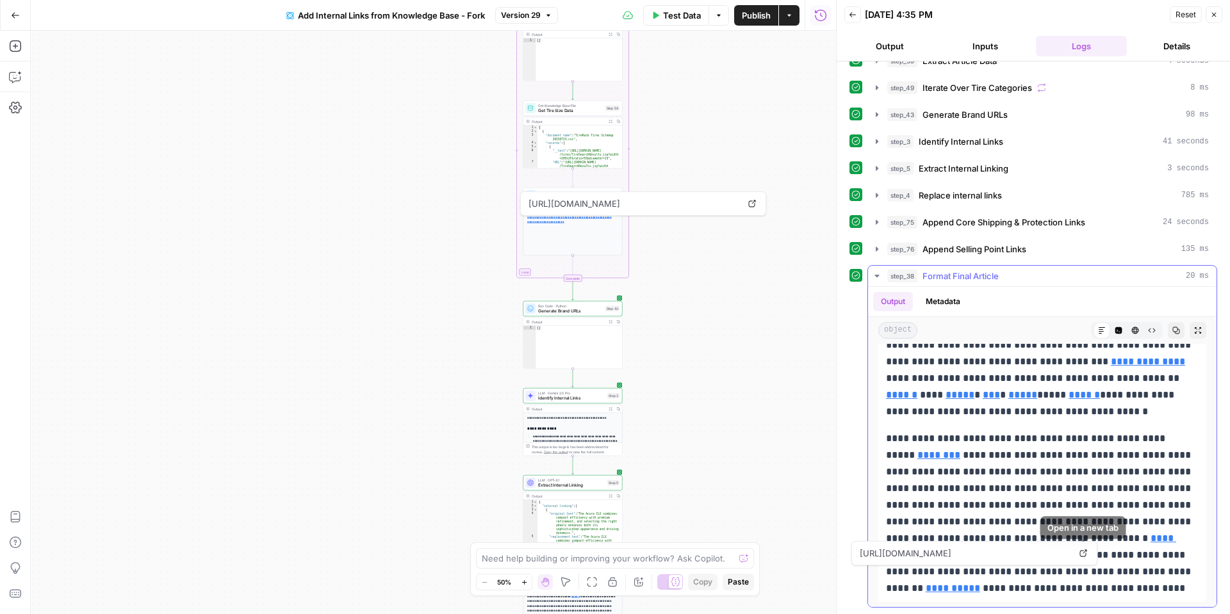
click at [1079, 557] on link "Open in a new tab" at bounding box center [1083, 553] width 17 height 17
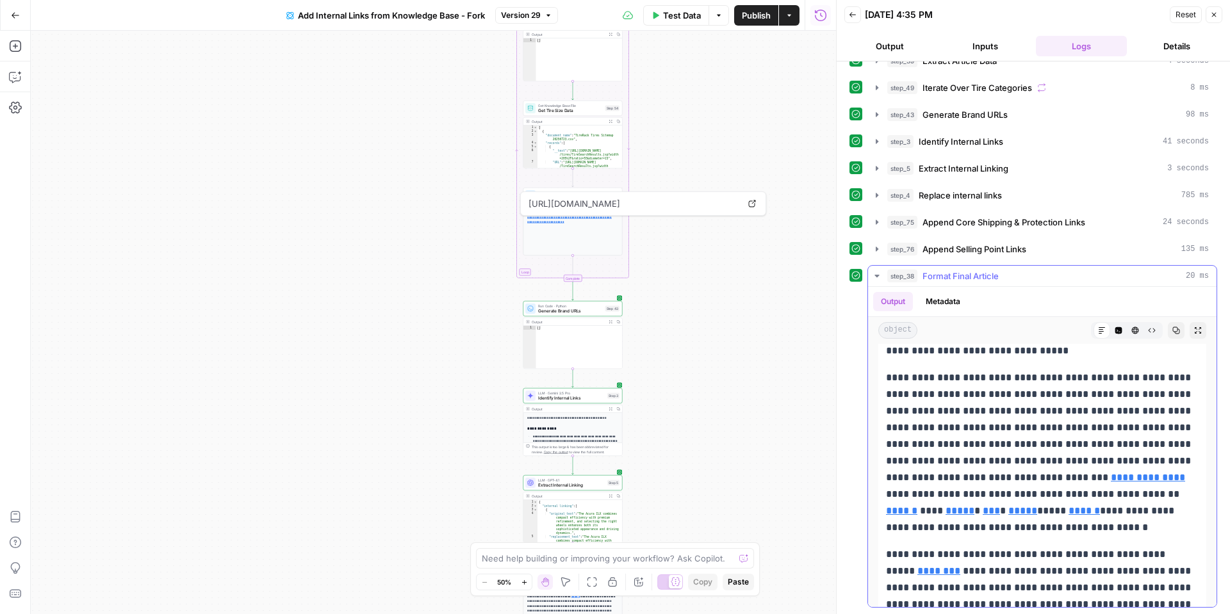
scroll to position [239, 0]
